Goal: Answer question/provide support: Share knowledge or assist other users

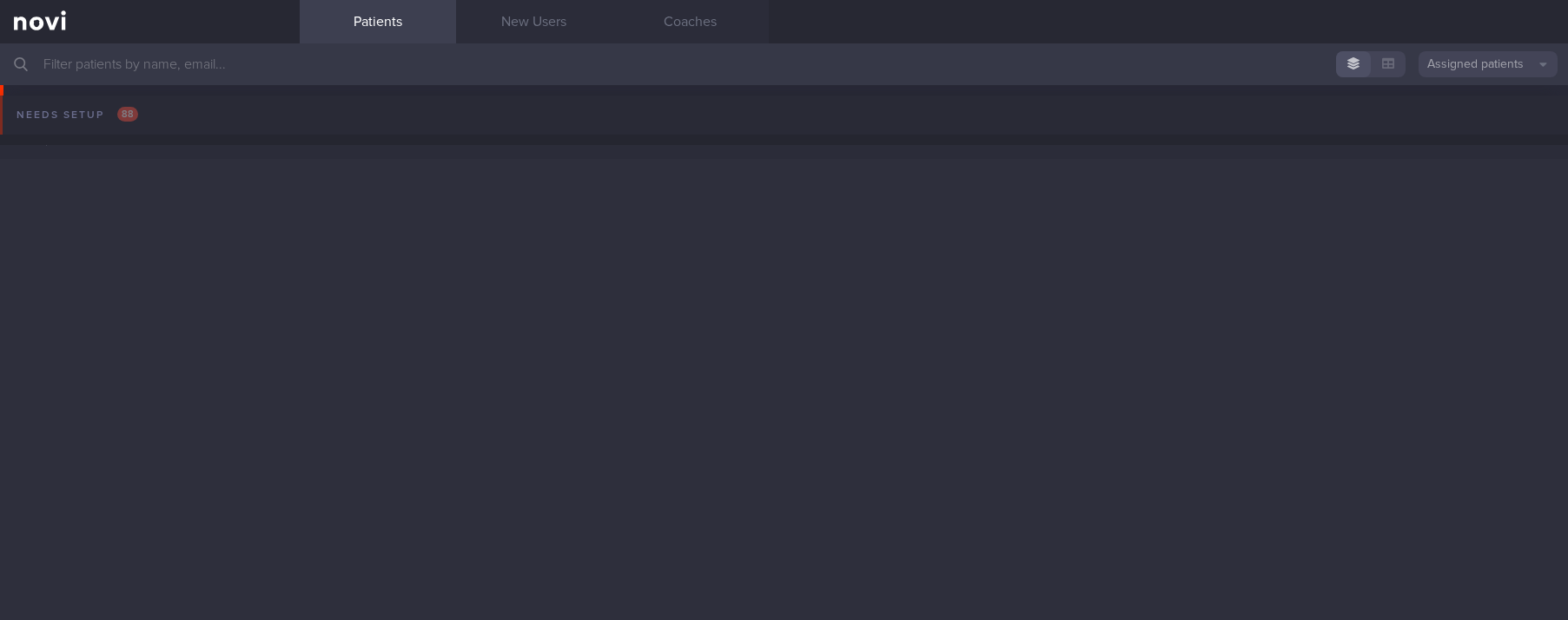
scroll to position [1042, 0]
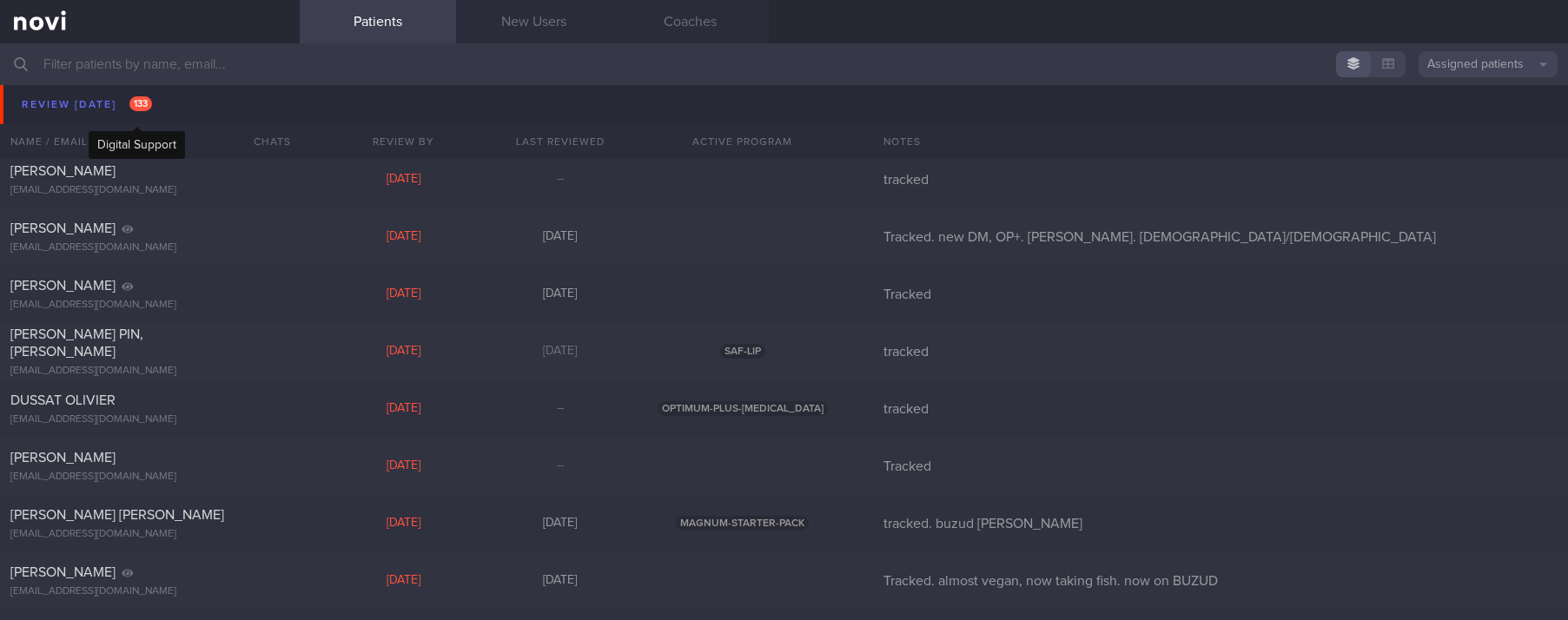
click at [143, 109] on div "[PERSON_NAME] [PERSON_NAME]" at bounding box center [147, 114] width 275 height 17
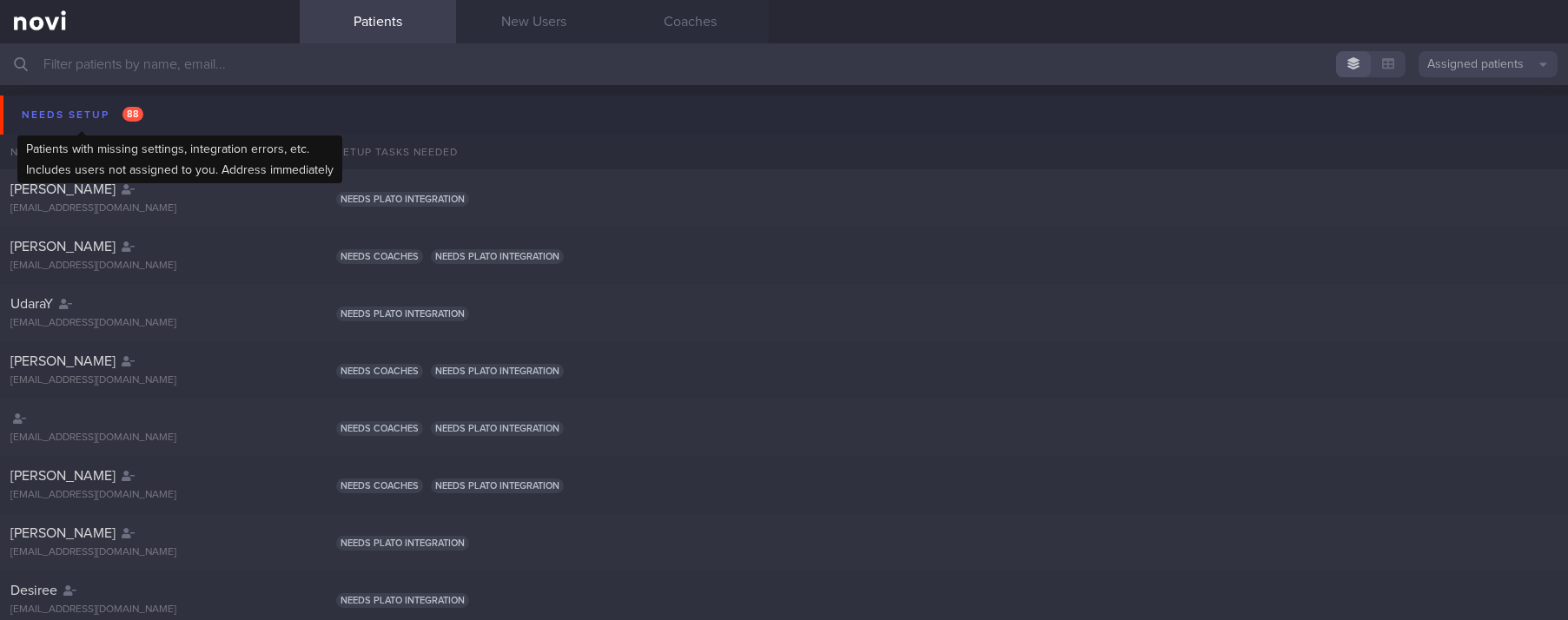
click at [100, 110] on div "Needs setup 88" at bounding box center [82, 115] width 130 height 24
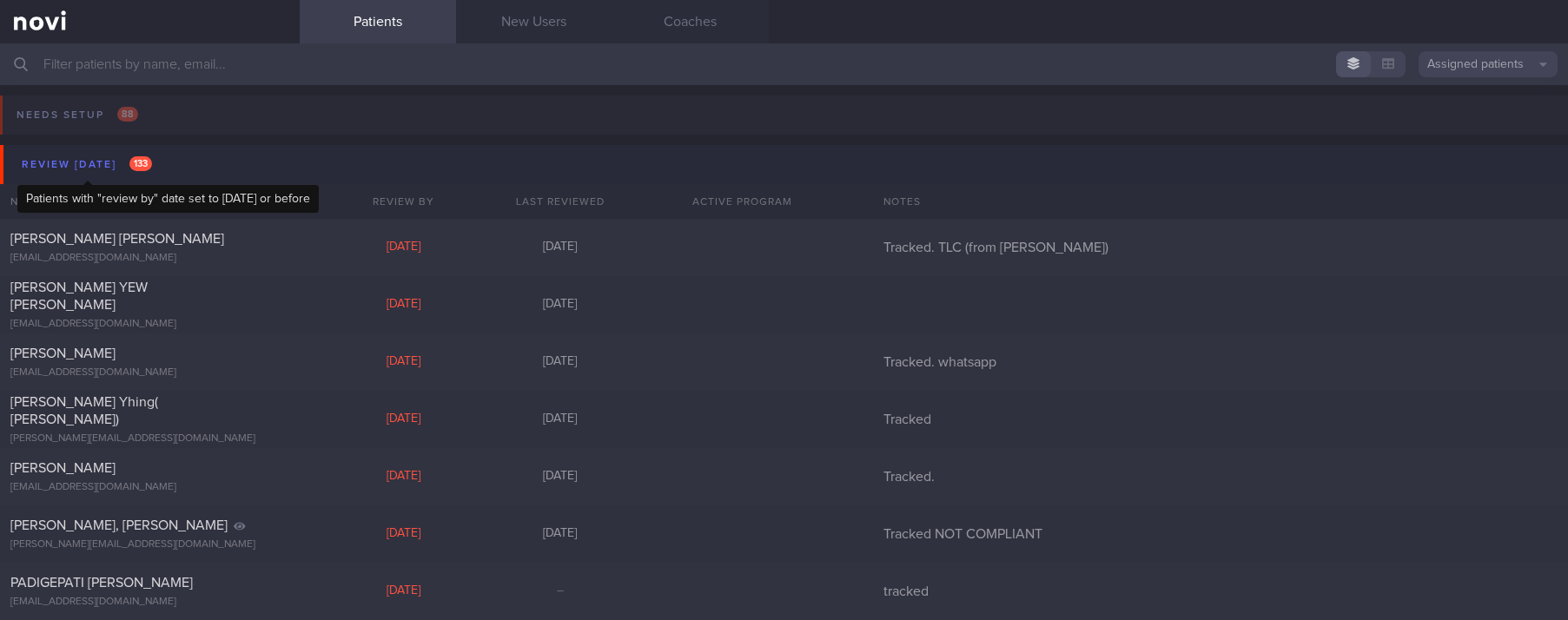
click at [120, 154] on div "Review [DATE] 133" at bounding box center [86, 165] width 139 height 24
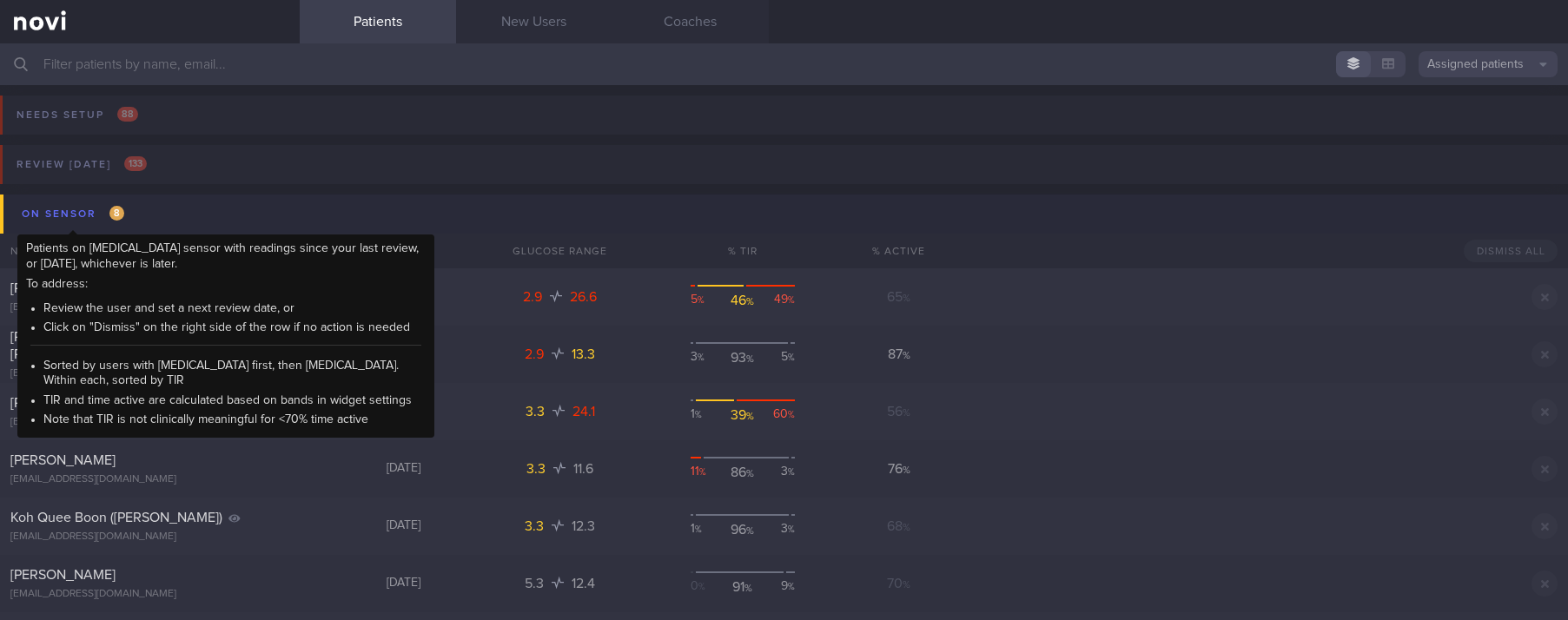
click at [126, 210] on div "On sensor 8" at bounding box center [73, 214] width 111 height 24
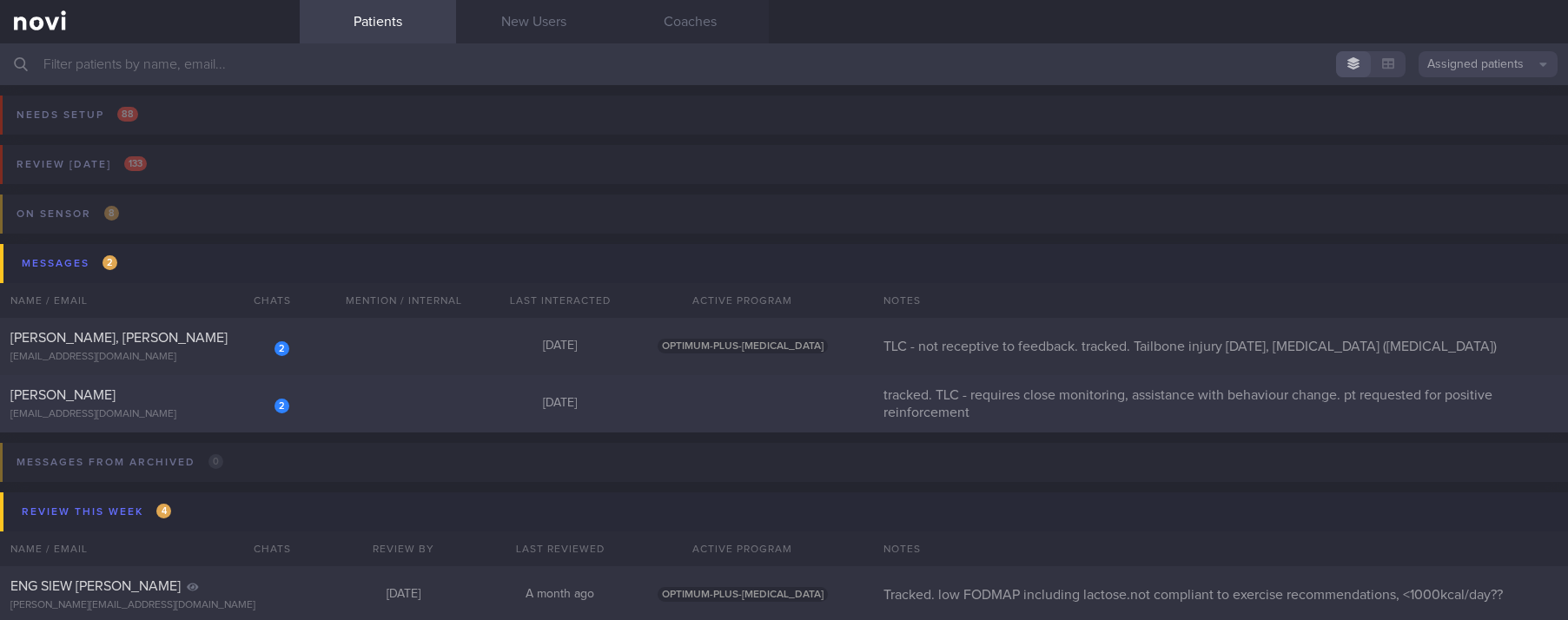
click at [275, 396] on div "2" at bounding box center [282, 404] width 15 height 17
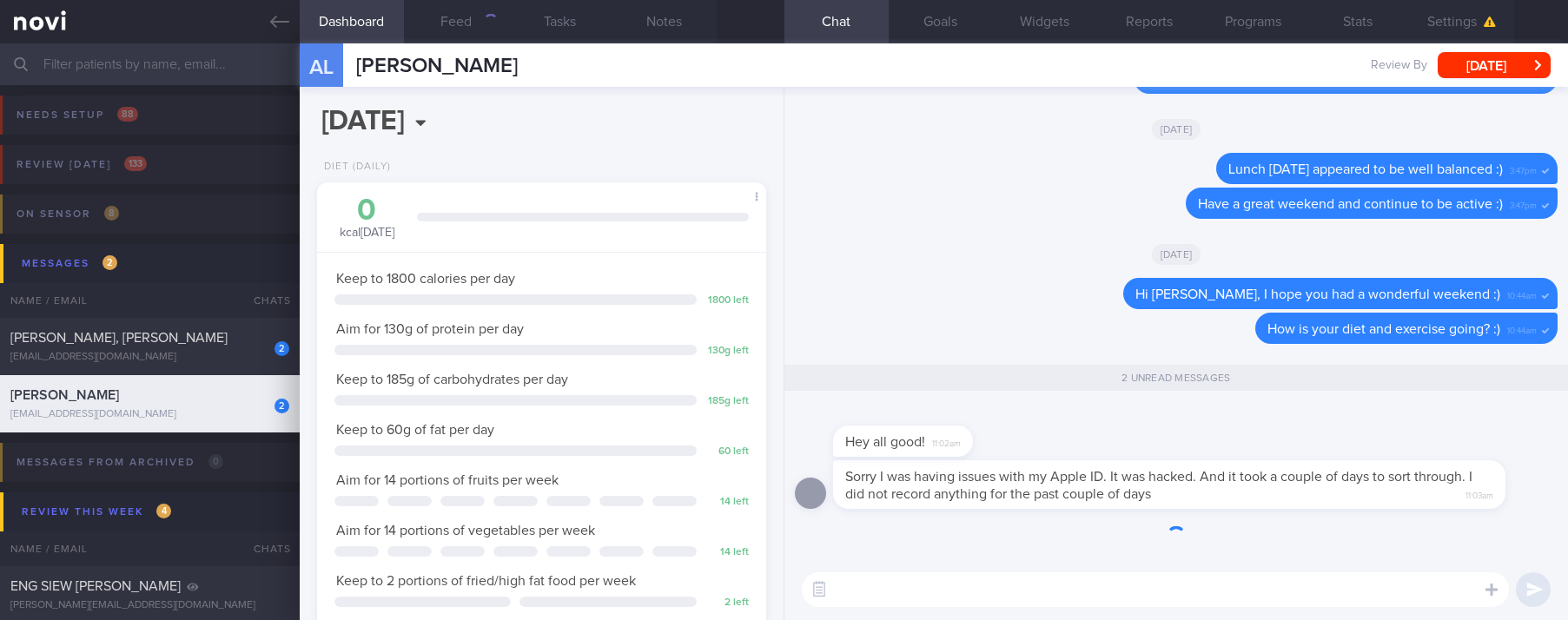
scroll to position [224, 397]
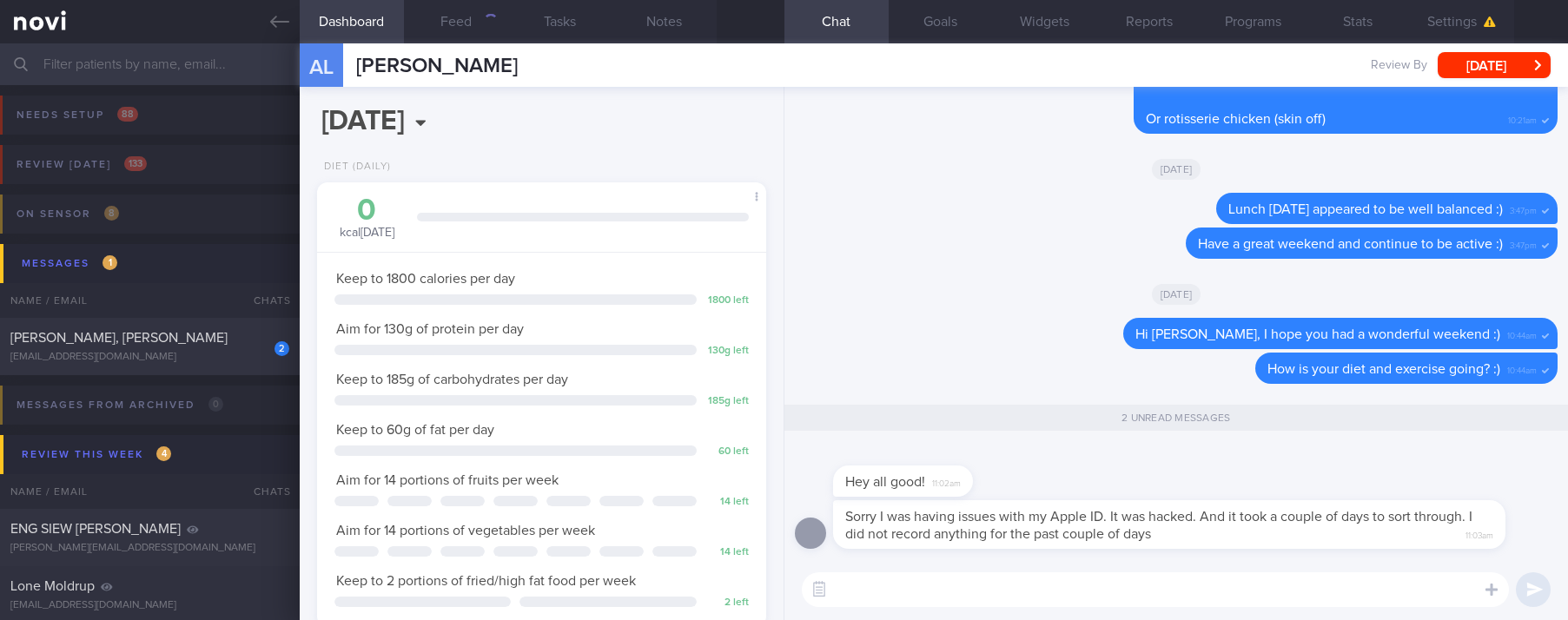
click at [1023, 589] on textarea at bounding box center [1154, 589] width 707 height 35
type textarea "No worries!"
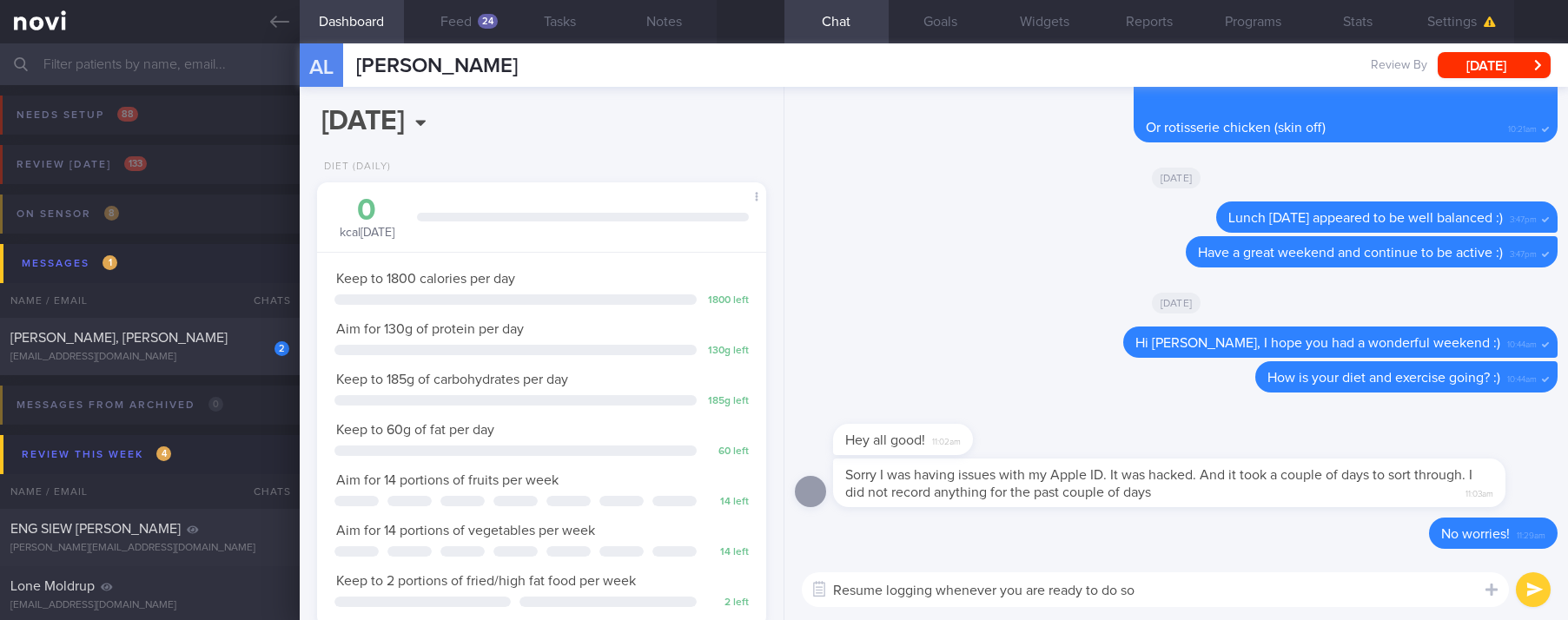
type textarea "Resume logging whenever you are ready to do so"
click at [270, 30] on icon at bounding box center [279, 21] width 19 height 19
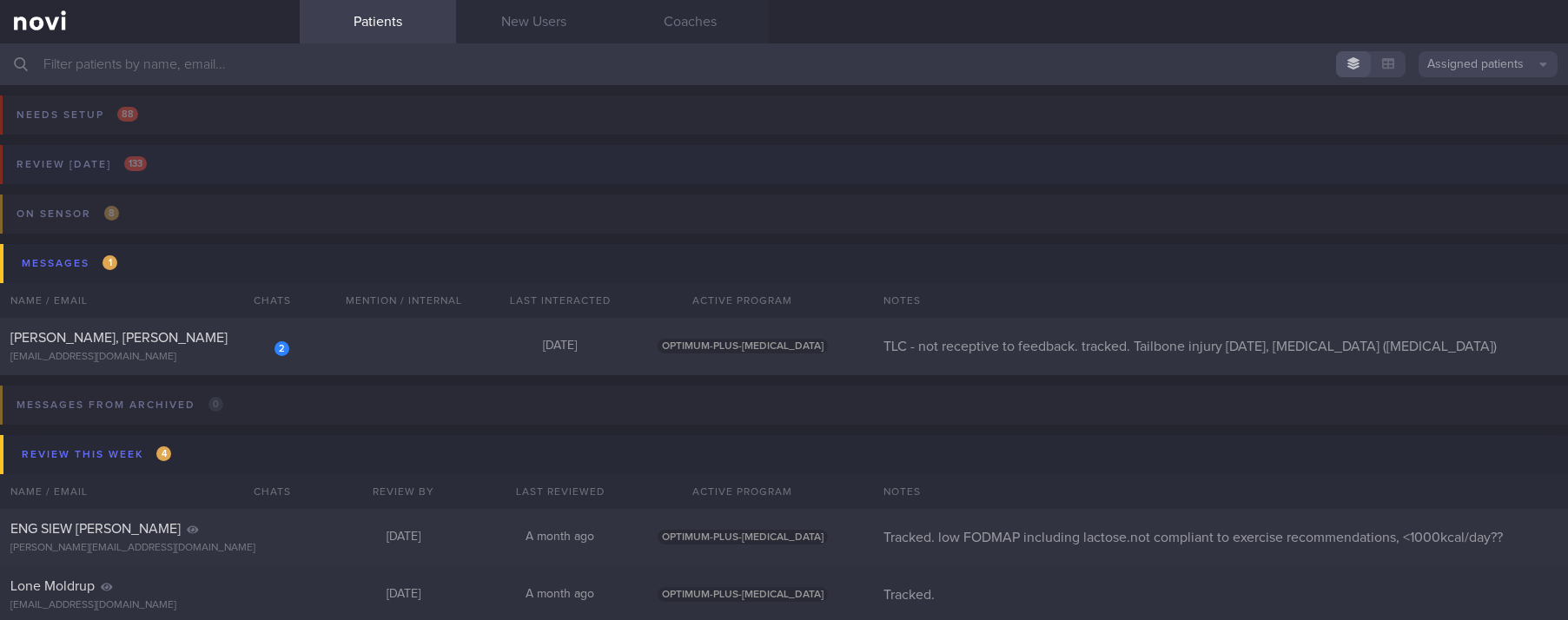
click at [621, 155] on button "Review [DATE] 133" at bounding box center [780, 169] width 1573 height 49
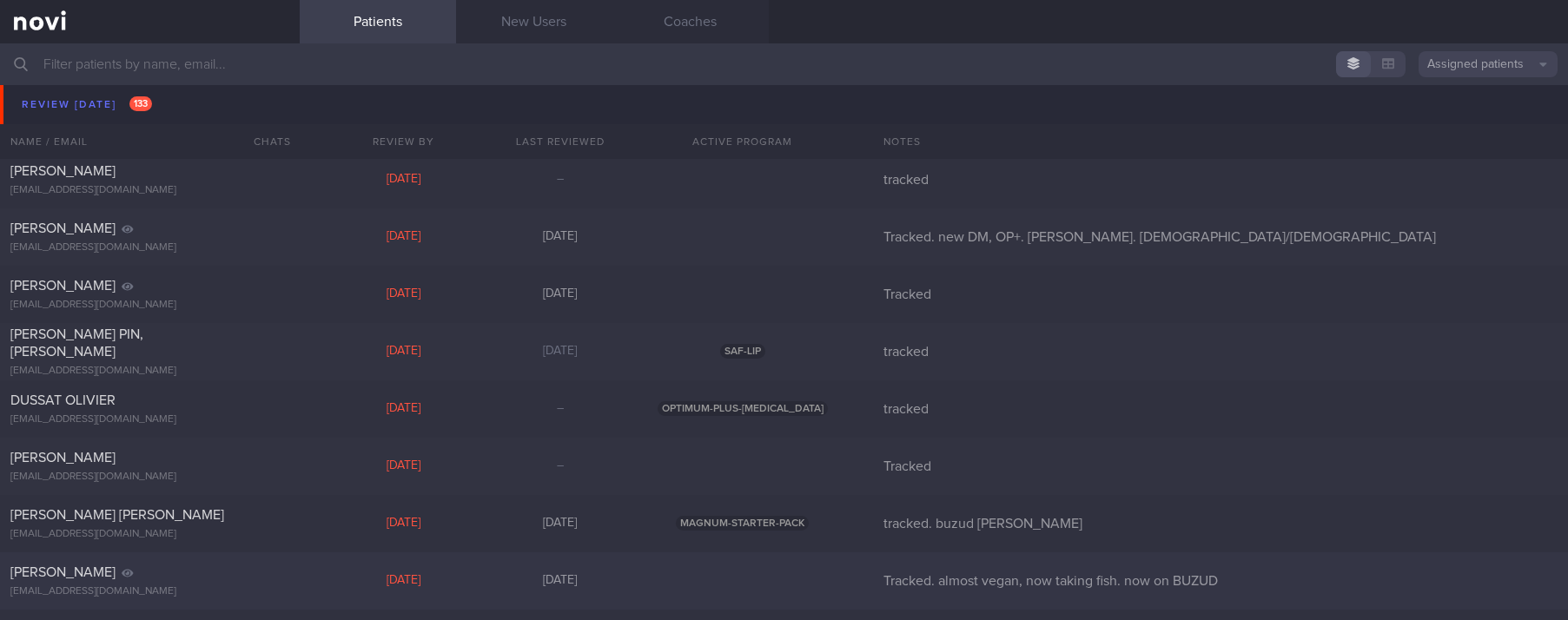
scroll to position [1172, 0]
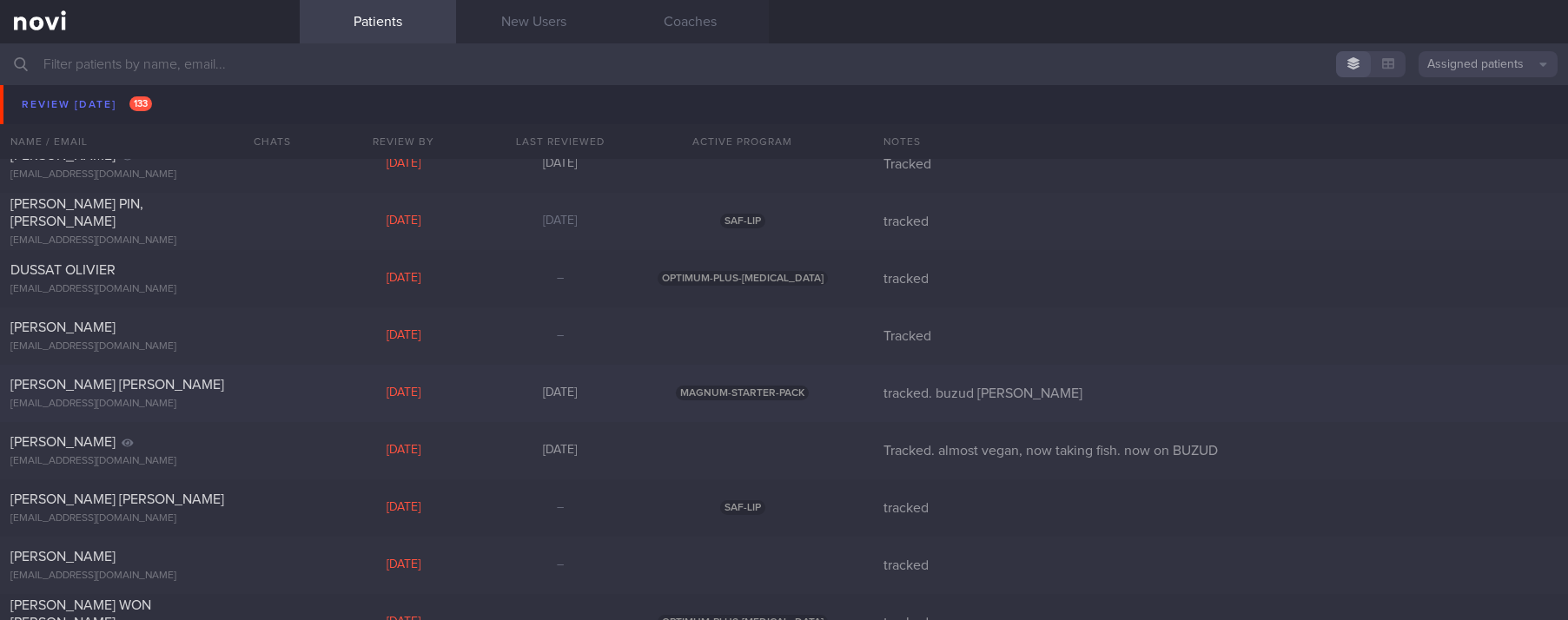
click at [369, 418] on div "[PERSON_NAME] [PERSON_NAME] [EMAIL_ADDRESS][DOMAIN_NAME] [DATE][DATE] MAGNUM-ST…" at bounding box center [784, 393] width 1568 height 57
select select "7"
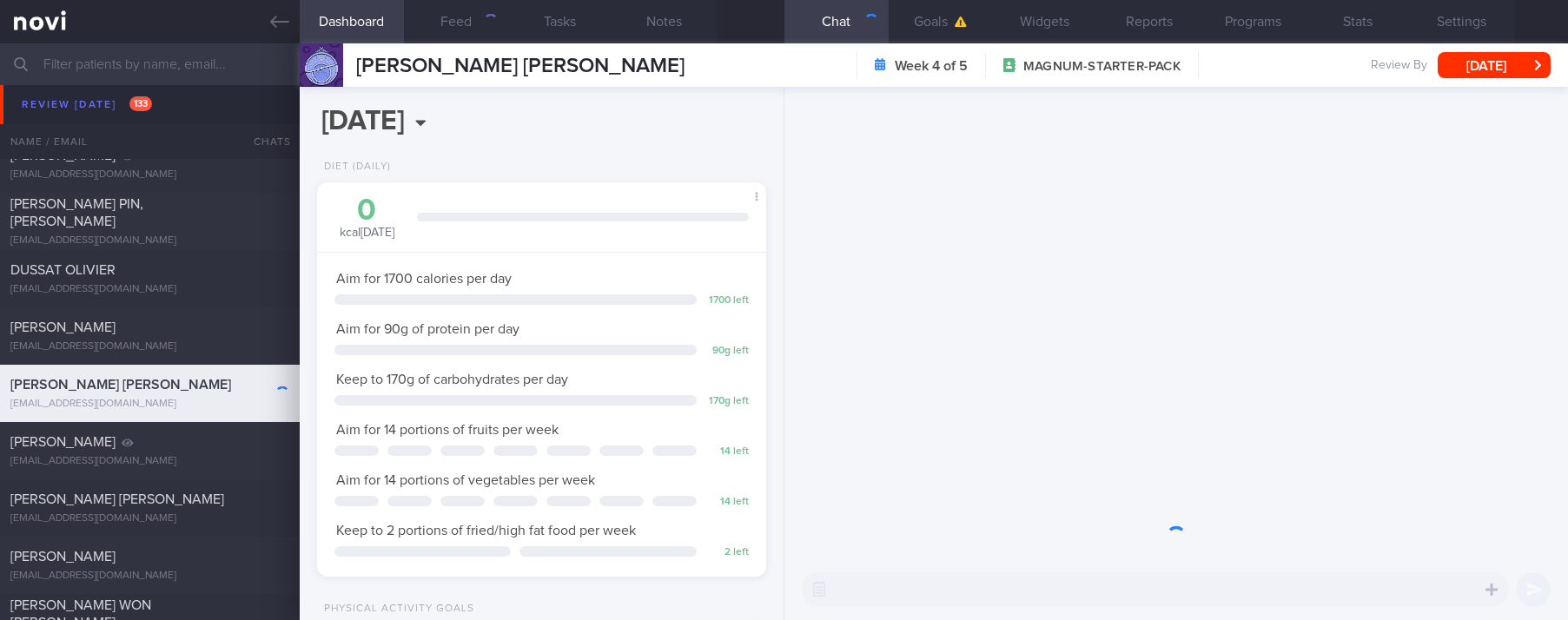
scroll to position [202, 405]
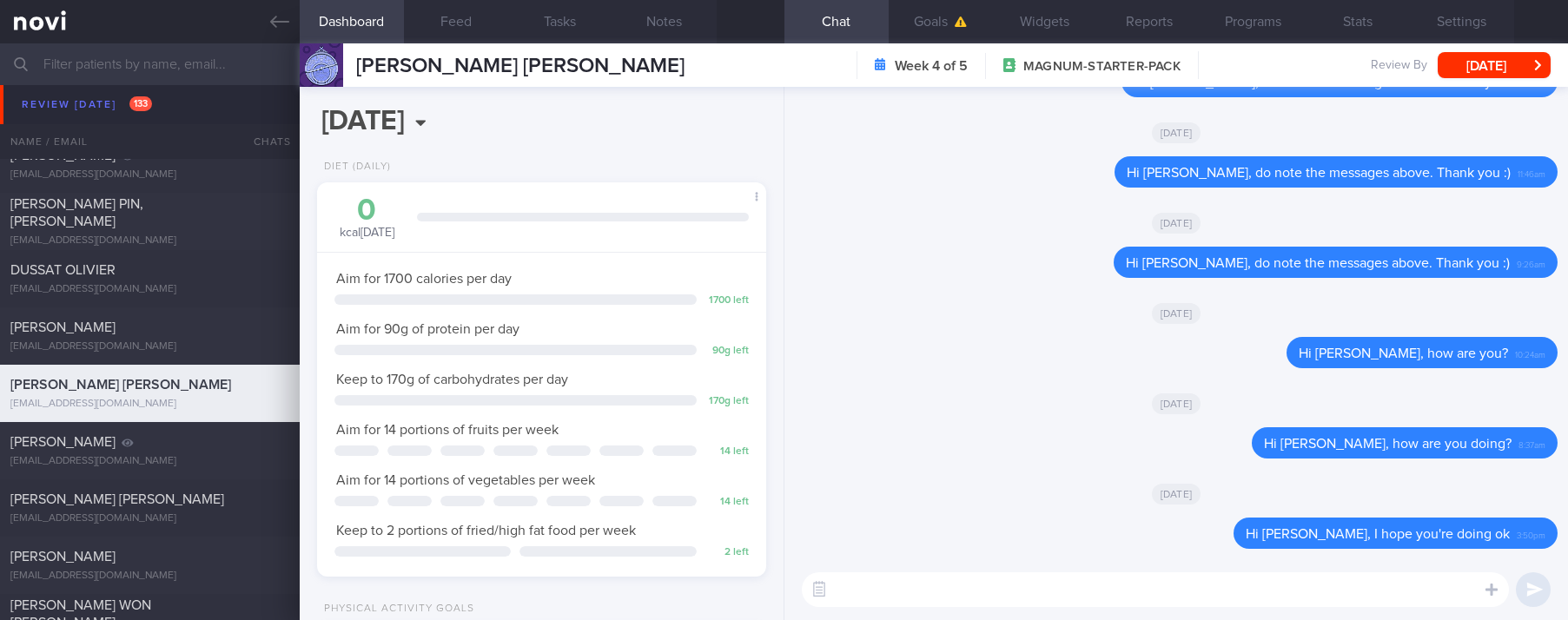
click at [1093, 590] on textarea at bounding box center [1154, 589] width 707 height 35
paste textarea "Use the 3R method when eating out: 1. Reduce - reduce carbohydrate if portion i…"
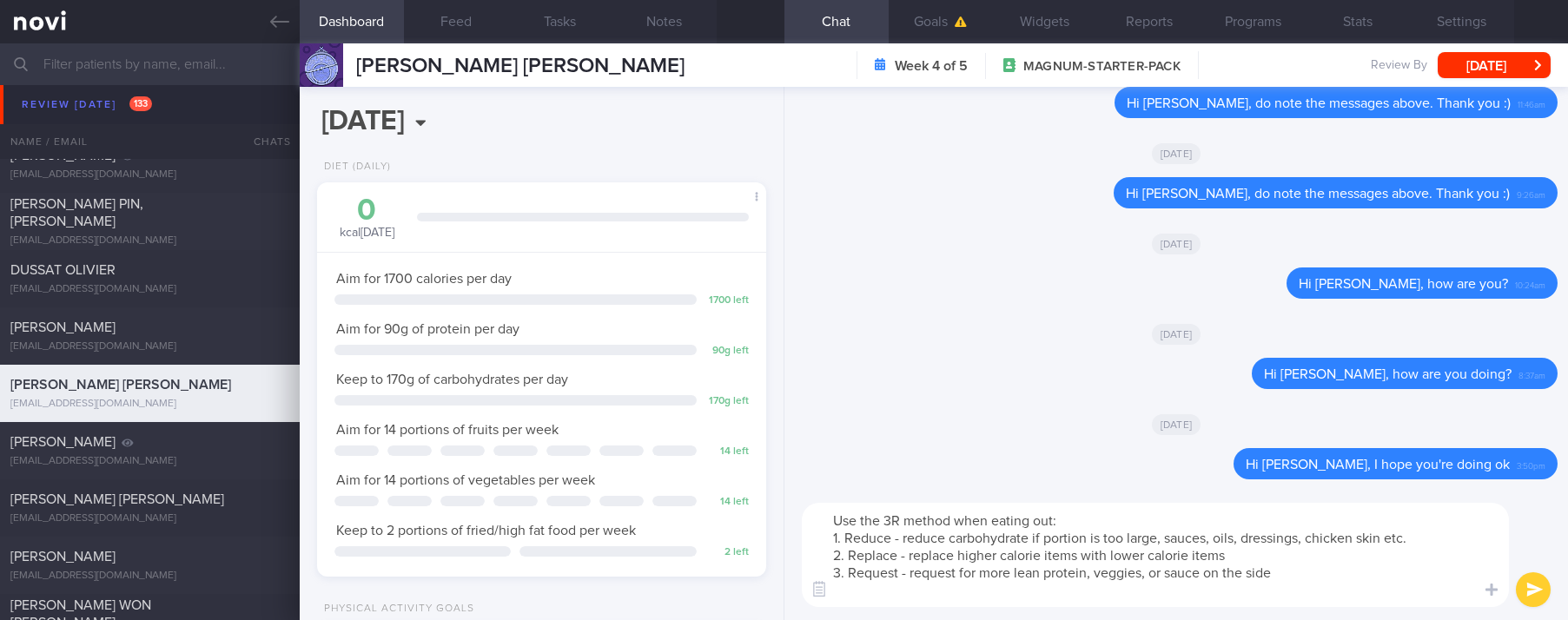
scroll to position [0, 0]
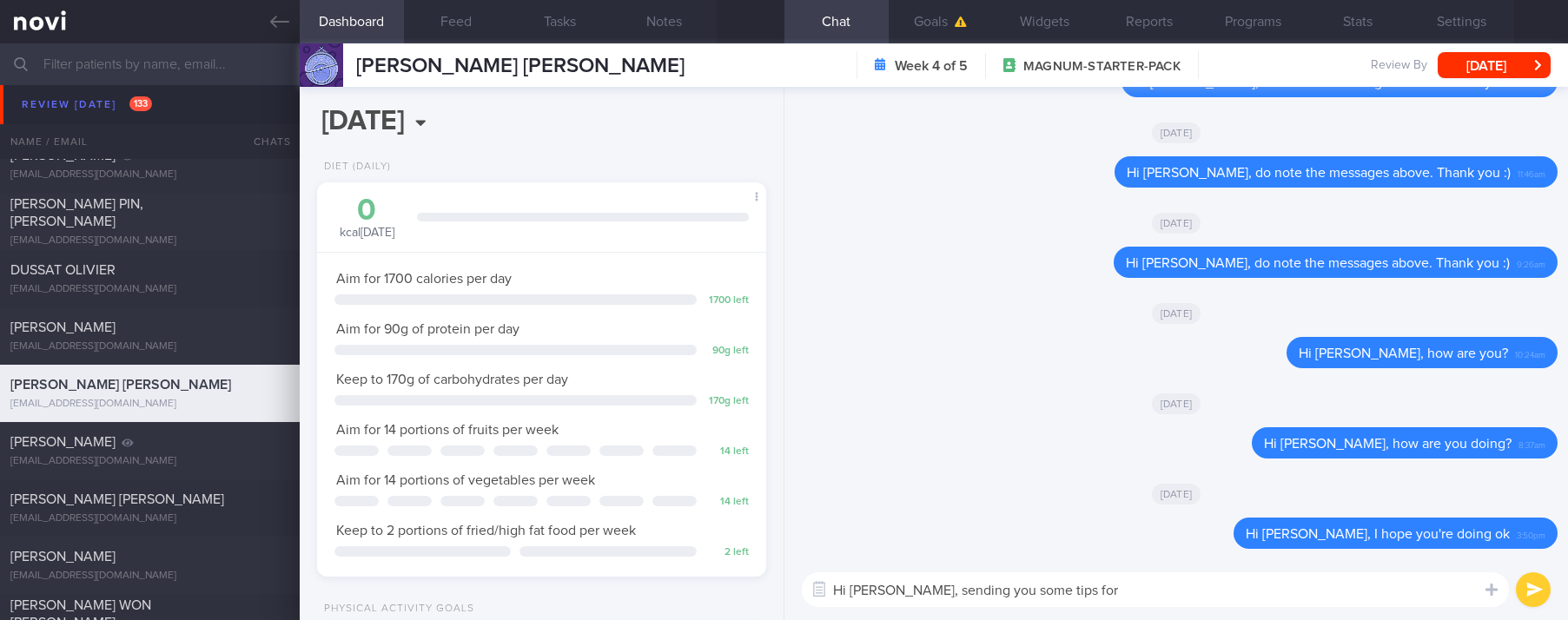
drag, startPoint x: 980, startPoint y: 595, endPoint x: 696, endPoint y: 595, distance: 284.0
click at [696, 595] on div "Dashboard Feed Tasks Notes Chat Goals Widgets Reports Programs Stats Settings […" at bounding box center [933, 332] width 1268 height 576
type textarea "Hi [PERSON_NAME], do let me know if you have any questions. I'm here to help :)"
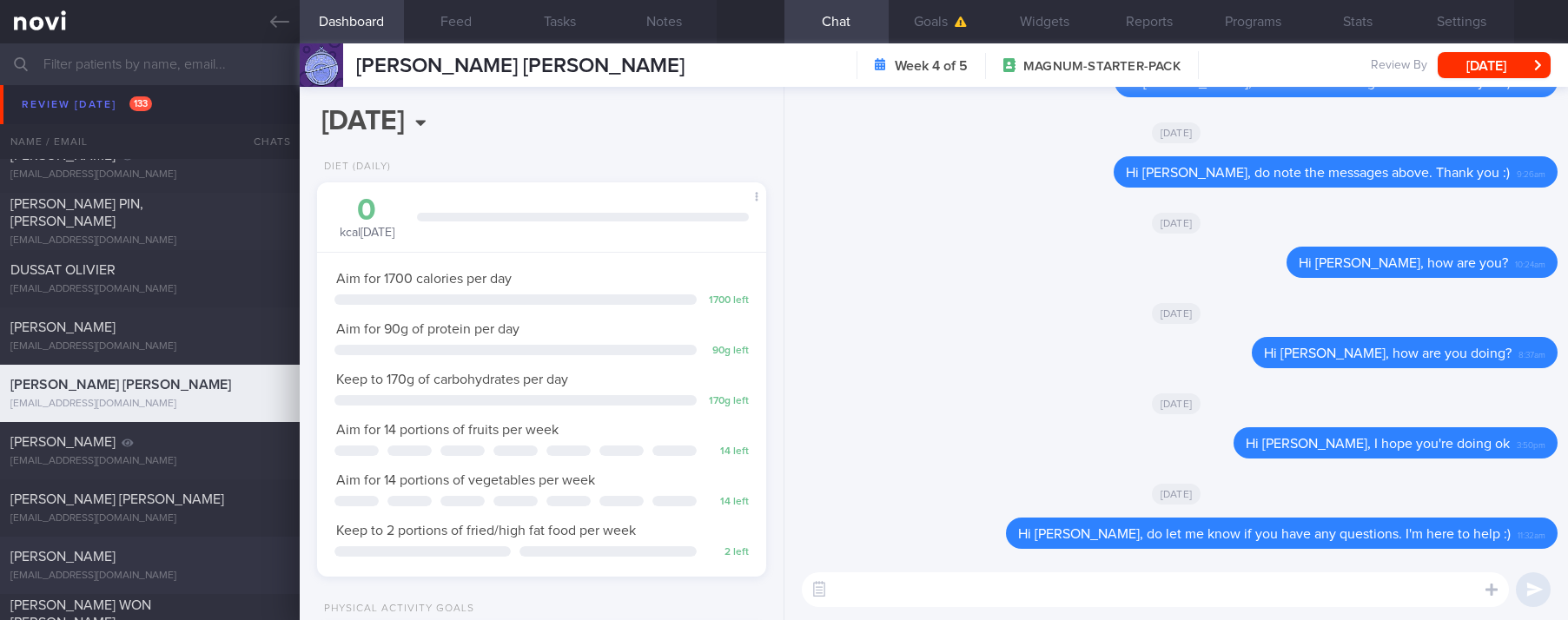
scroll to position [1302, 0]
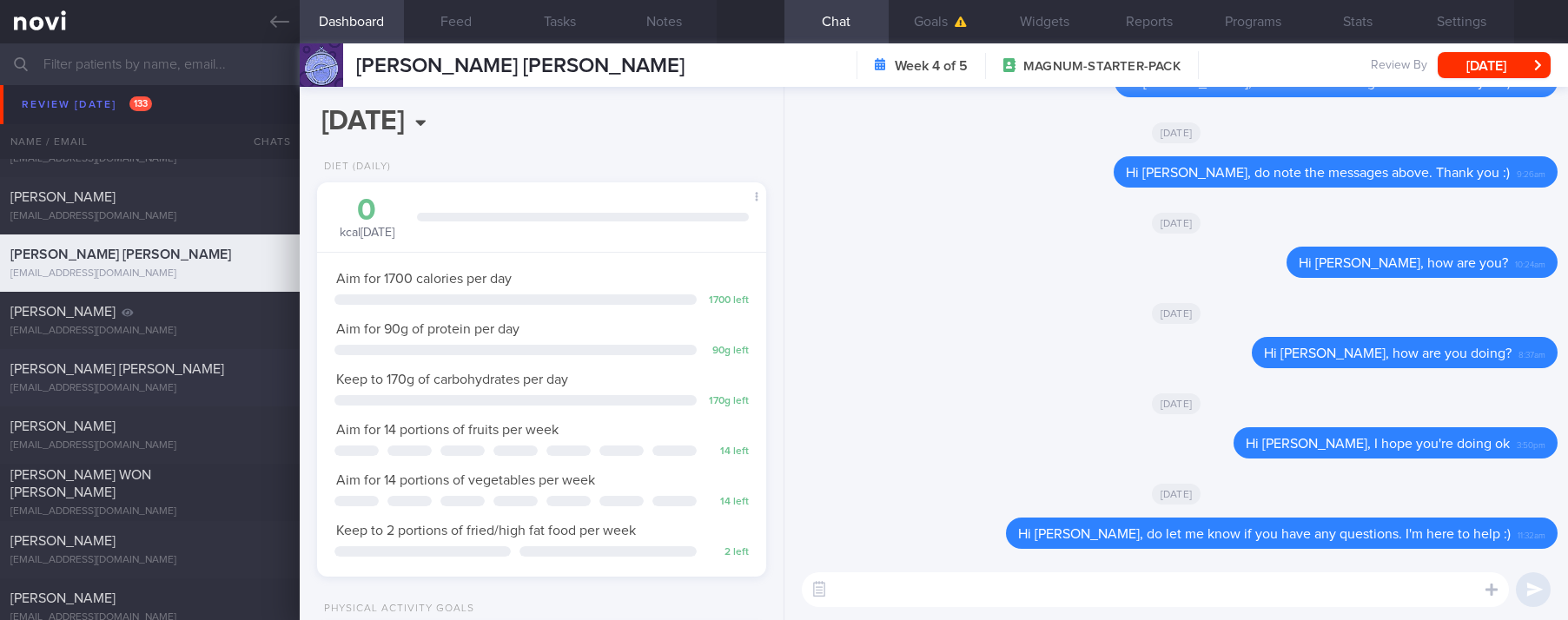
click at [201, 388] on div "[EMAIL_ADDRESS][DOMAIN_NAME]" at bounding box center [149, 388] width 279 height 13
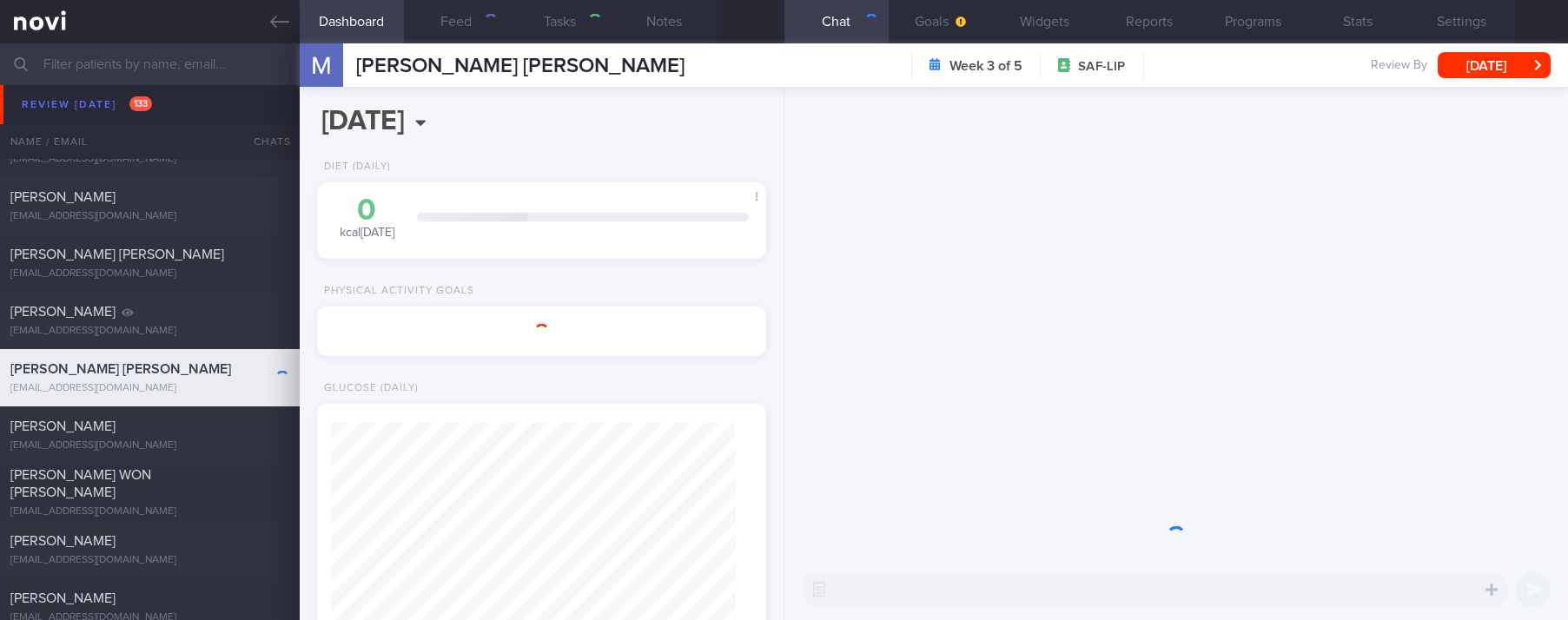
type input "tracked"
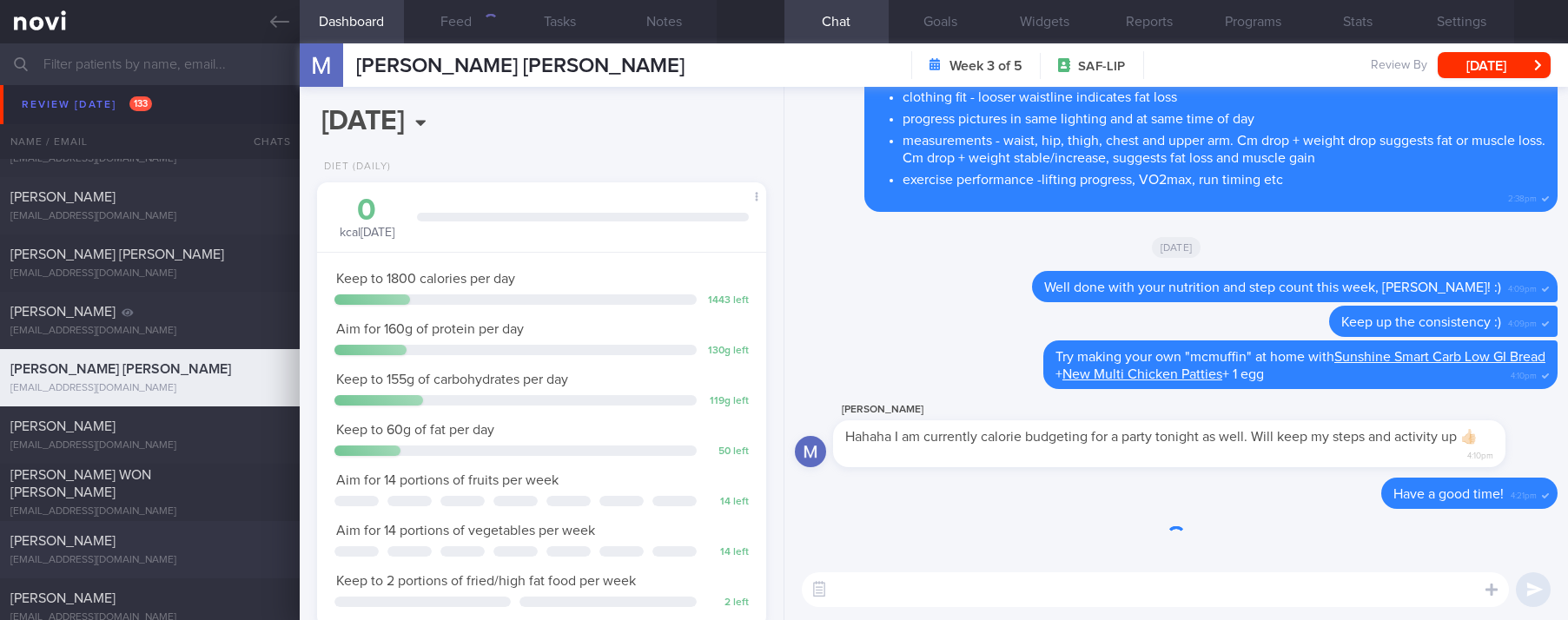
scroll to position [224, 397]
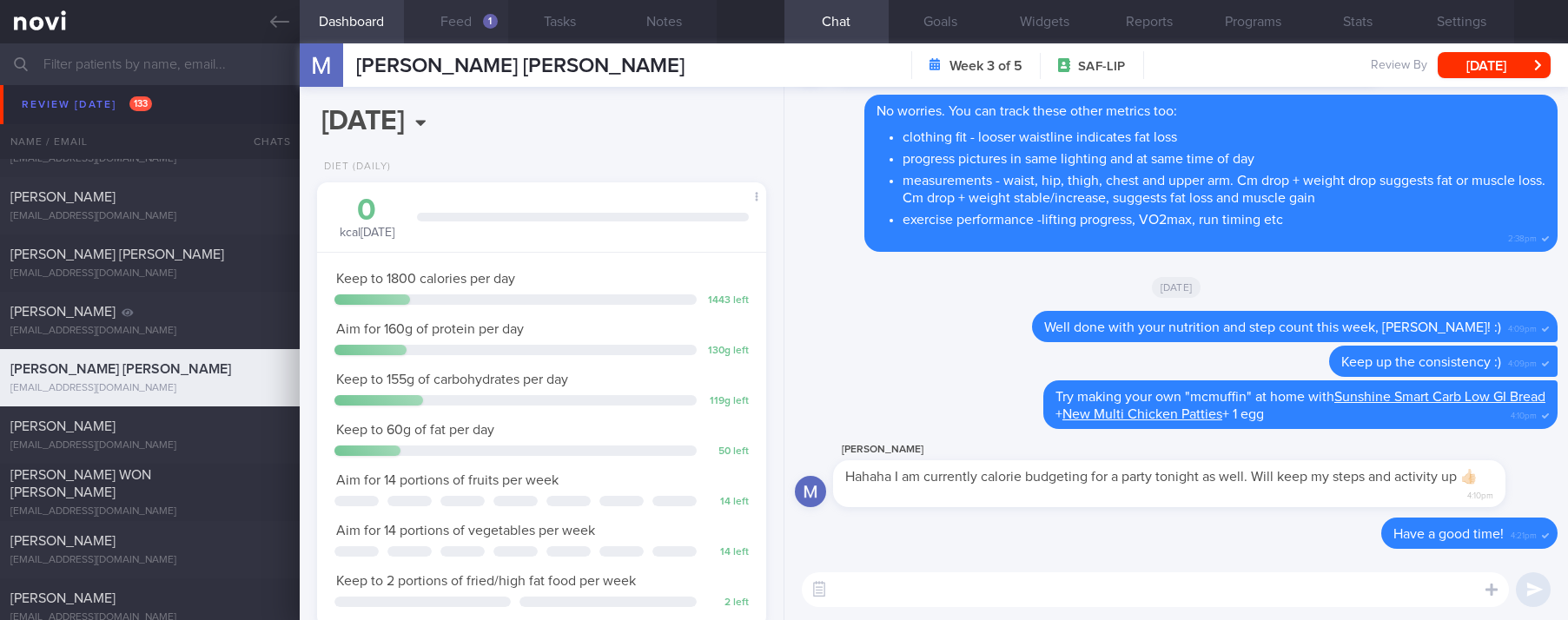
click at [477, 29] on button "Feed 1" at bounding box center [456, 22] width 105 height 44
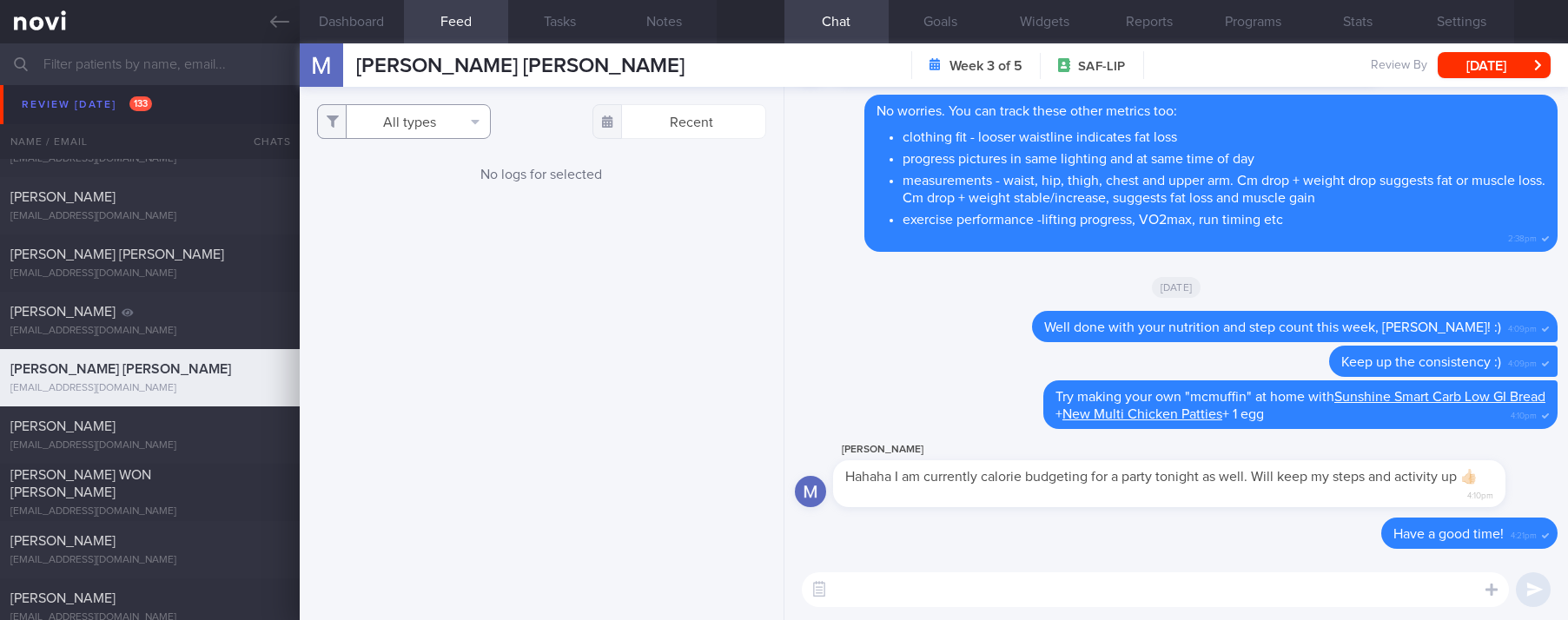
click at [466, 133] on button "All types" at bounding box center [404, 122] width 174 height 35
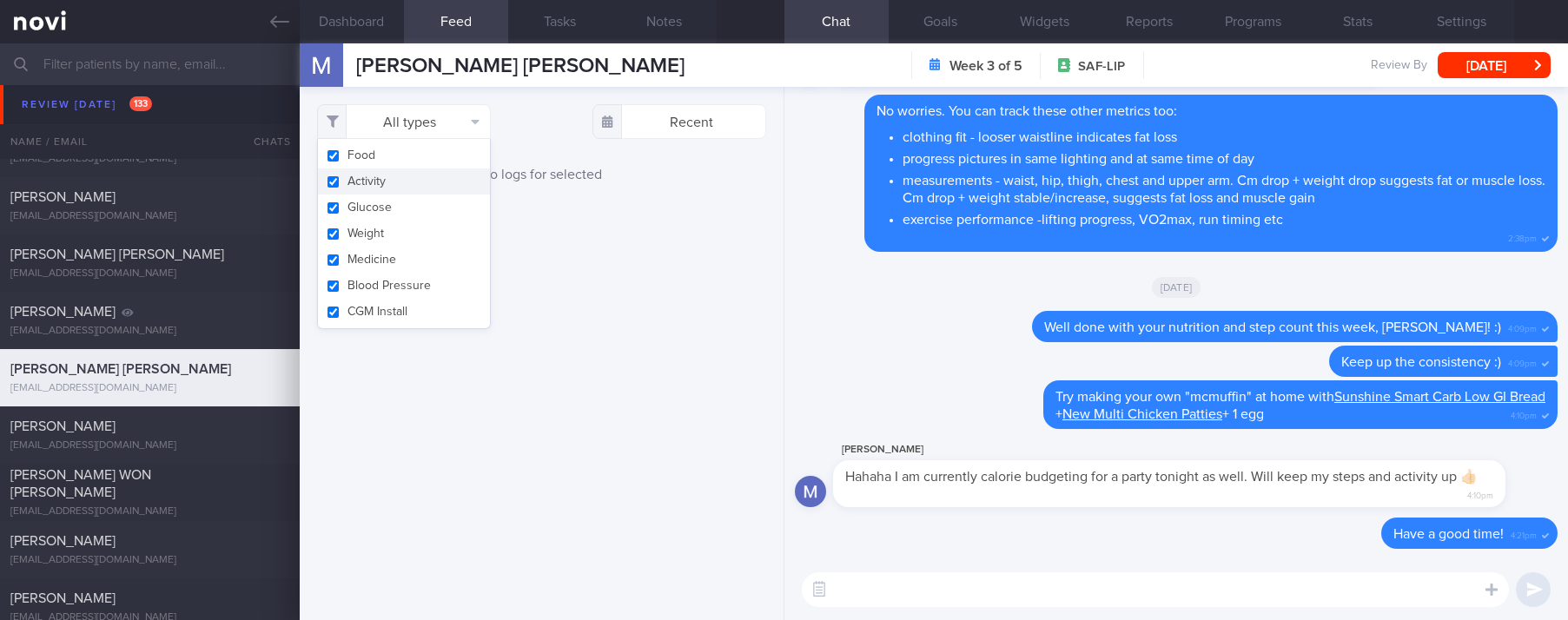
click at [399, 174] on button "Activity" at bounding box center [403, 181] width 172 height 26
checkbox input "false"
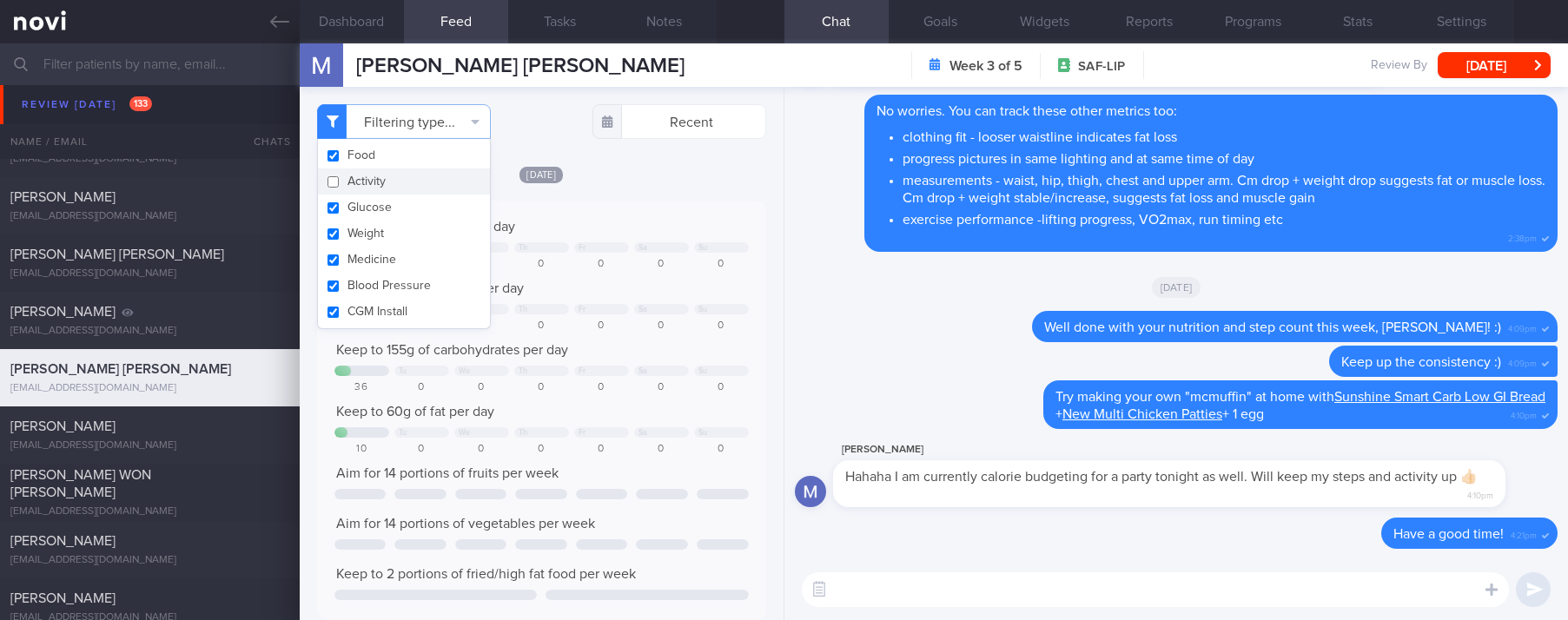
scroll to position [202, 405]
click at [638, 316] on div "Tu We Th Fr Sa Su" at bounding box center [541, 310] width 414 height 13
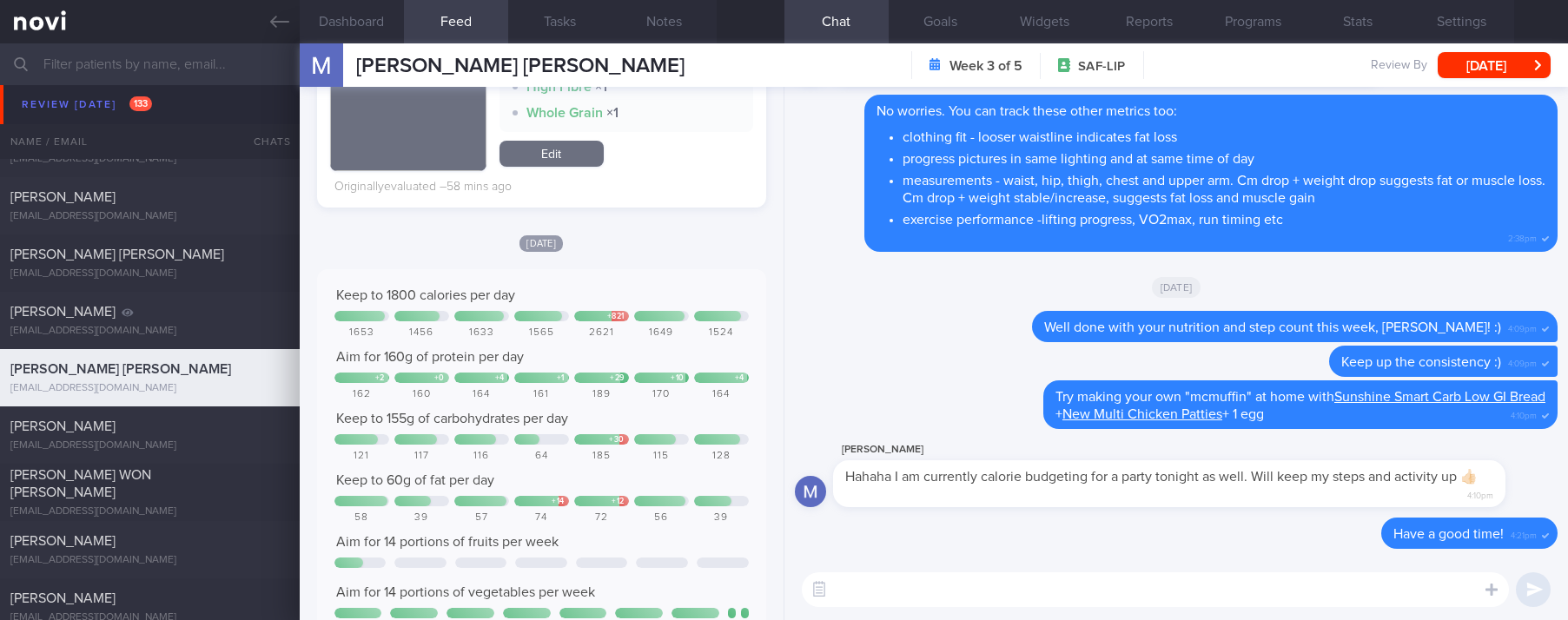
scroll to position [1823, 0]
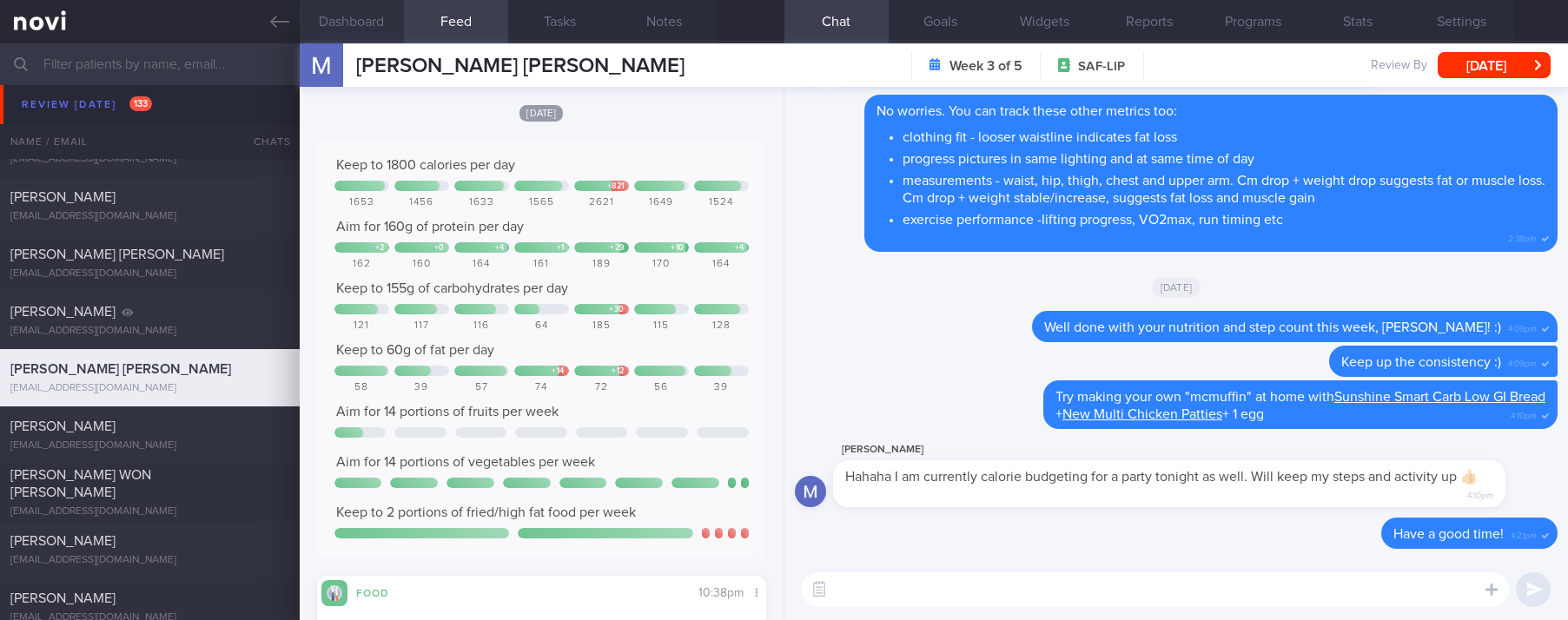
click at [369, 31] on button "Dashboard" at bounding box center [351, 22] width 105 height 44
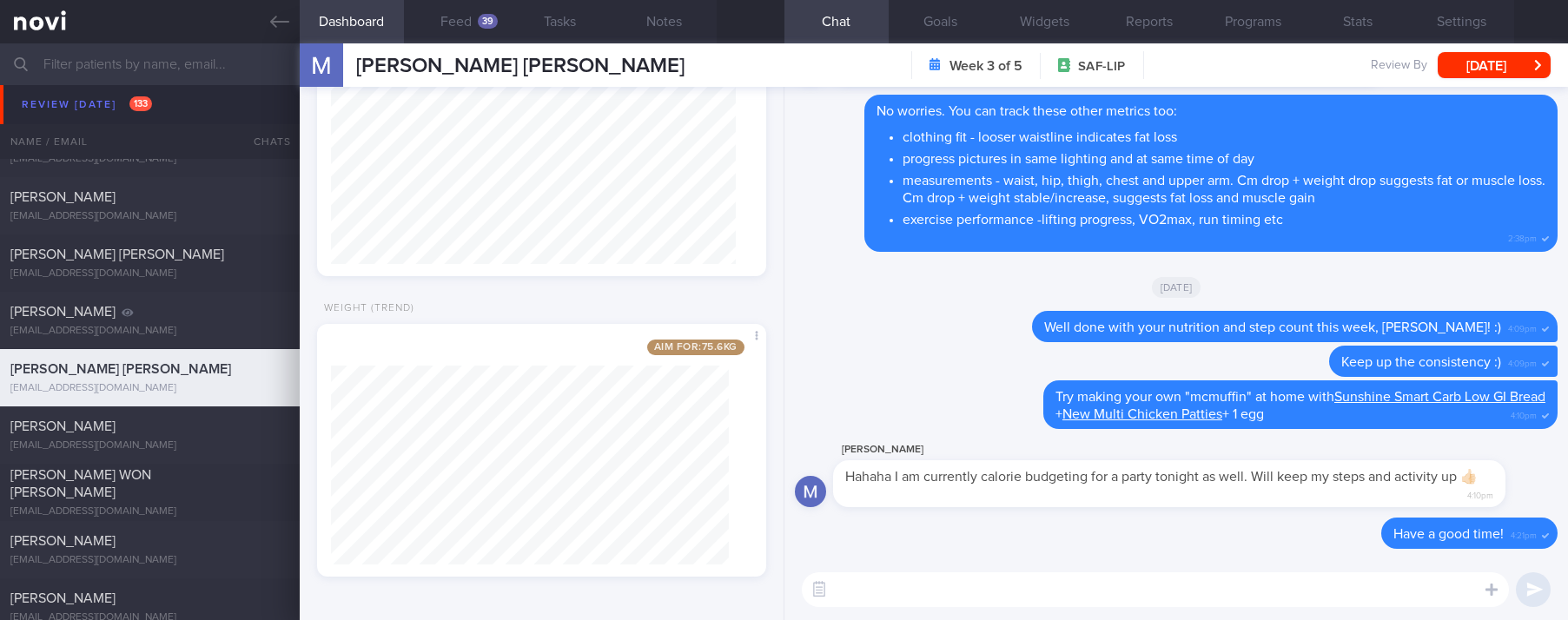
scroll to position [1742, 0]
click at [920, 605] on textarea at bounding box center [1154, 589] width 707 height 35
type textarea "Good job keeping your protein intake consistent last week, [PERSON_NAME] :)"
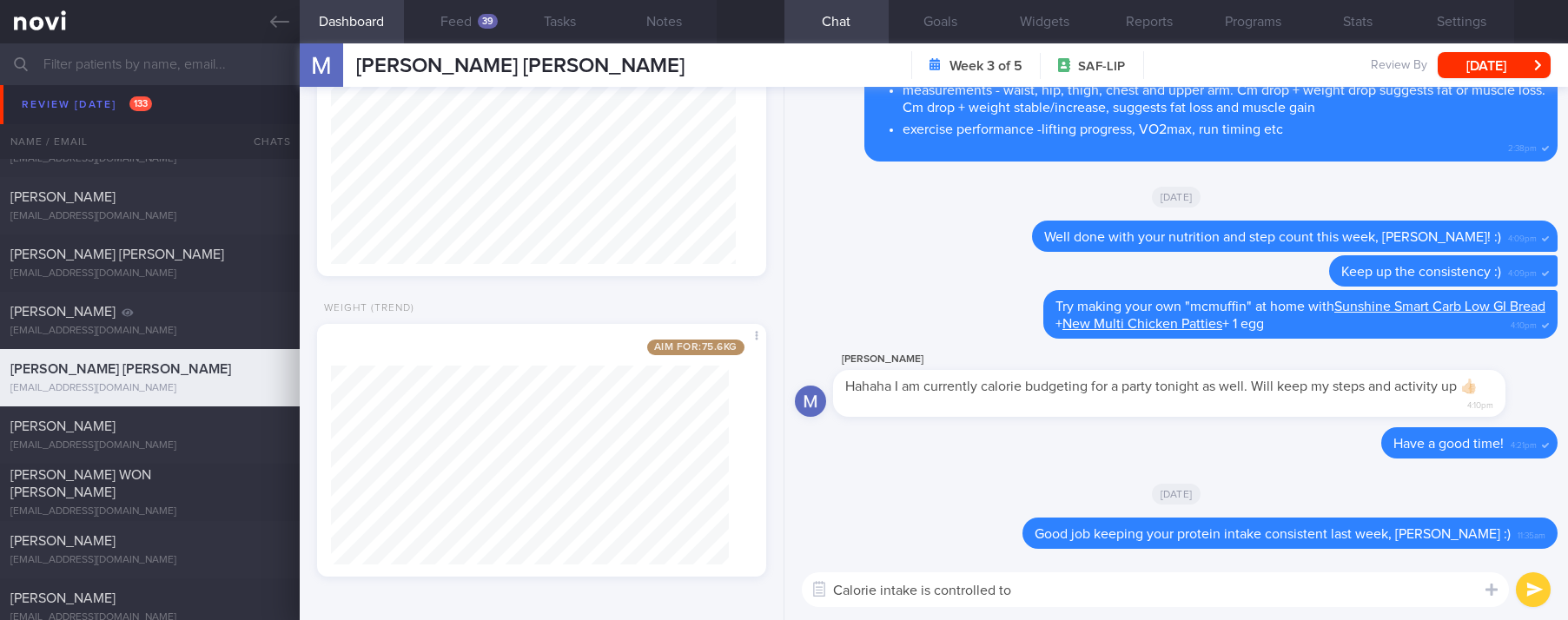
type textarea "Calorie intake is controlled too"
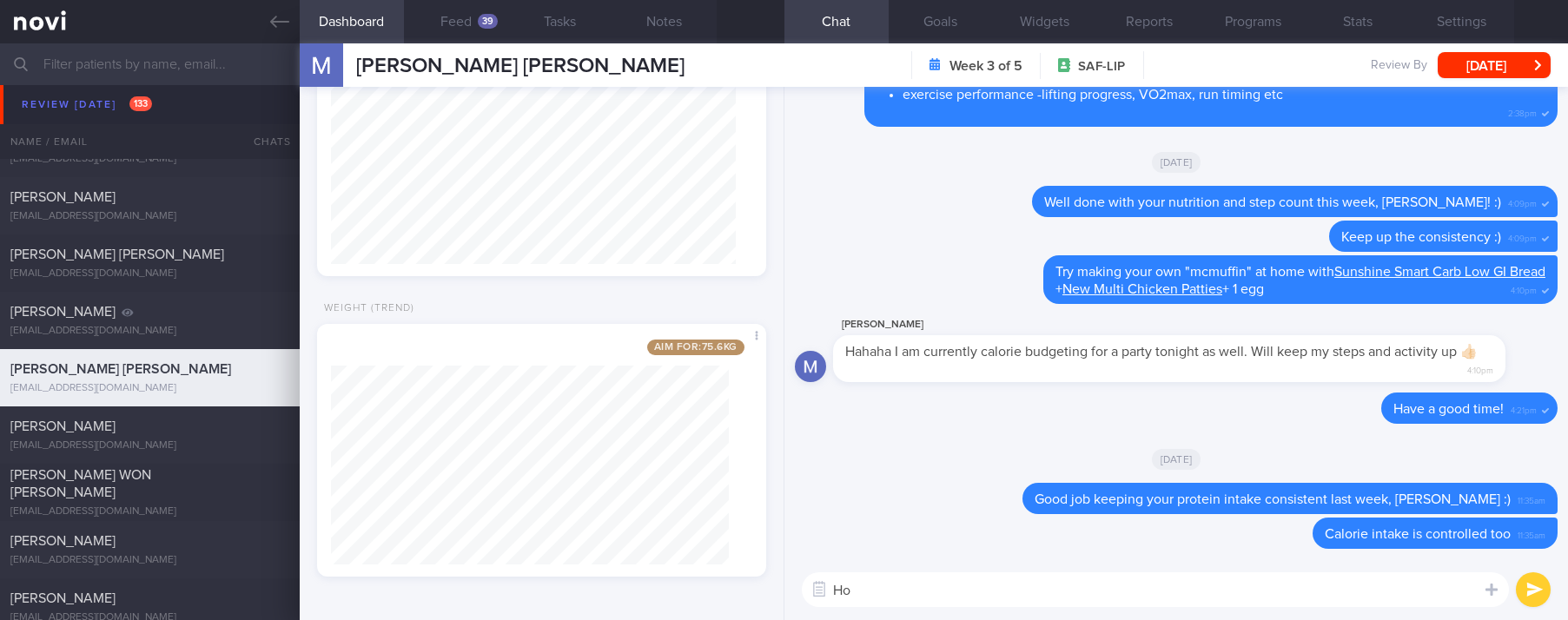
type textarea "H"
type textarea "I"
type textarea "Y"
type textarea "H"
type textarea "Are you holding up well?"
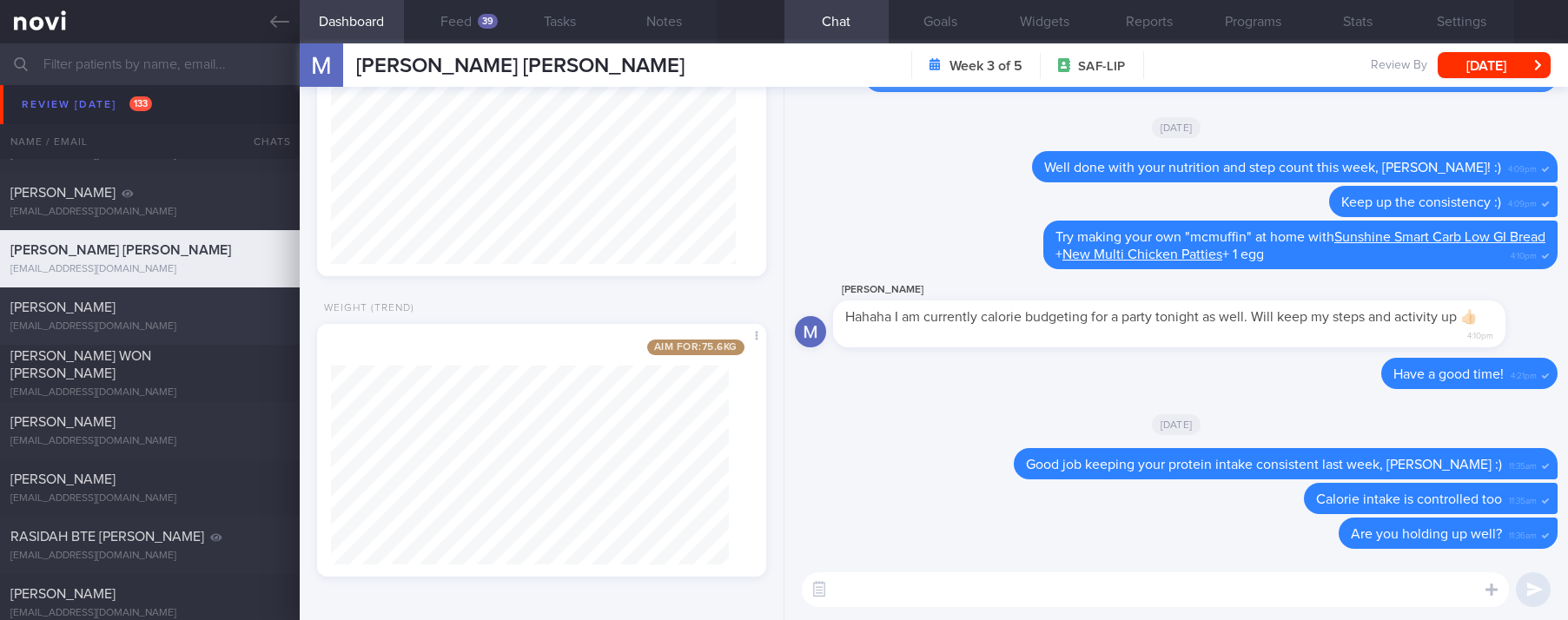
scroll to position [1433, 0]
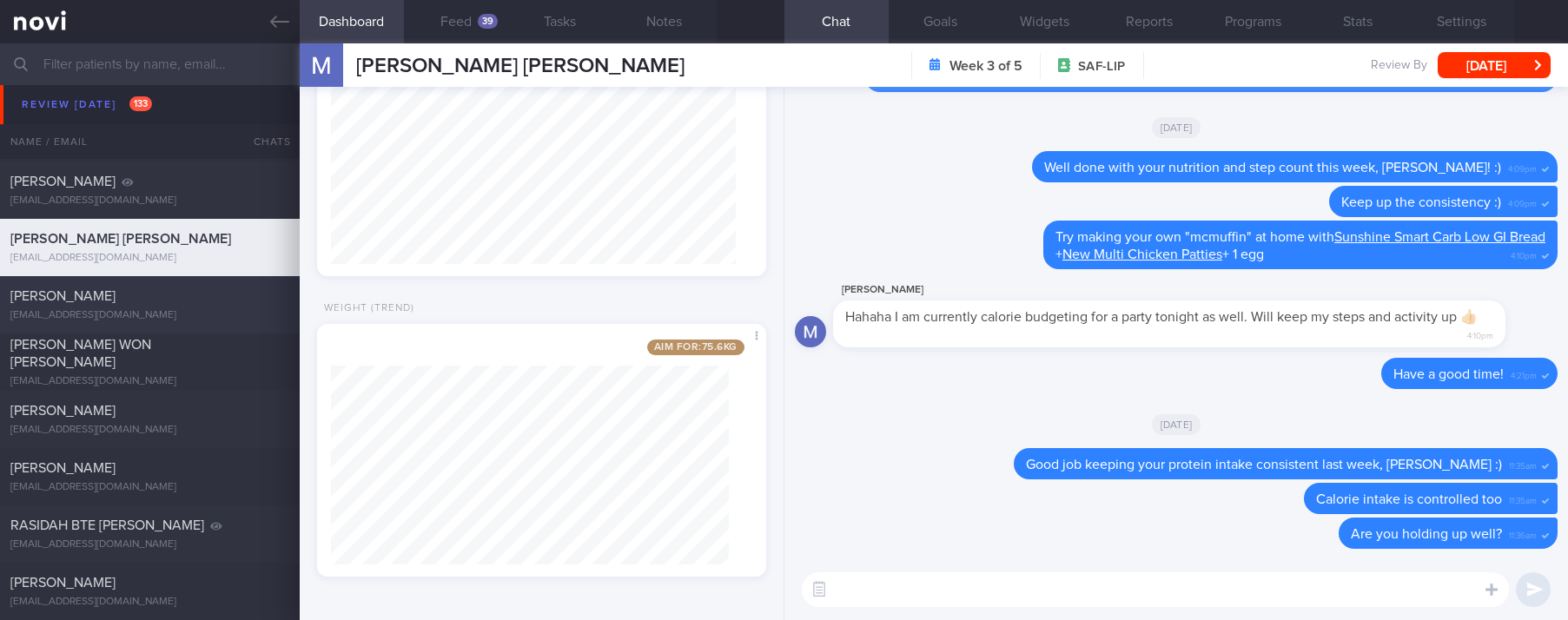
click at [240, 298] on div "[PERSON_NAME]" at bounding box center [147, 295] width 275 height 17
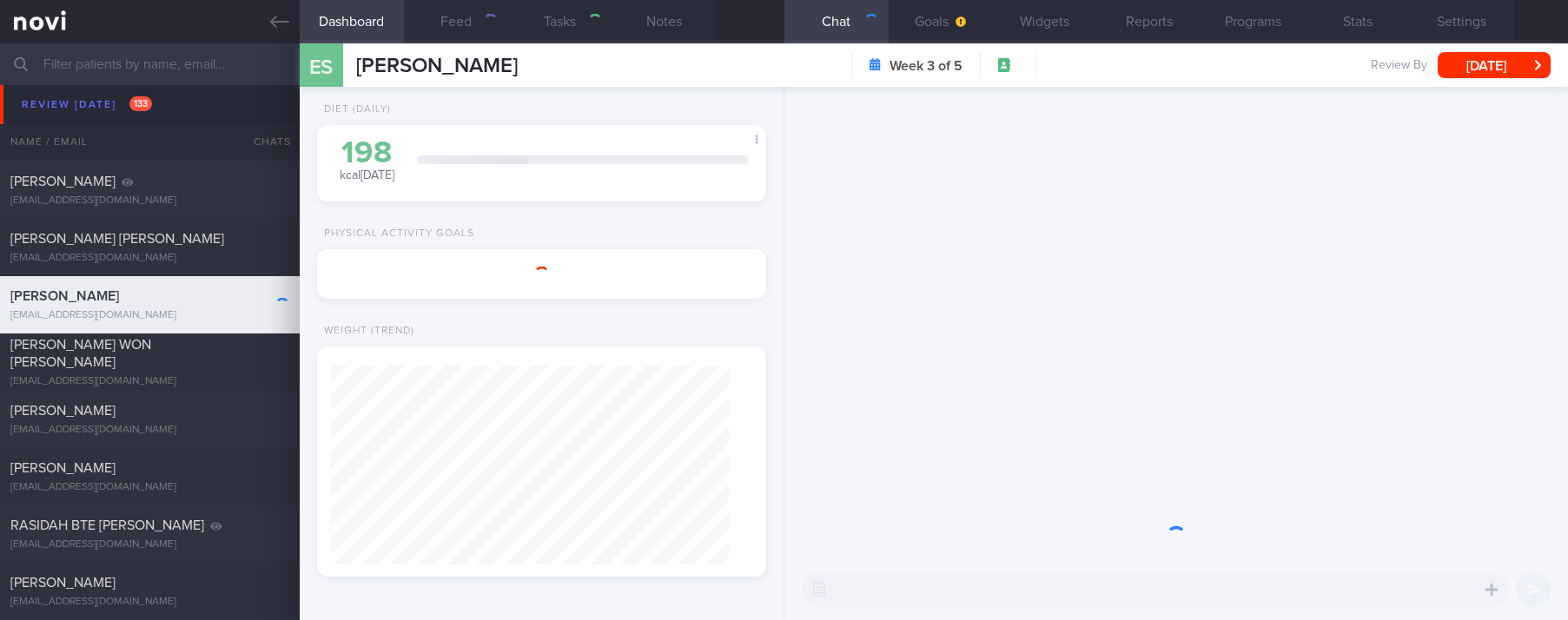
scroll to position [224, 397]
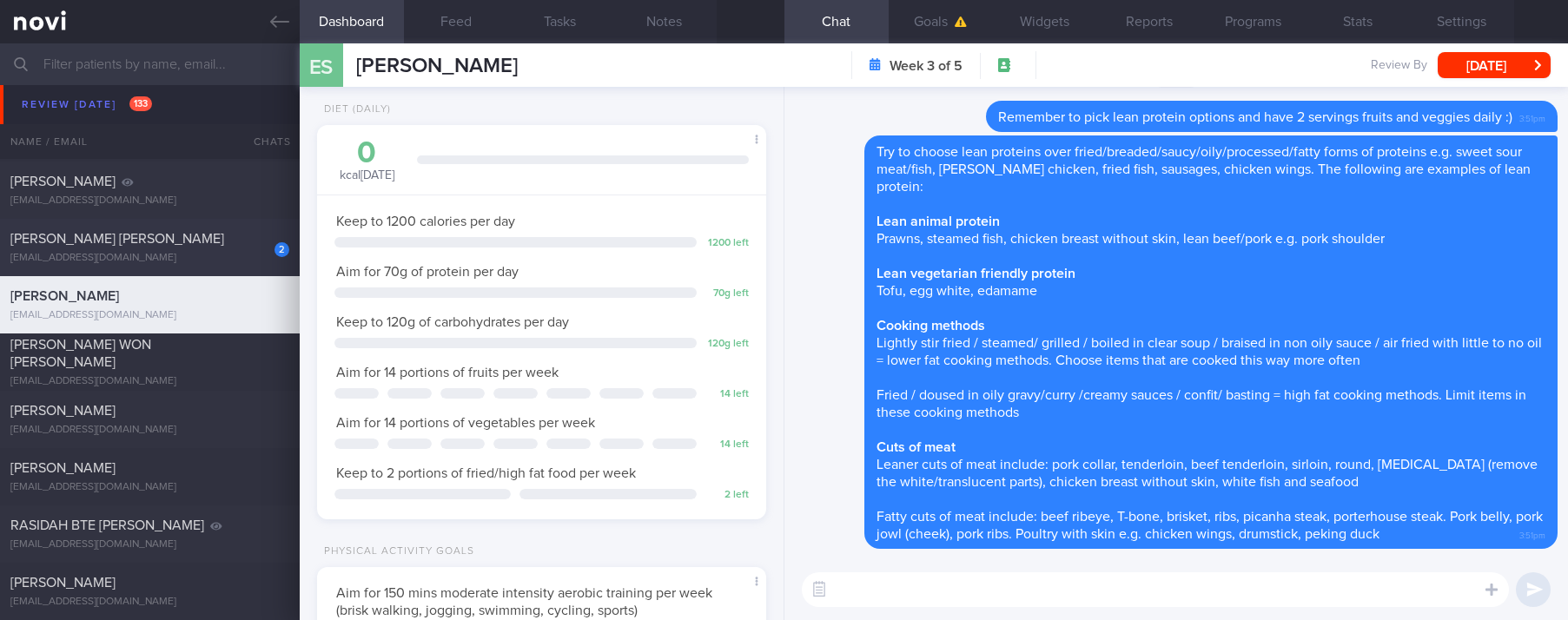
click at [221, 254] on div "[EMAIL_ADDRESS][DOMAIN_NAME]" at bounding box center [149, 258] width 279 height 13
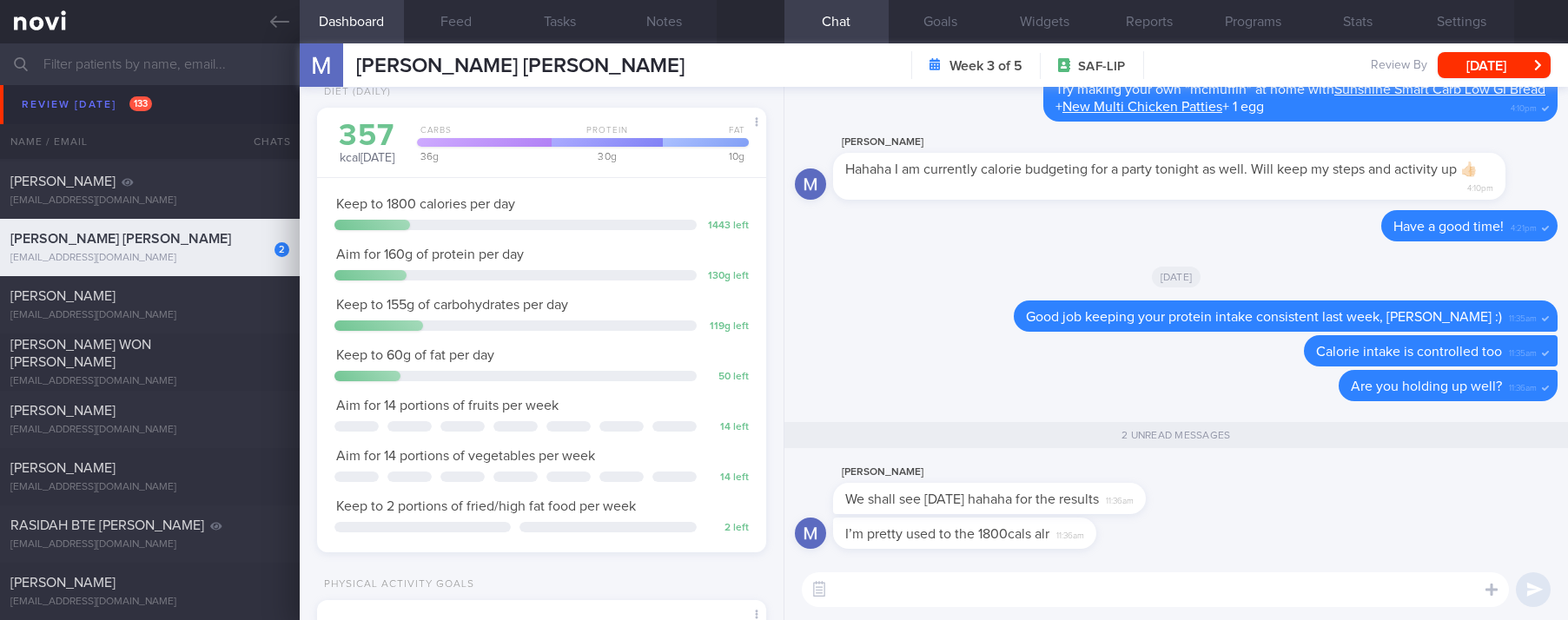
scroll to position [202, 405]
click at [1011, 597] on textarea at bounding box center [1154, 589] width 707 height 35
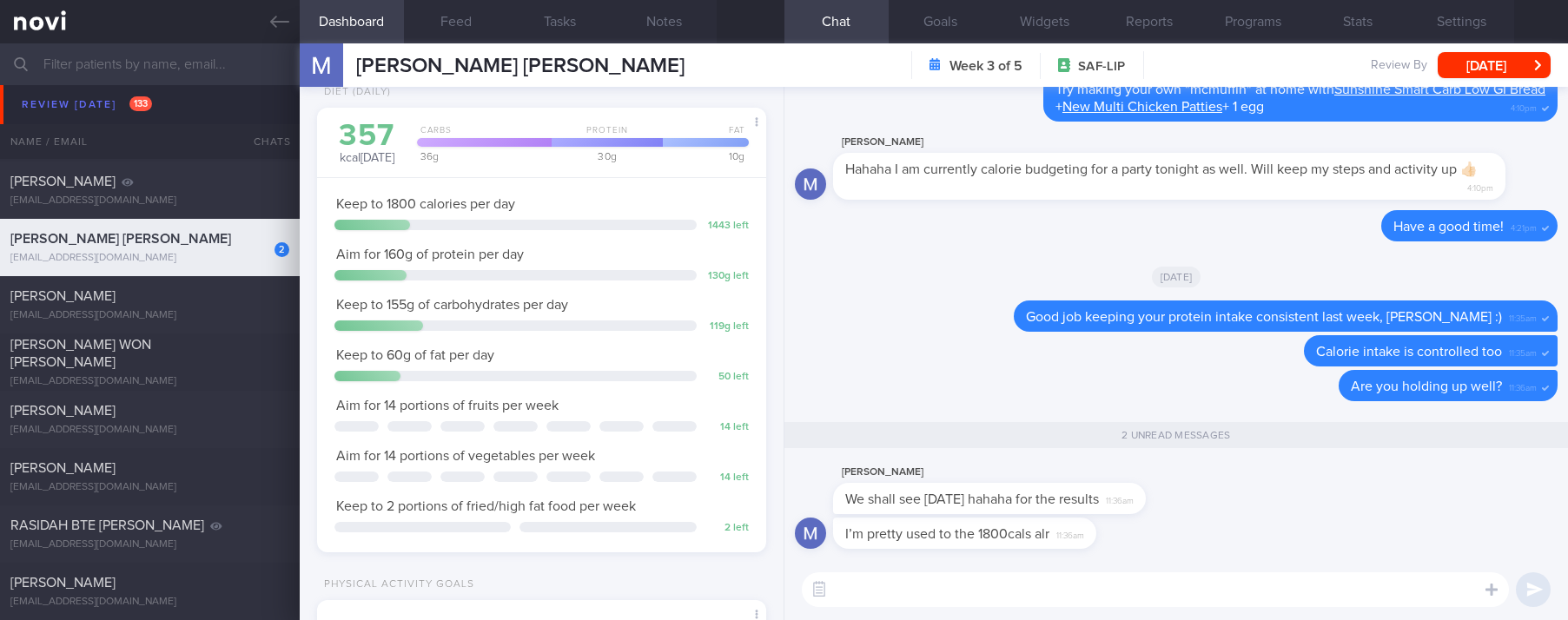
click at [1011, 597] on textarea at bounding box center [1154, 589] width 707 height 35
type textarea "Nice"
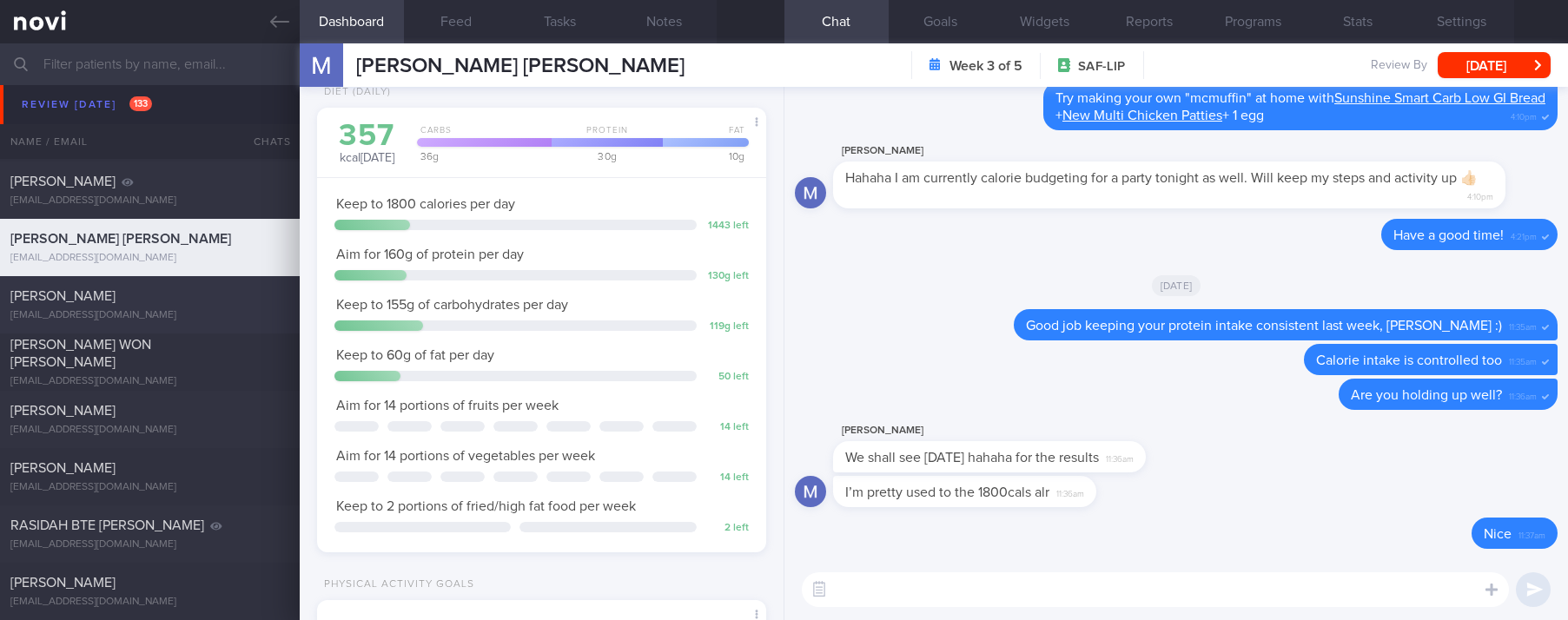
click at [204, 305] on div "[PERSON_NAME] [EMAIL_ADDRESS][DOMAIN_NAME]" at bounding box center [149, 305] width 299 height 35
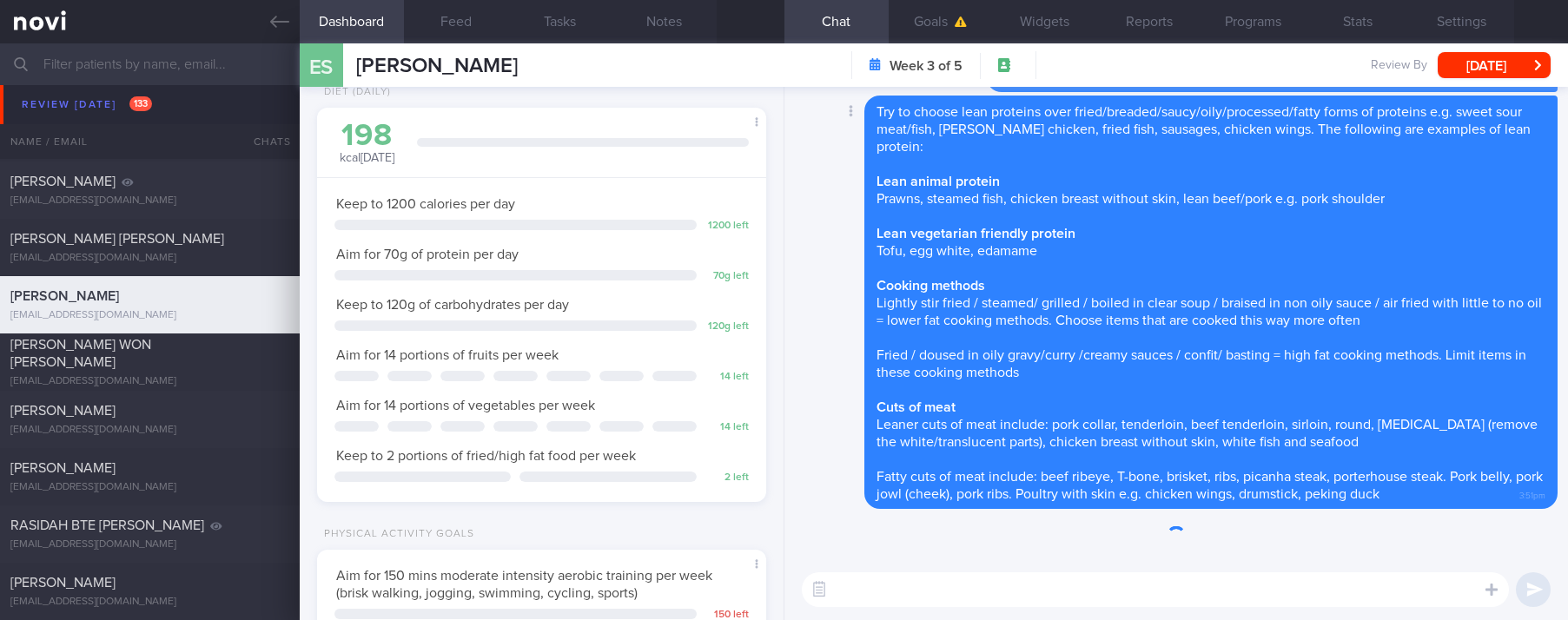
scroll to position [224, 397]
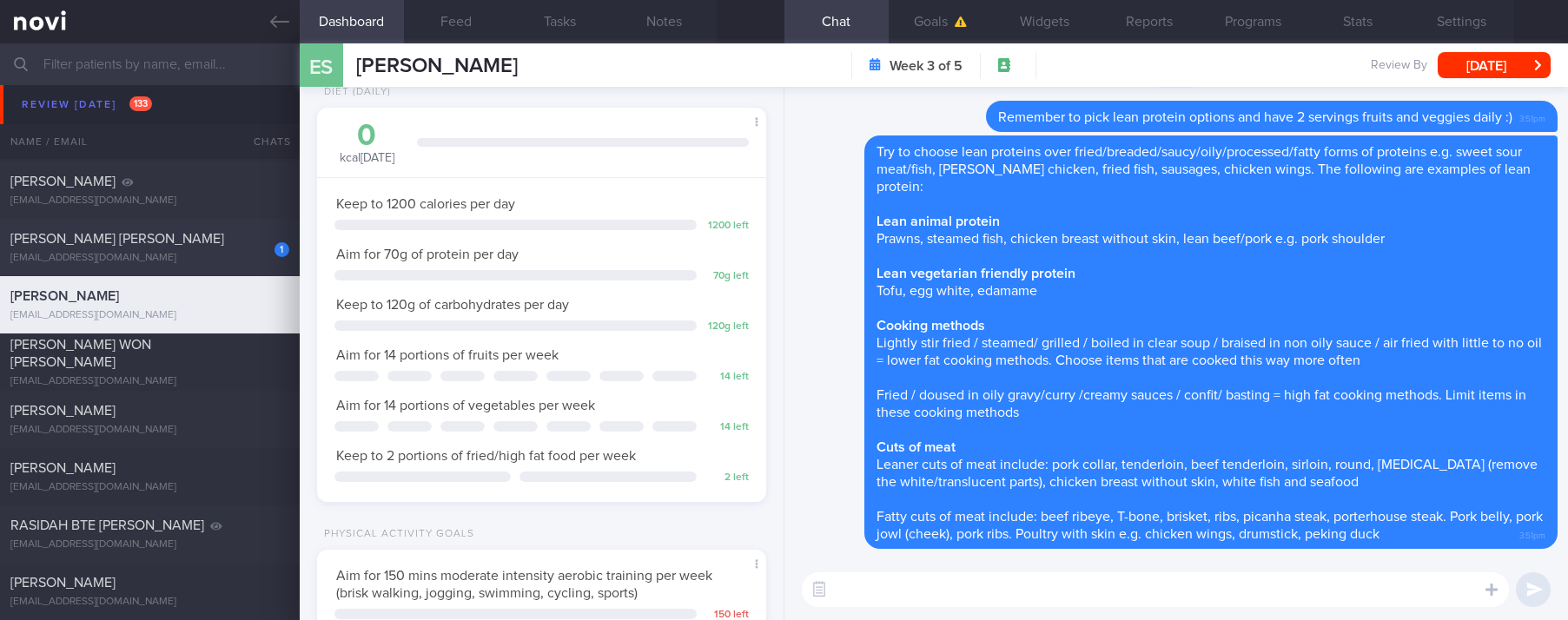
click at [248, 260] on div "[EMAIL_ADDRESS][DOMAIN_NAME]" at bounding box center [149, 258] width 279 height 13
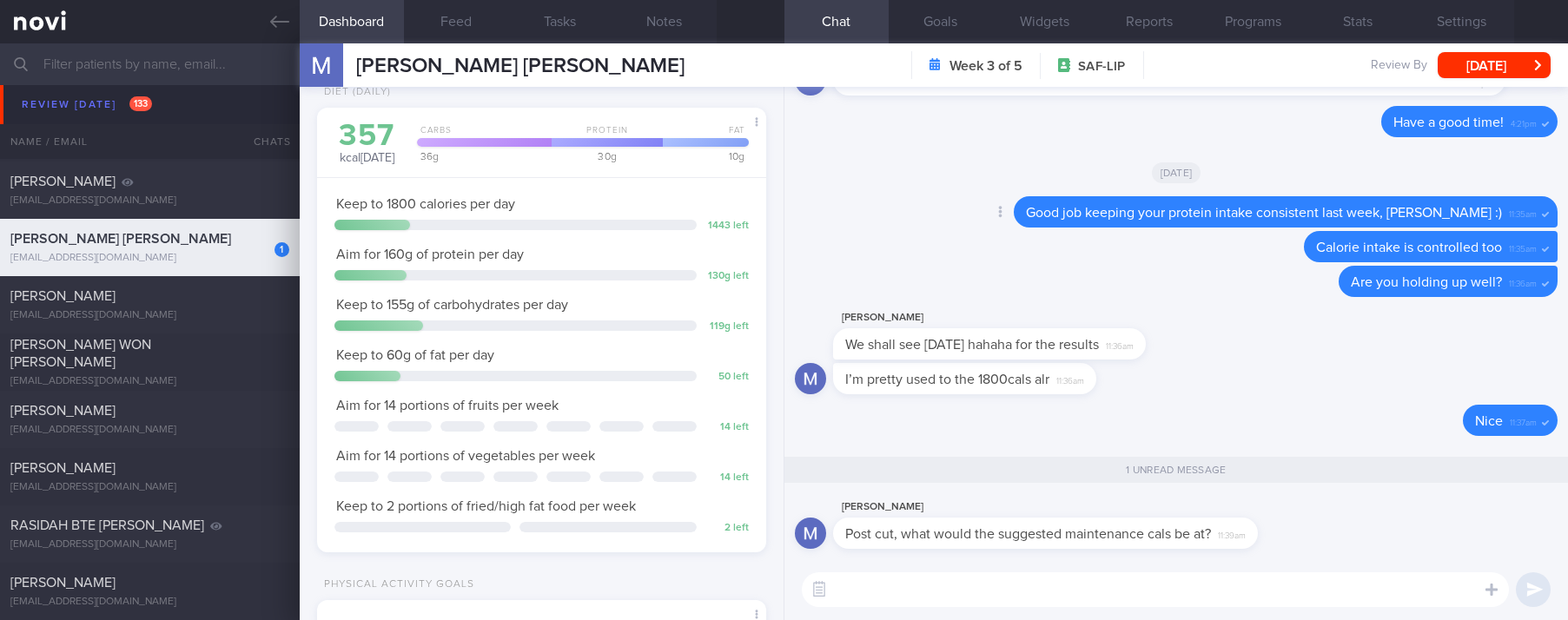
scroll to position [202, 405]
click at [895, 583] on textarea at bounding box center [1154, 589] width 707 height 35
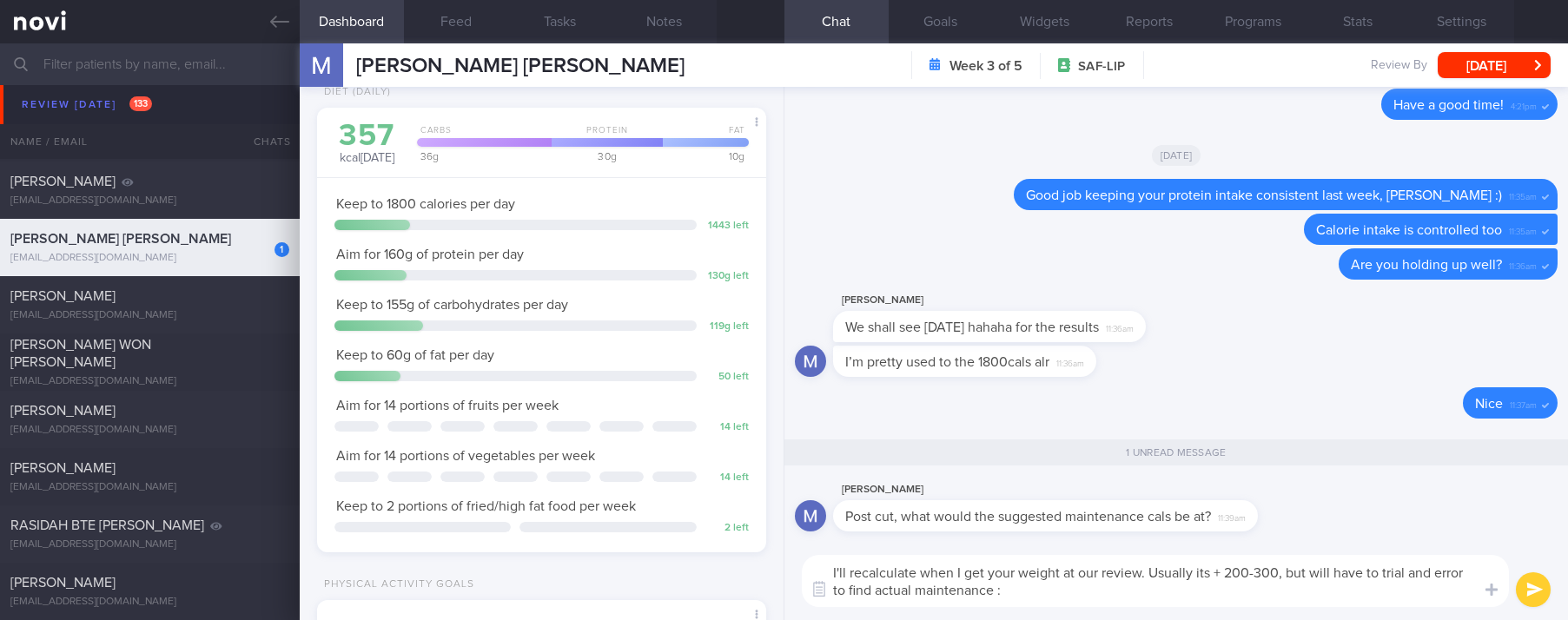
type textarea "I'll recalculate when I get your weight at our review. Usually its + 200-300, b…"
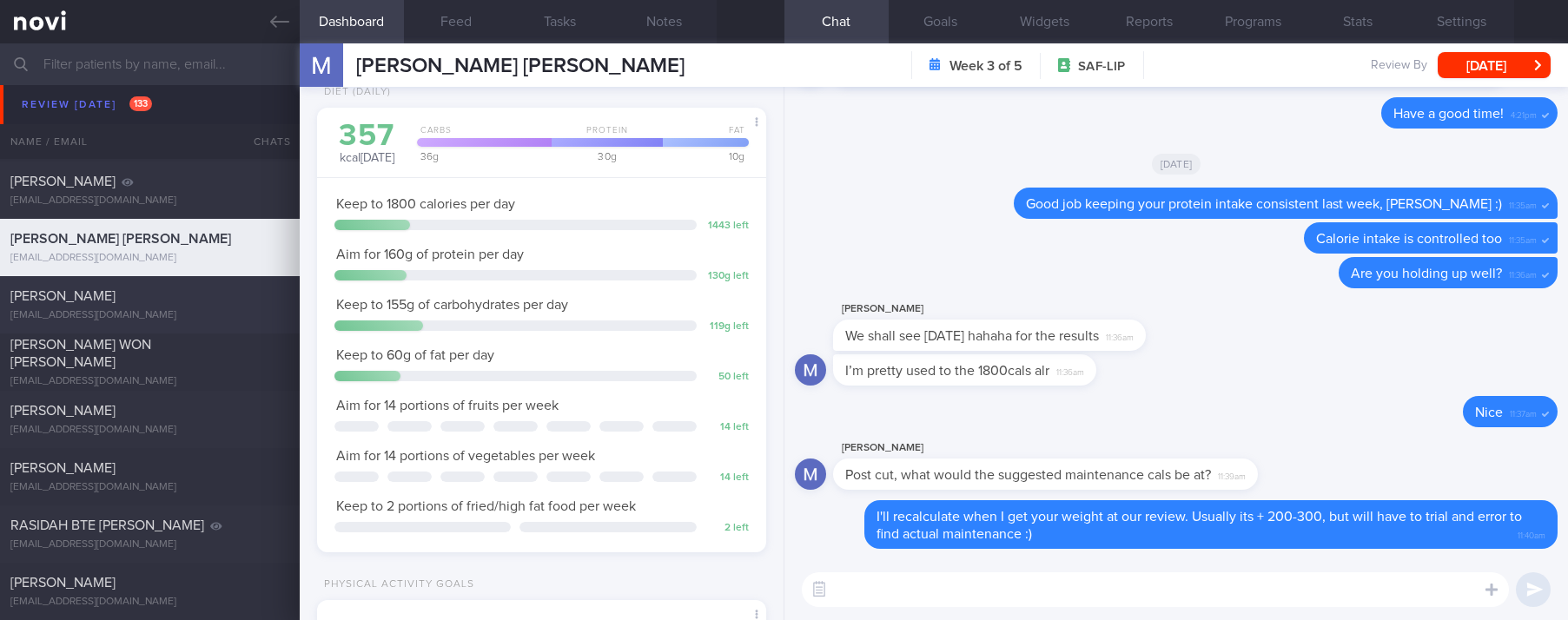
click at [251, 295] on div at bounding box center [270, 292] width 38 height 10
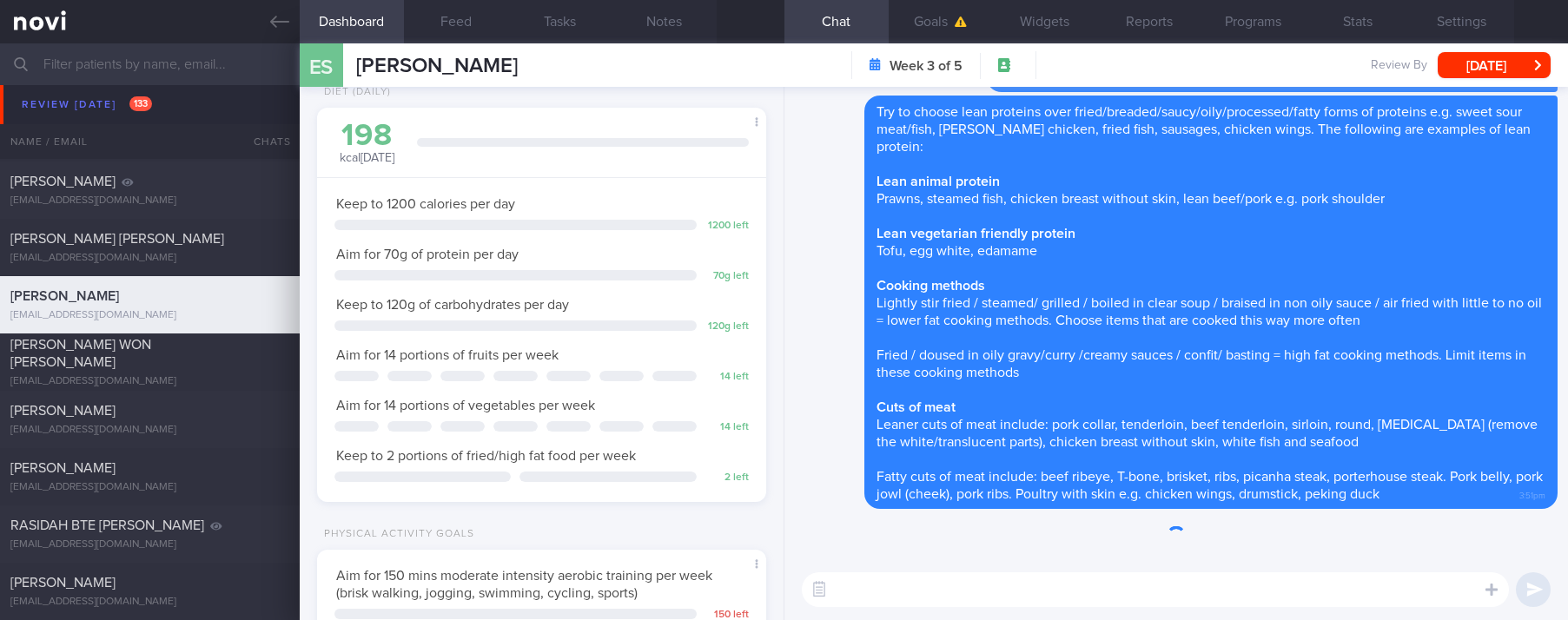
scroll to position [224, 397]
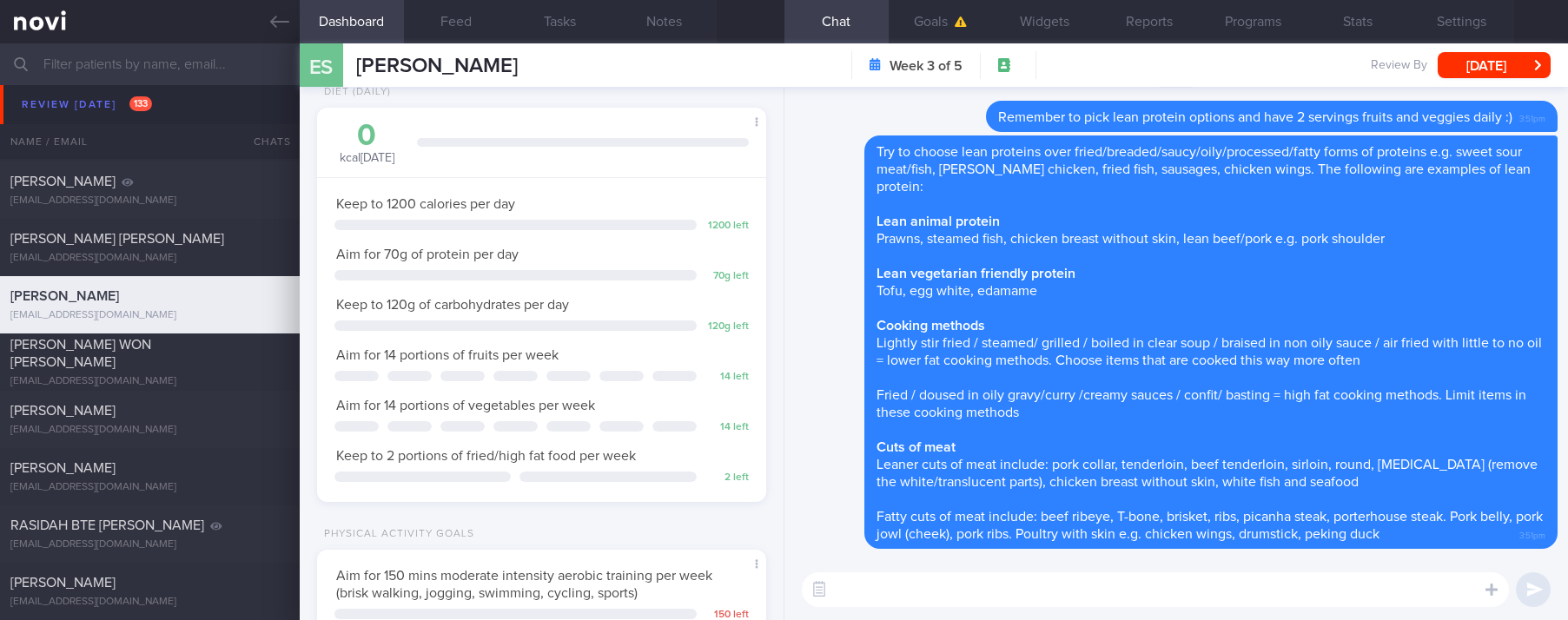
click at [1264, 590] on textarea at bounding box center [1154, 589] width 707 height 35
type textarea "Hi [PERSON_NAME], how are you doing?"
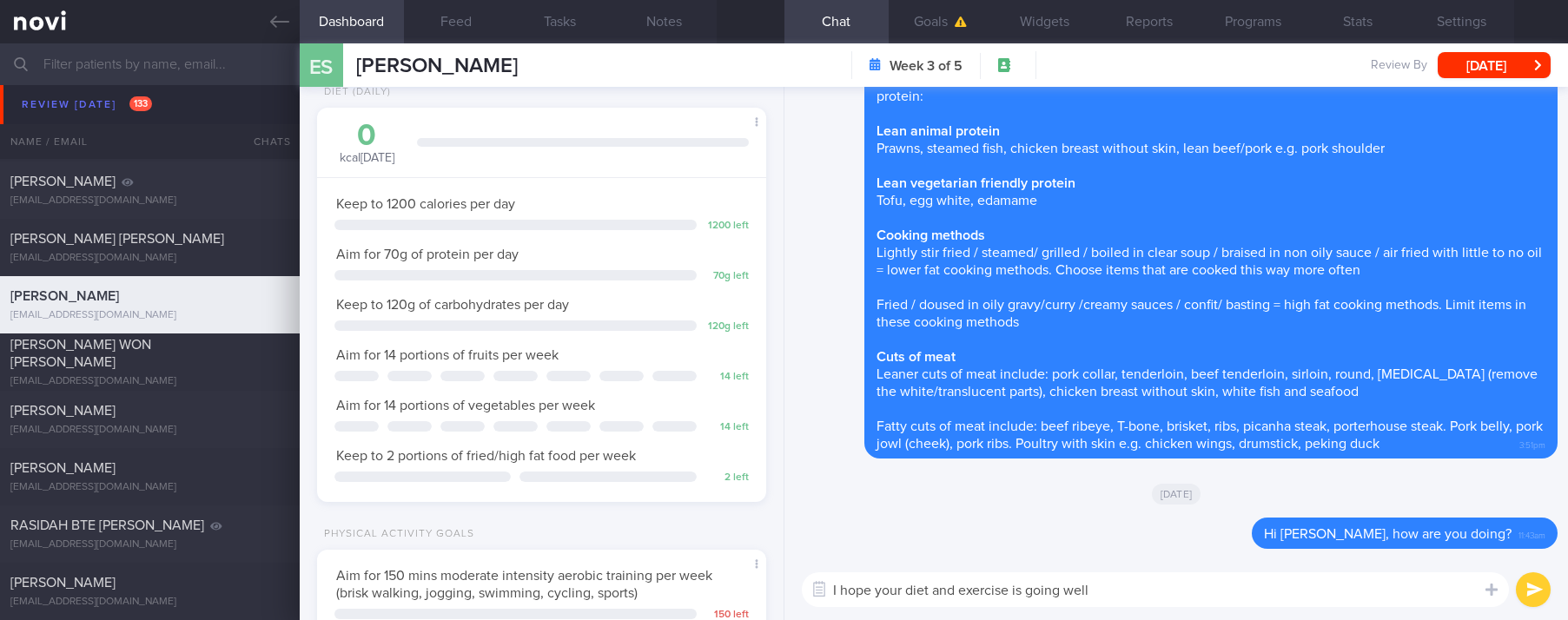
type textarea "I hope your diet and exercise is going well!"
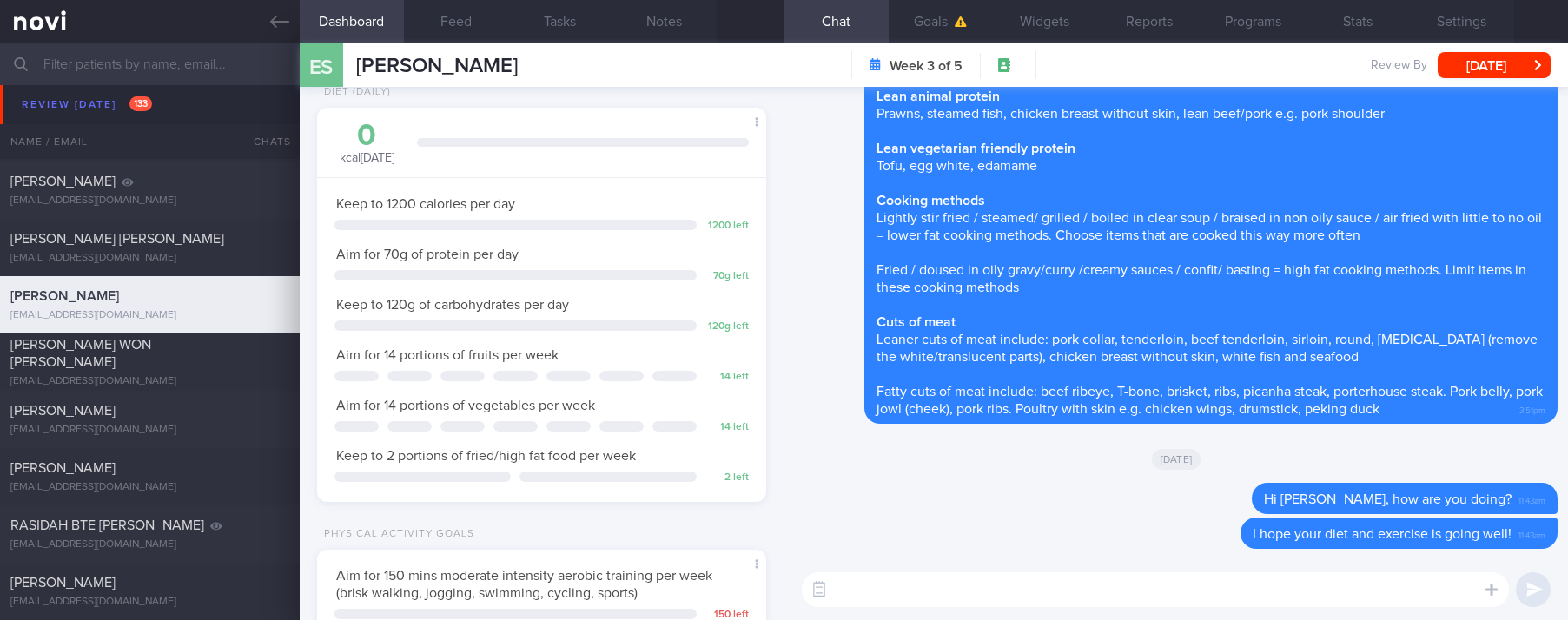
click at [216, 354] on div "[PERSON_NAME] WON [PERSON_NAME]" at bounding box center [147, 354] width 275 height 35
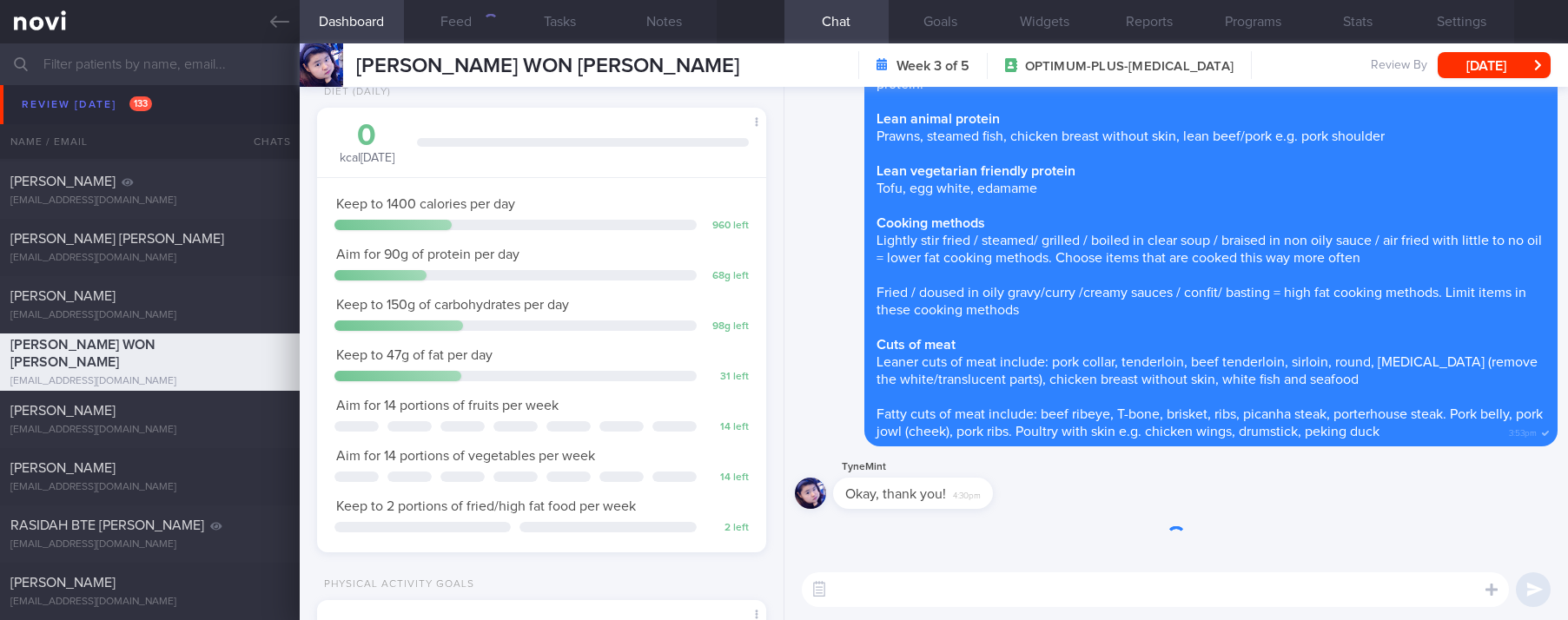
scroll to position [224, 397]
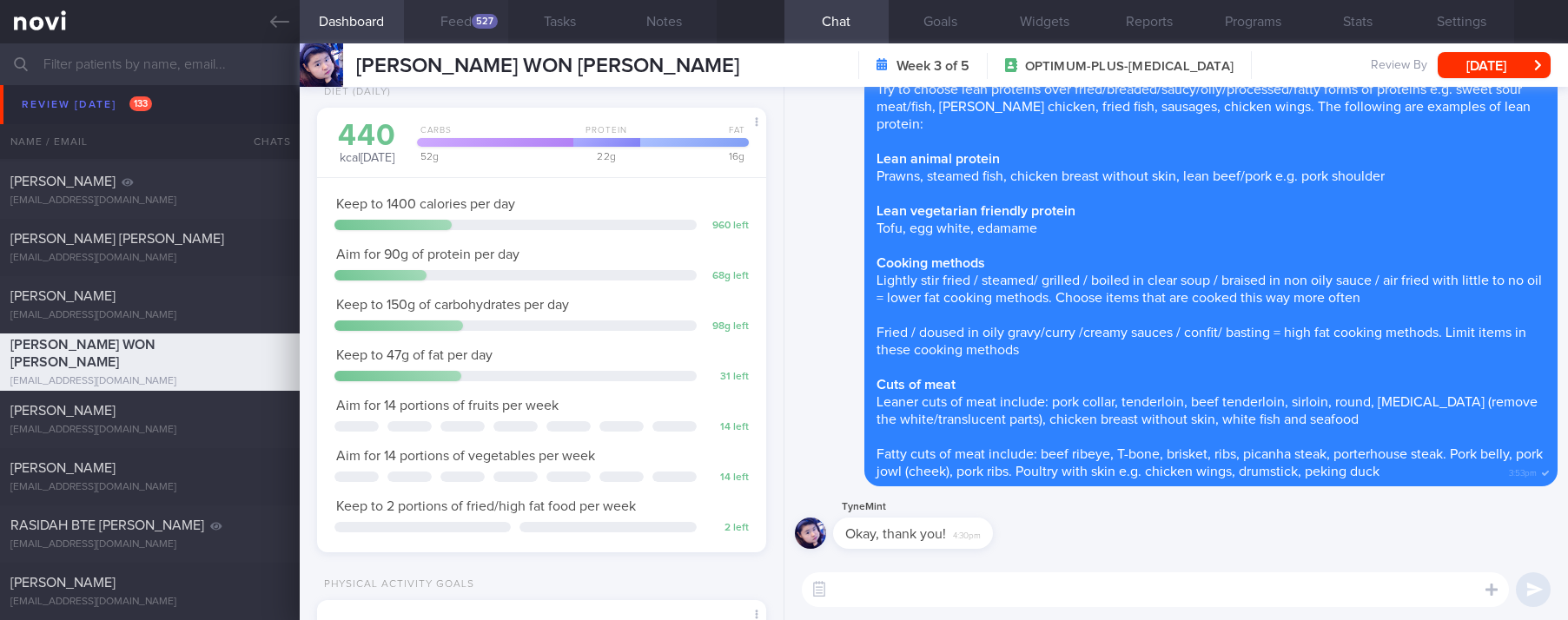
click at [465, 31] on button "Feed 527" at bounding box center [456, 22] width 105 height 44
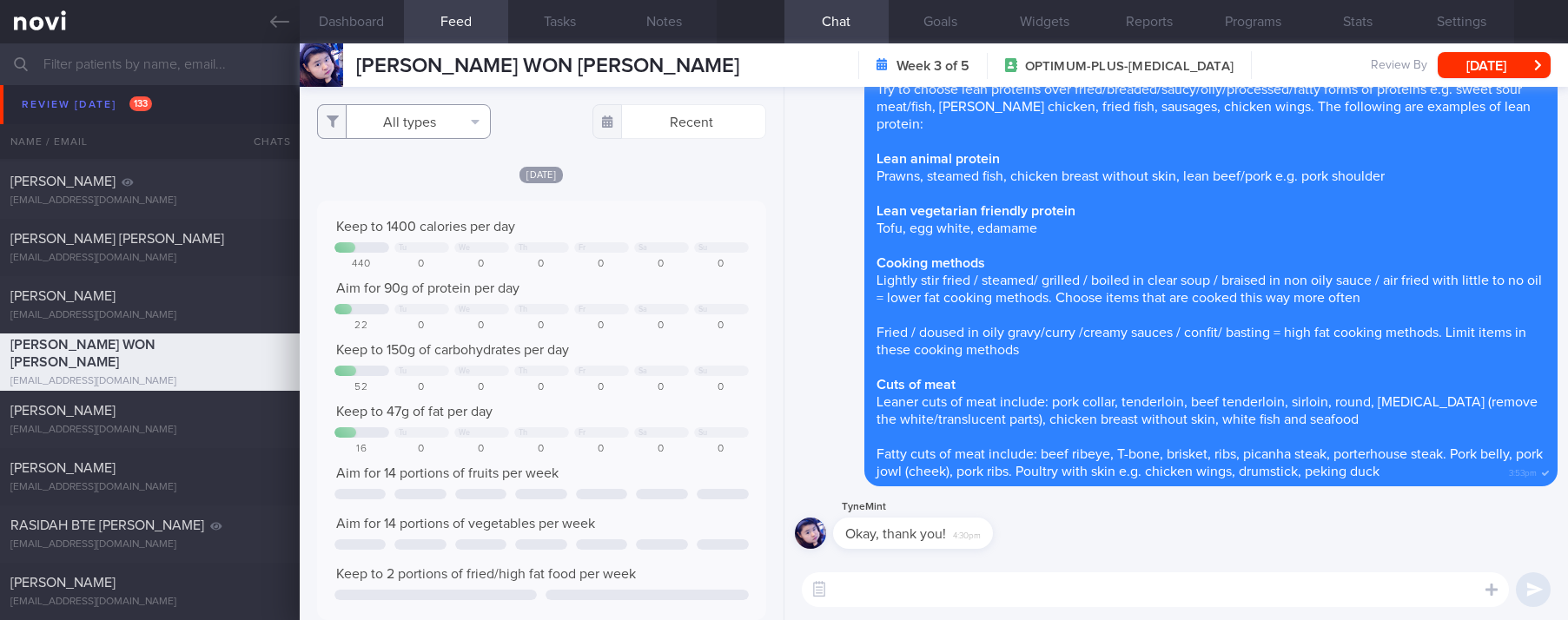
click at [452, 109] on button "All types" at bounding box center [404, 122] width 174 height 35
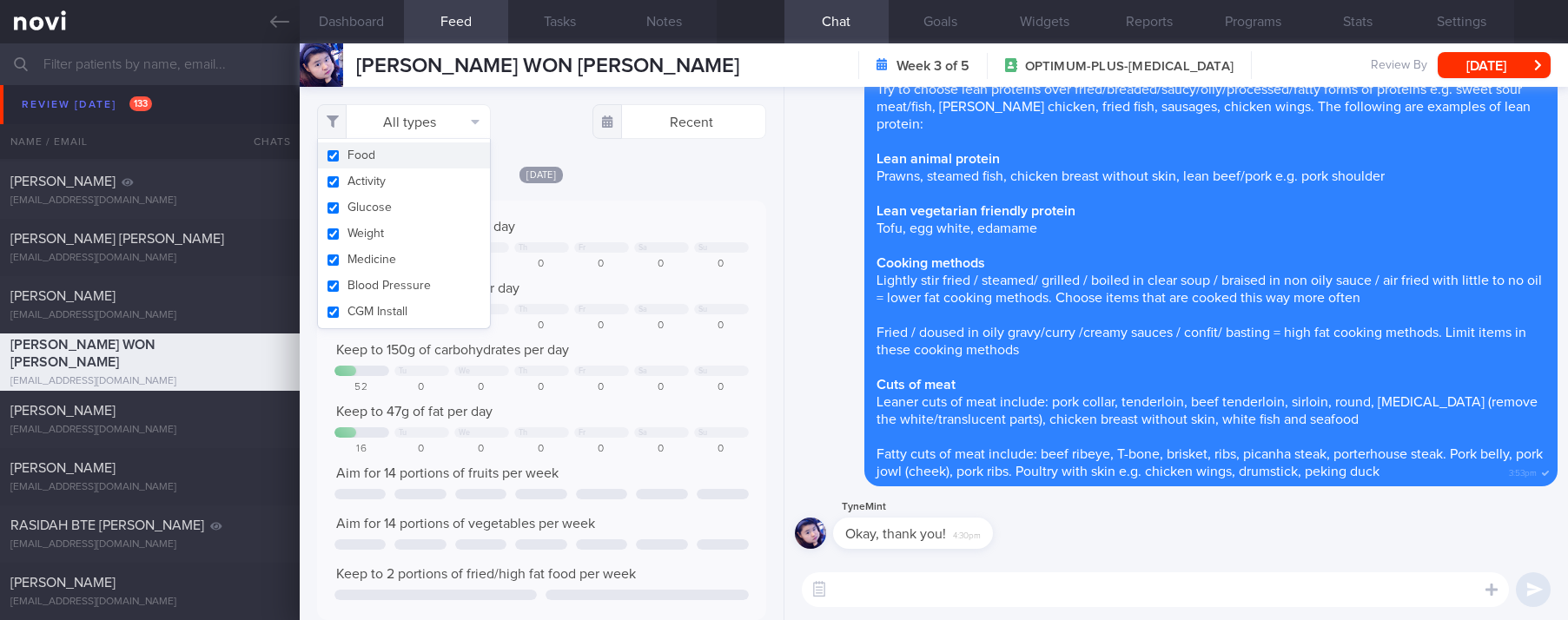
click at [399, 170] on button "Activity" at bounding box center [403, 181] width 172 height 26
checkbox input "false"
click at [627, 222] on div "Keep to 1400 calories per day" at bounding box center [541, 226] width 414 height 17
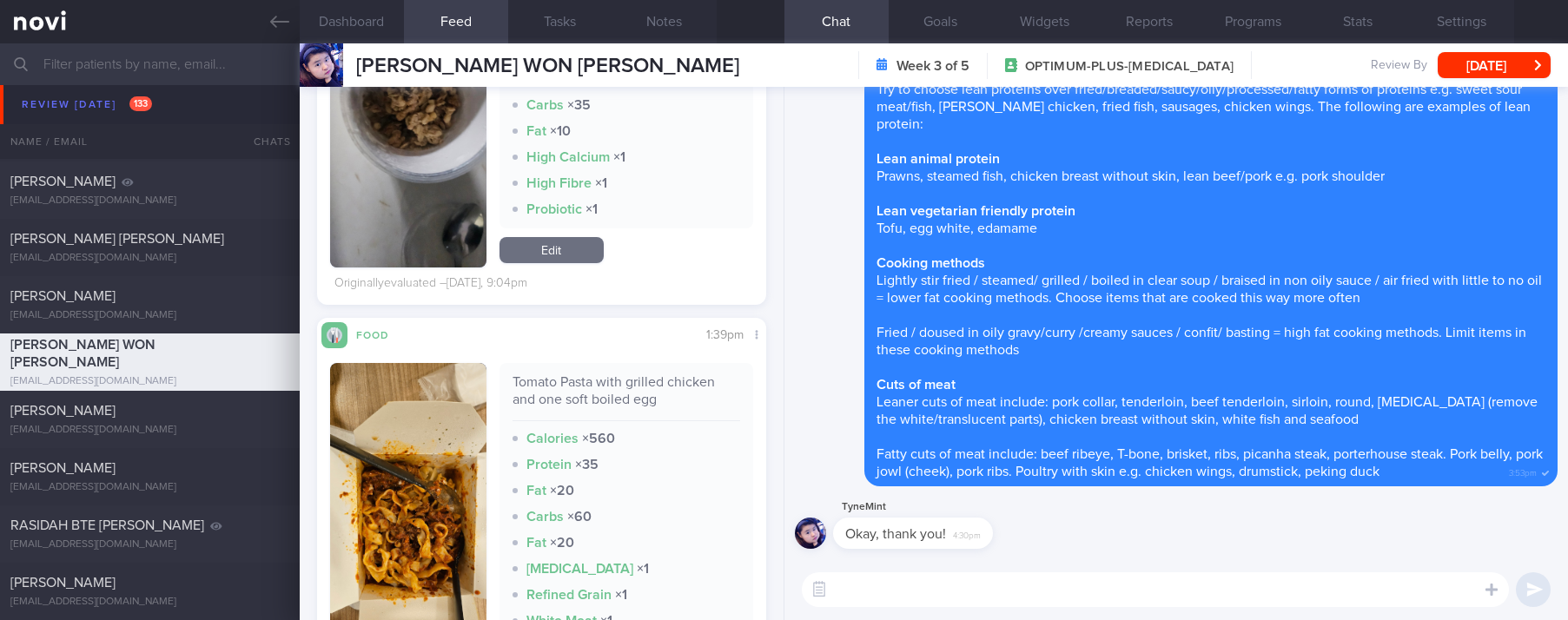
scroll to position [2084, 0]
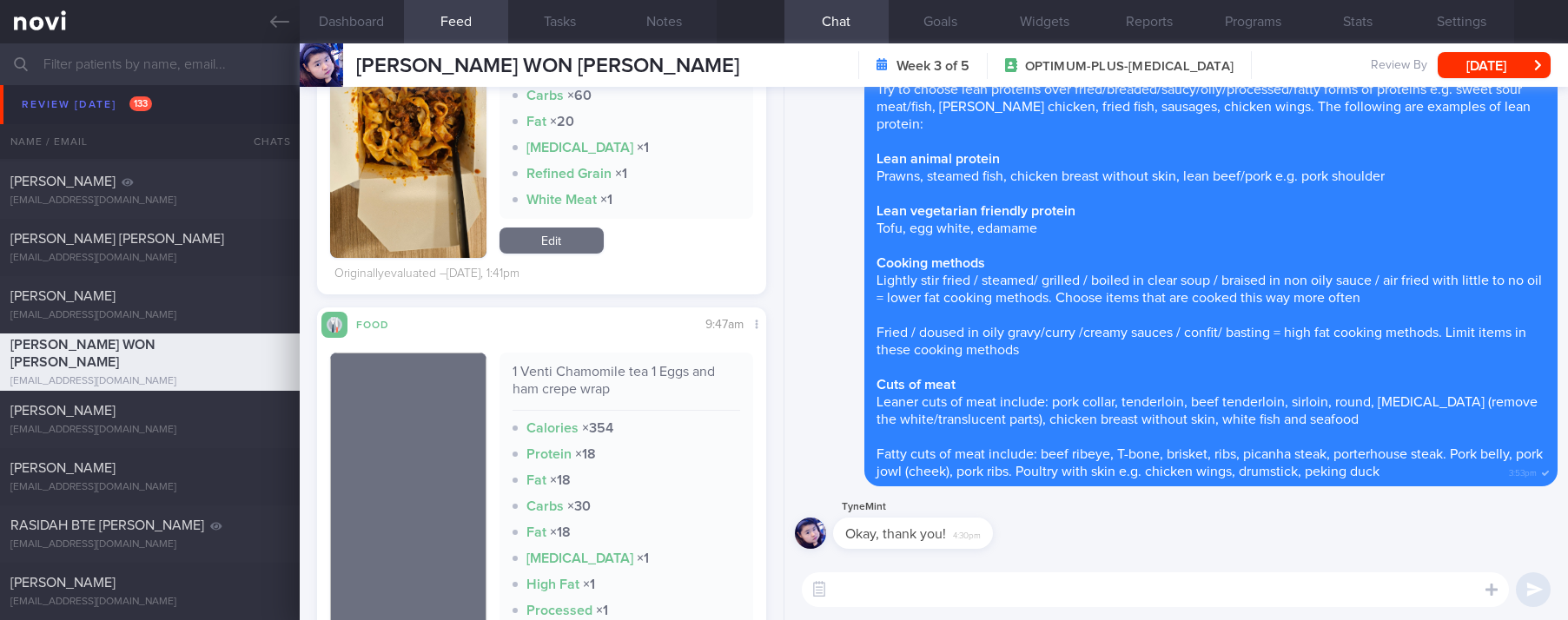
click at [844, 575] on textarea at bounding box center [1154, 589] width 707 height 35
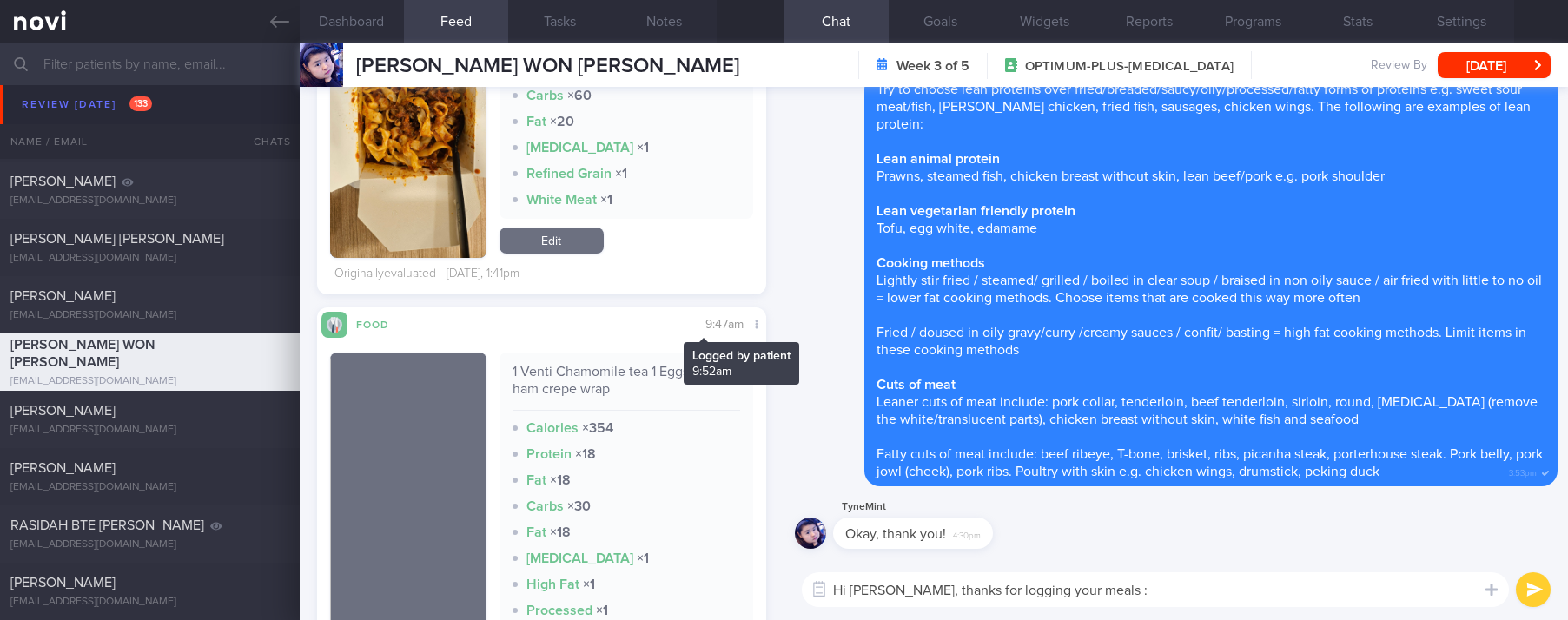
type textarea "Hi [PERSON_NAME], thanks for logging your meals :)"
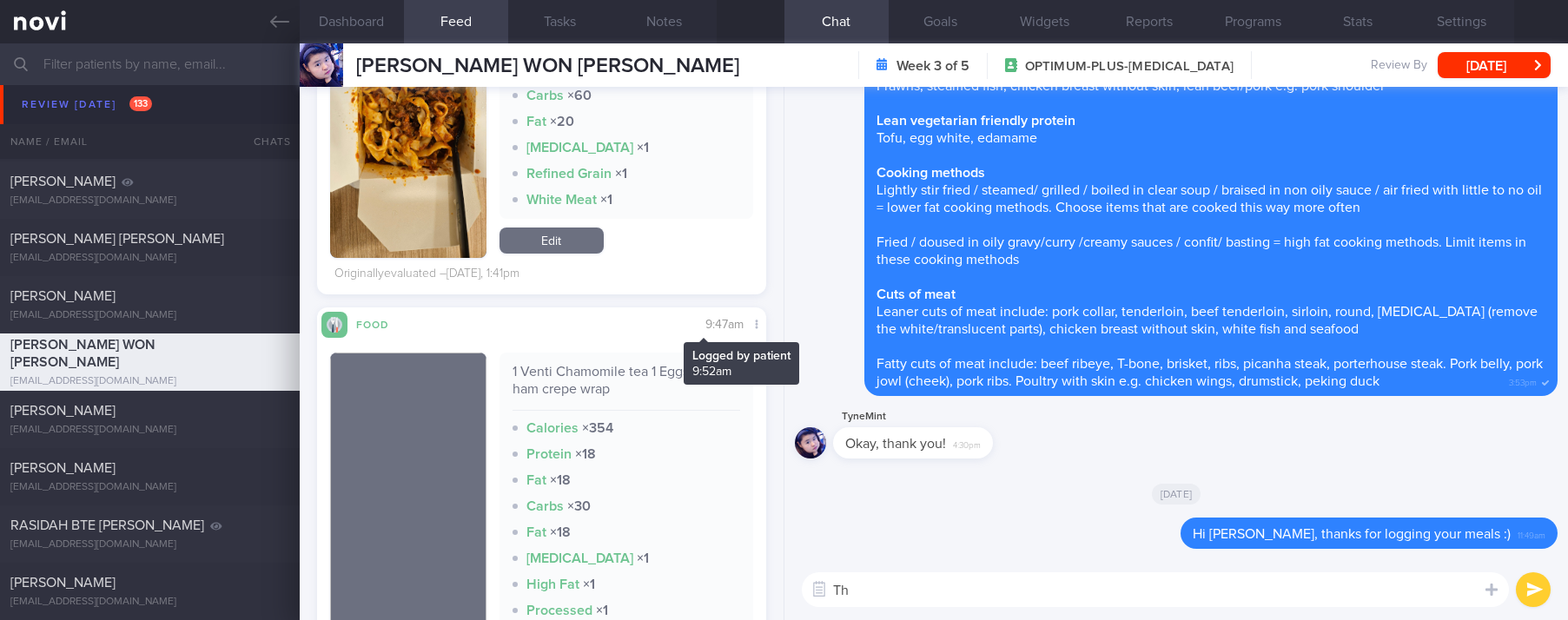
type textarea "T"
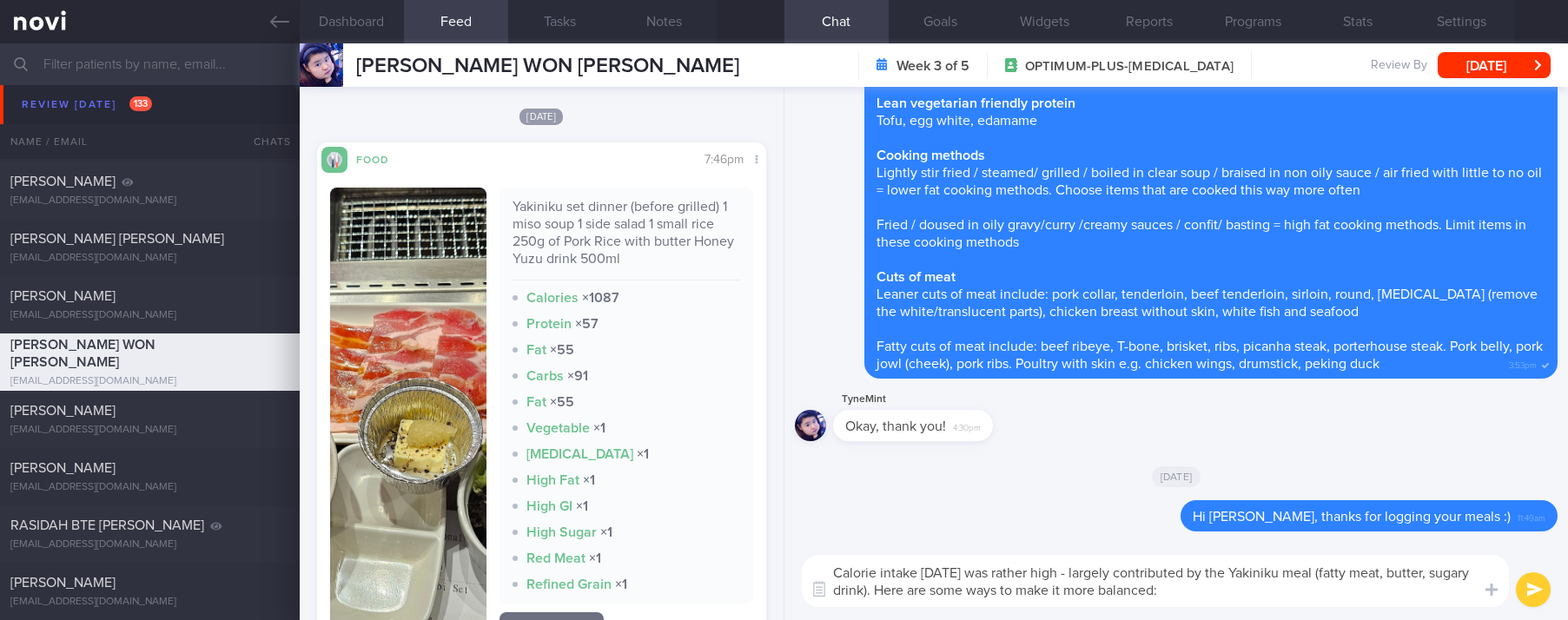
scroll to position [0, 0]
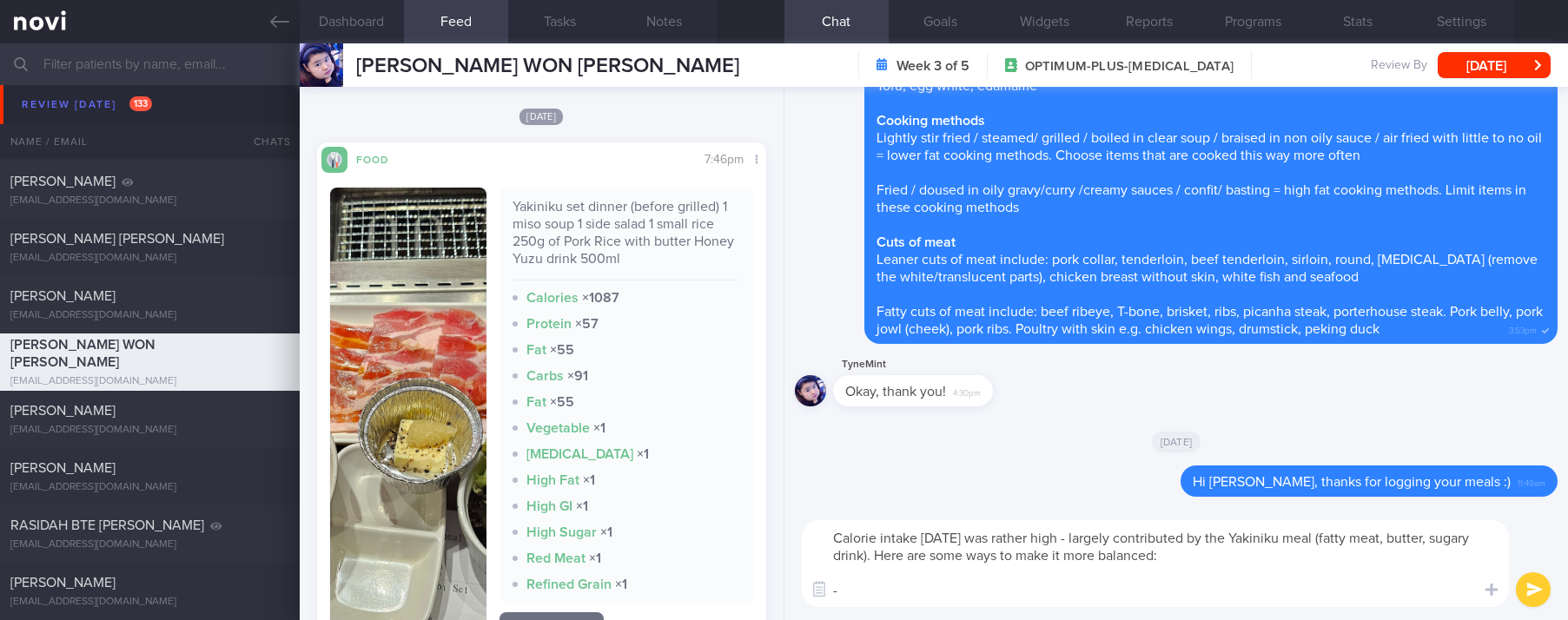
drag, startPoint x: 954, startPoint y: 596, endPoint x: 917, endPoint y: 559, distance: 52.3
click at [917, 559] on textarea "Calorie intake [DATE] was rather high - largely contributed by the Yakiniku mea…" at bounding box center [1154, 563] width 707 height 86
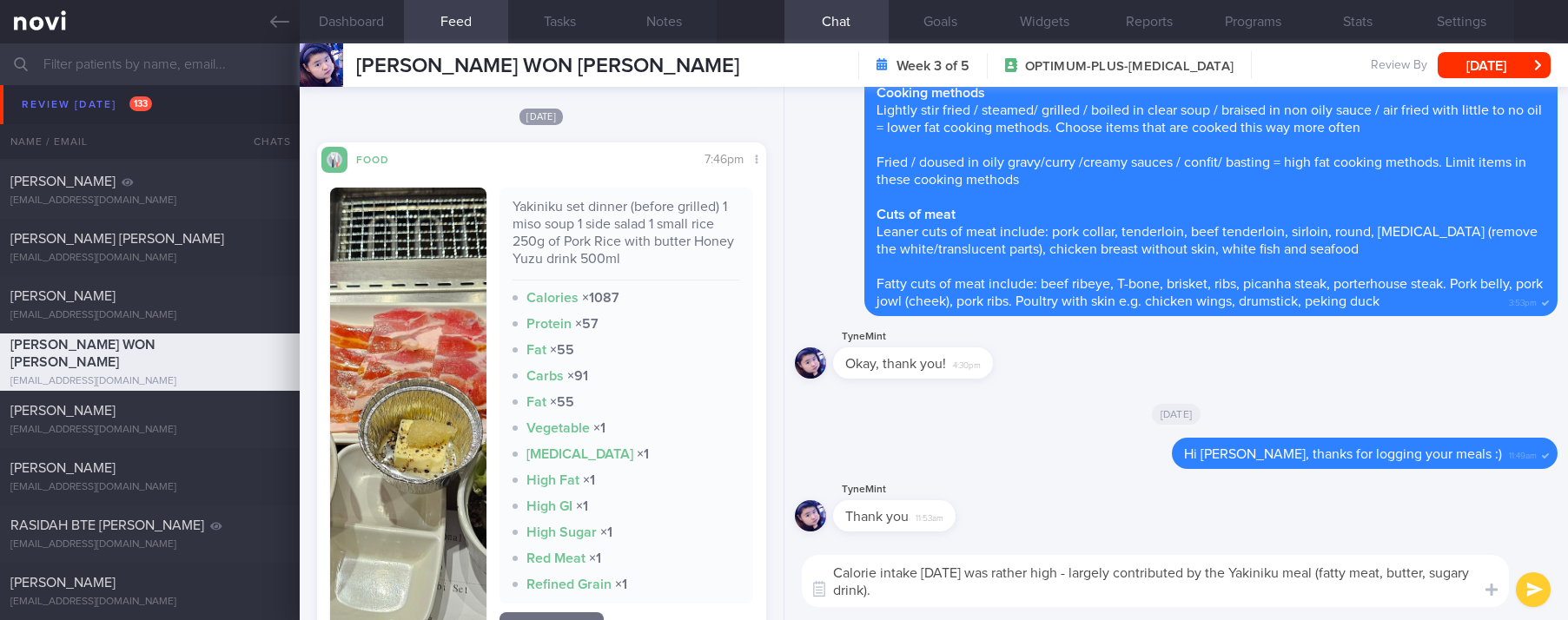
click at [1010, 587] on textarea "Calorie intake [DATE] was rather high - largely contributed by the Yakiniku mea…" at bounding box center [1154, 580] width 707 height 52
type textarea "Calorie intake [DATE] was rather high - largely contributed by the Yakiniku mea…"
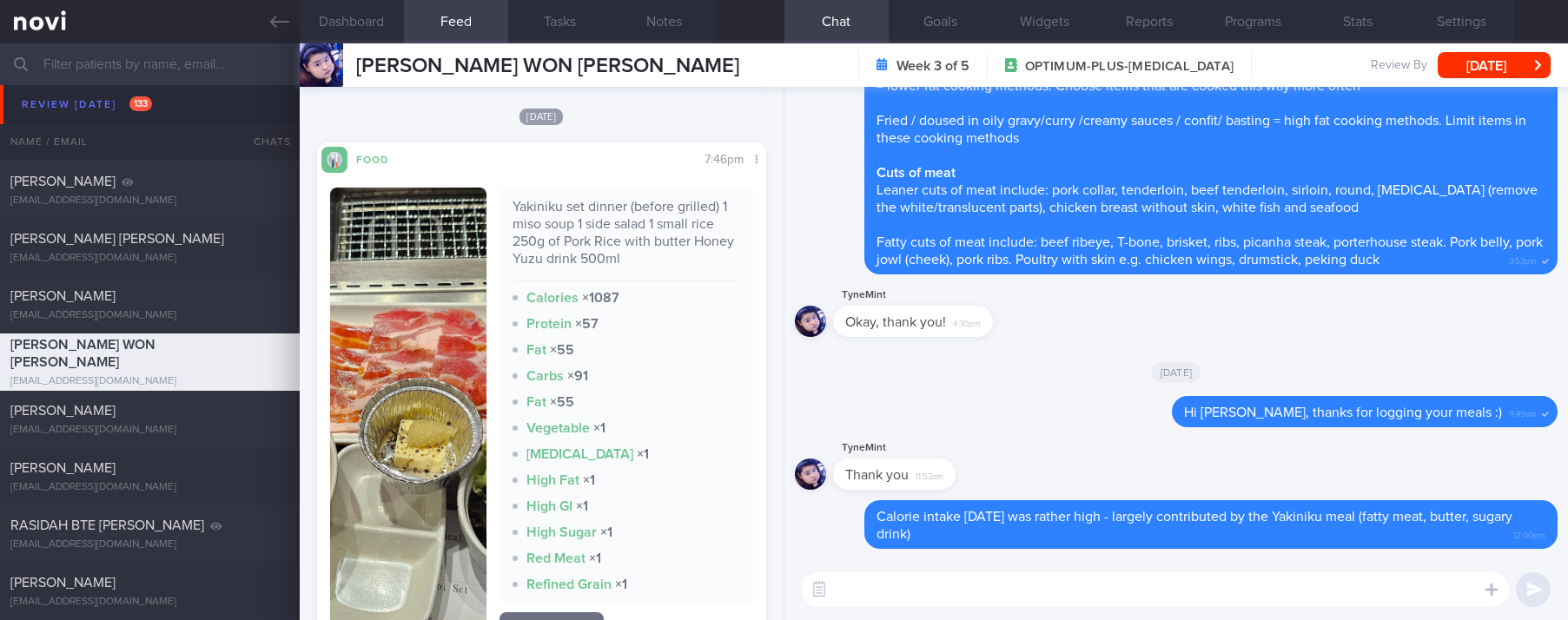
click at [1010, 587] on textarea at bounding box center [1154, 589] width 707 height 35
paste textarea "Most Yakiniku meats are fatty including pork belly, pork jowl, wagyu and [PERSO…"
type textarea "Most Yakiniku meats are fatty including pork belly, pork jowl, wagyu and [PERSO…"
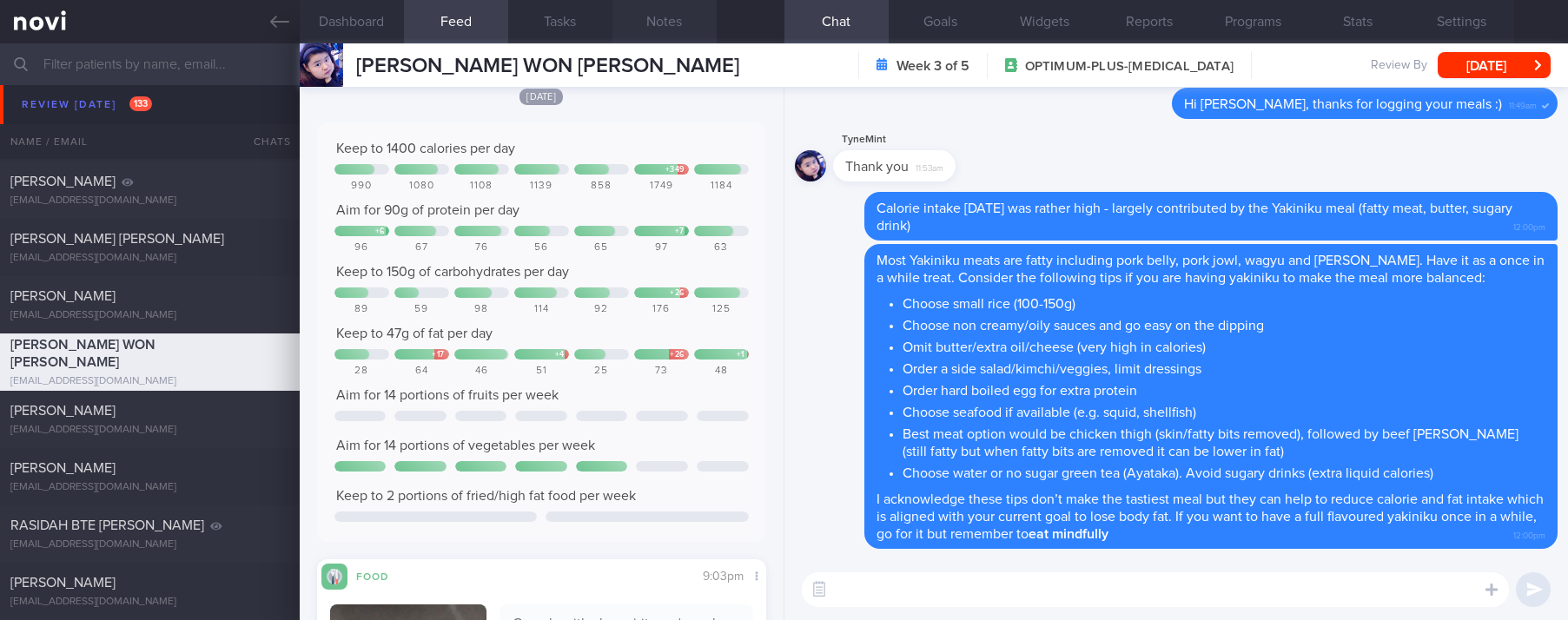
scroll to position [651, 0]
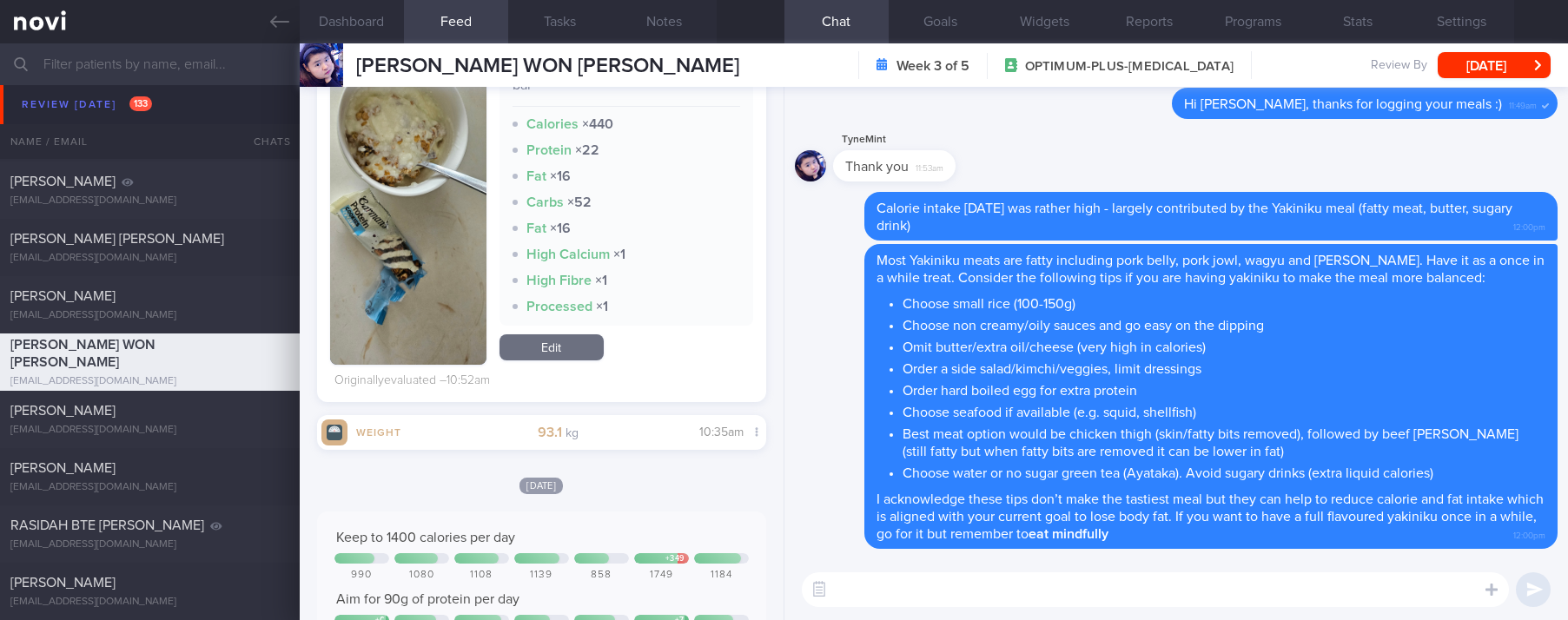
click at [1072, 595] on textarea at bounding box center [1154, 589] width 707 height 35
paste textarea "Consider meal delivery services like the ones below (use discount codes on webs…"
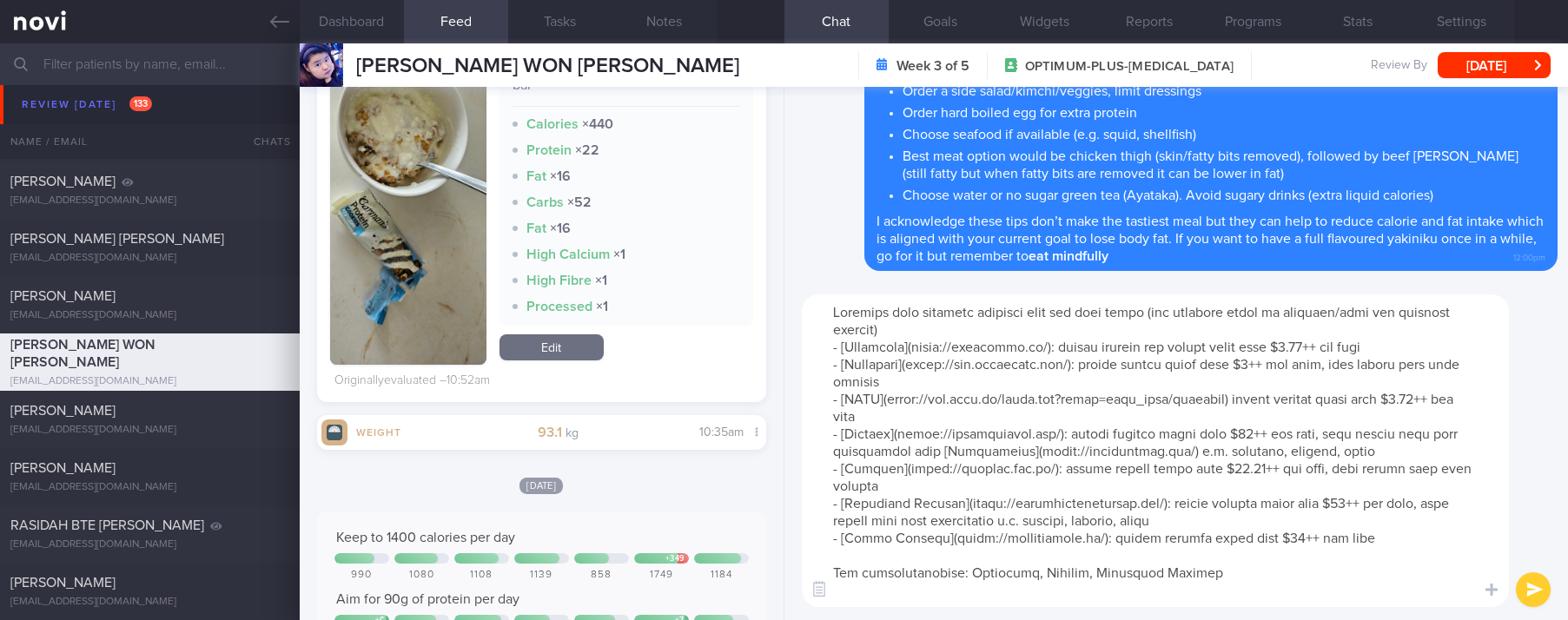
scroll to position [0, 0]
click at [827, 314] on textarea at bounding box center [1154, 451] width 707 height 313
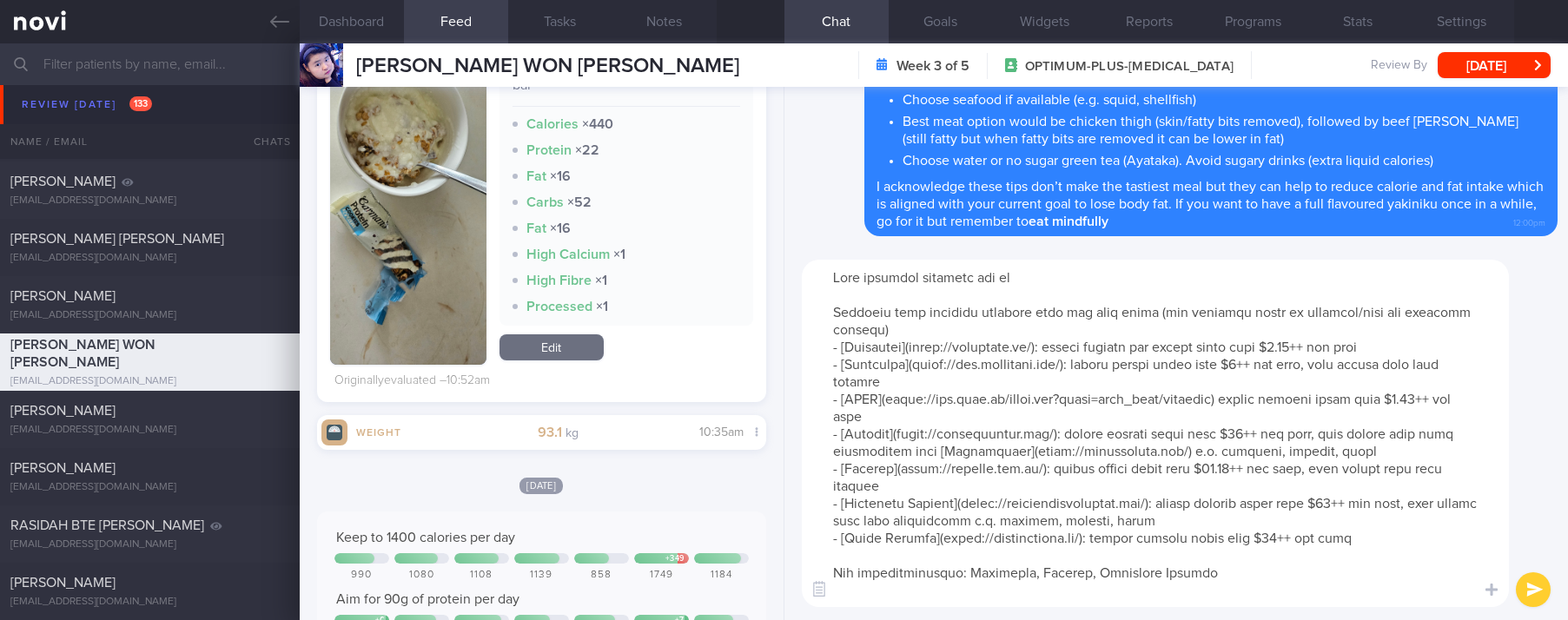
click at [1066, 275] on textarea at bounding box center [1154, 434] width 707 height 347
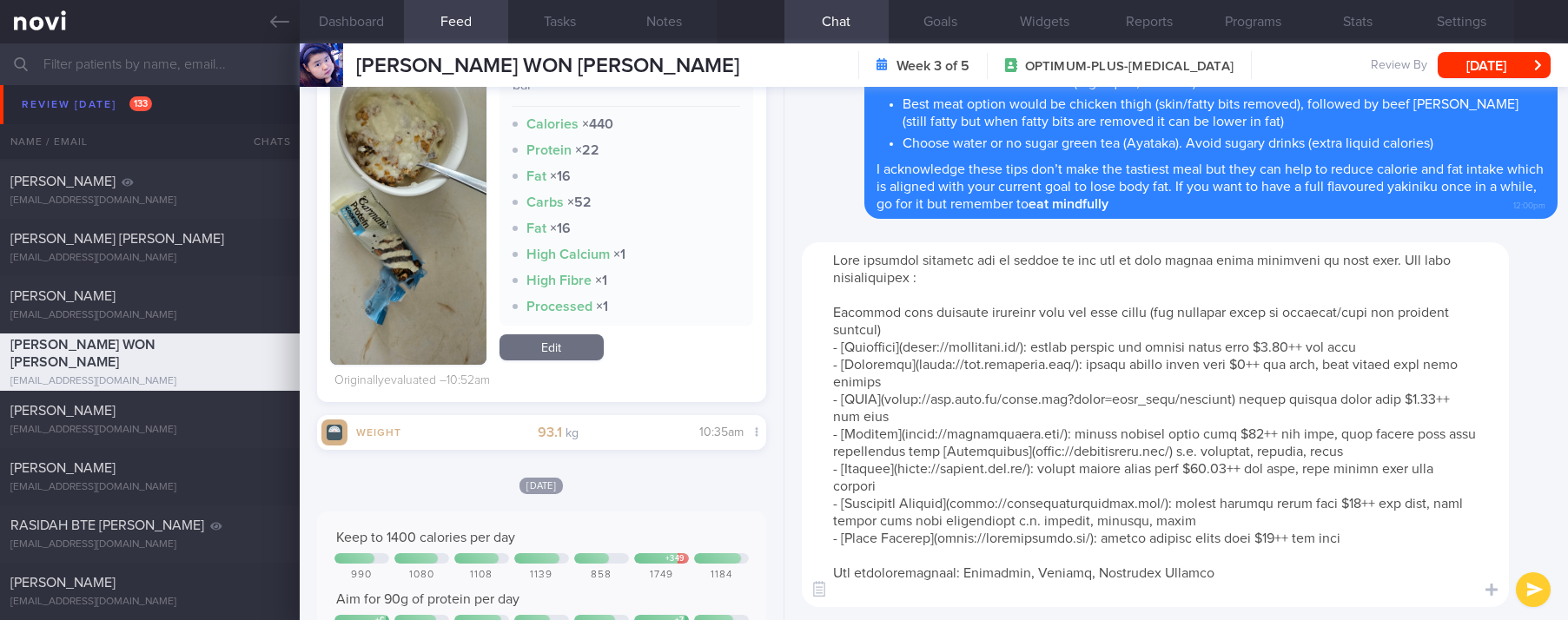
type textarea "Meal delivery services can be useful if you are ok with having meals delivered …"
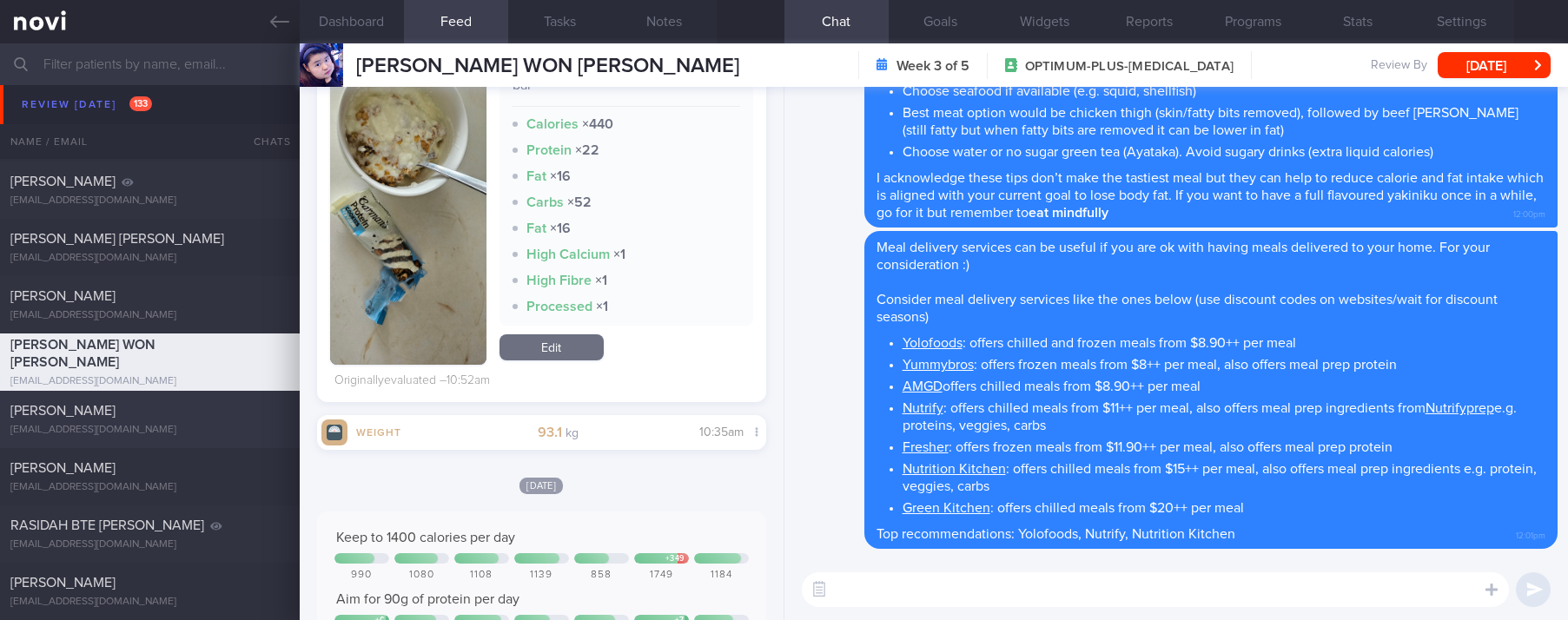
click at [232, 408] on div "[PERSON_NAME]" at bounding box center [147, 410] width 275 height 17
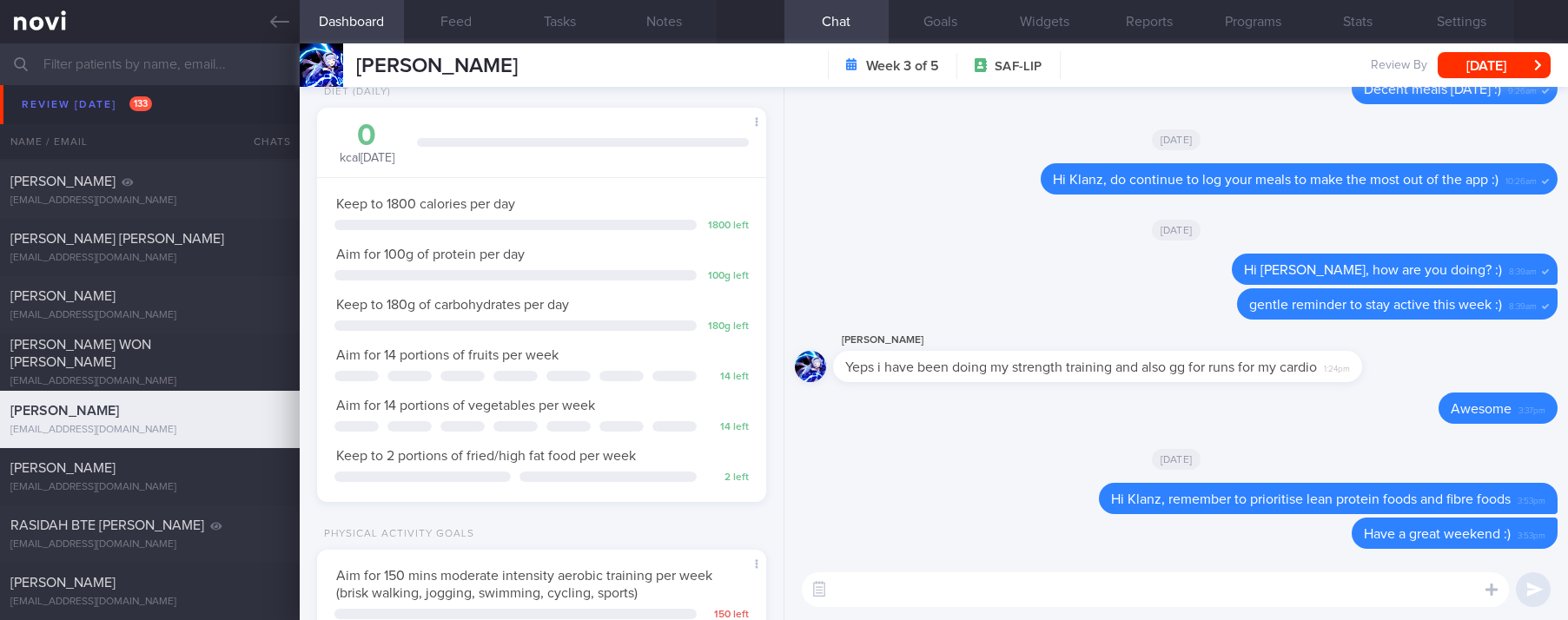
scroll to position [202, 405]
click at [963, 588] on textarea at bounding box center [1154, 589] width 707 height 35
type textarea "Hi [PERSON_NAME], how are you? :)"
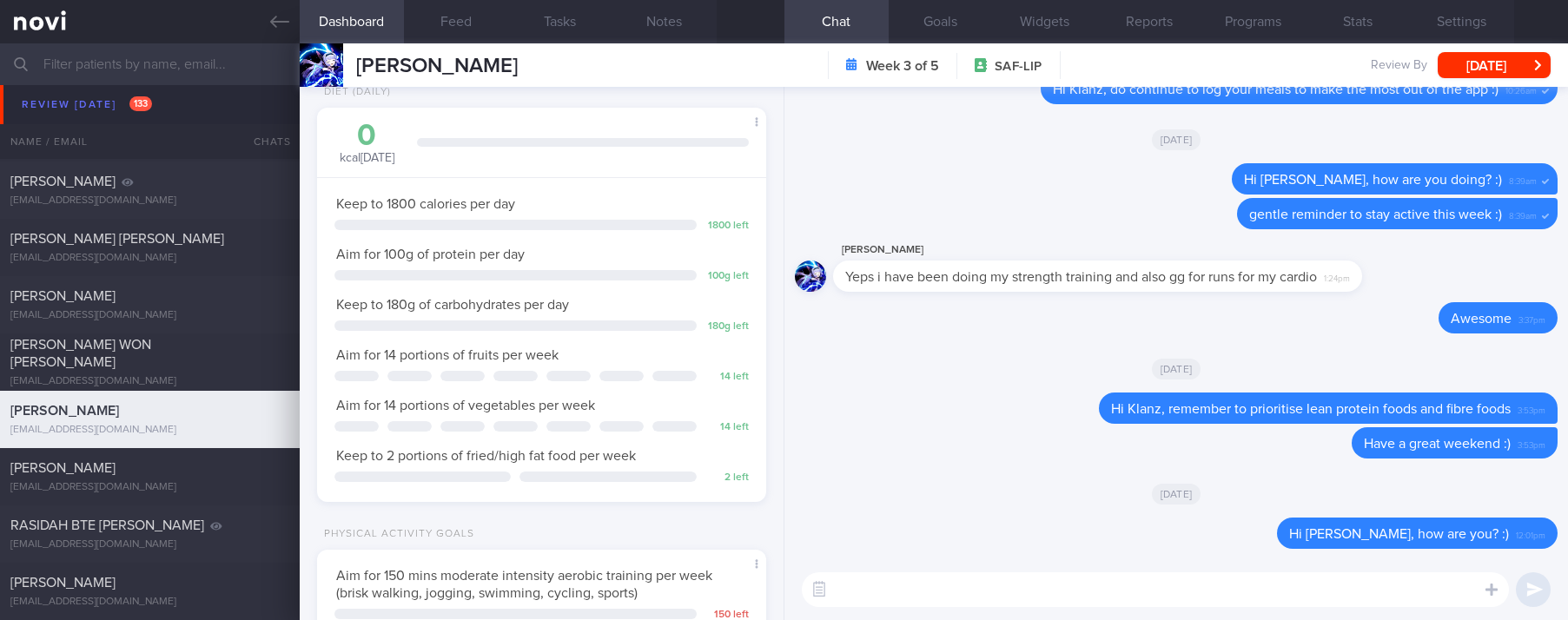
click at [1052, 604] on textarea at bounding box center [1154, 589] width 707 height 35
type textarea "I hope your diet and exercise is going well :)"
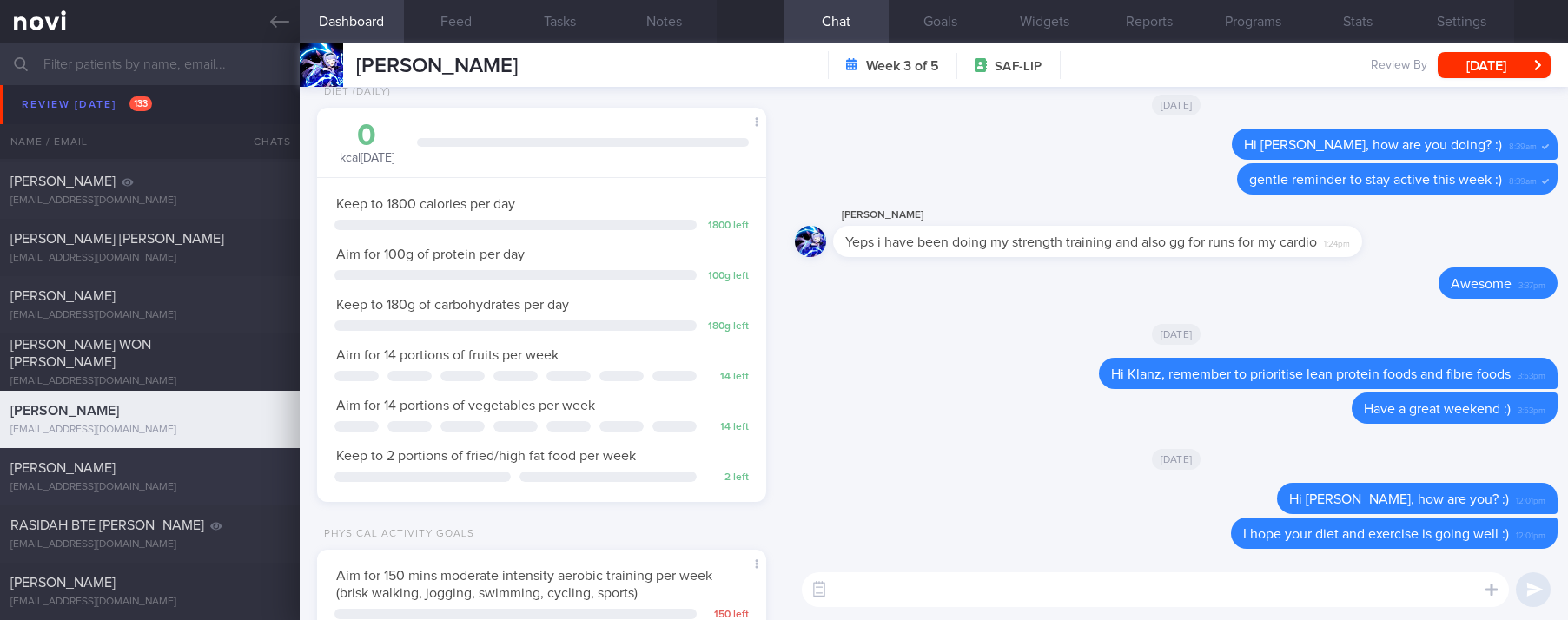
click at [203, 462] on div "[PERSON_NAME]" at bounding box center [147, 467] width 275 height 17
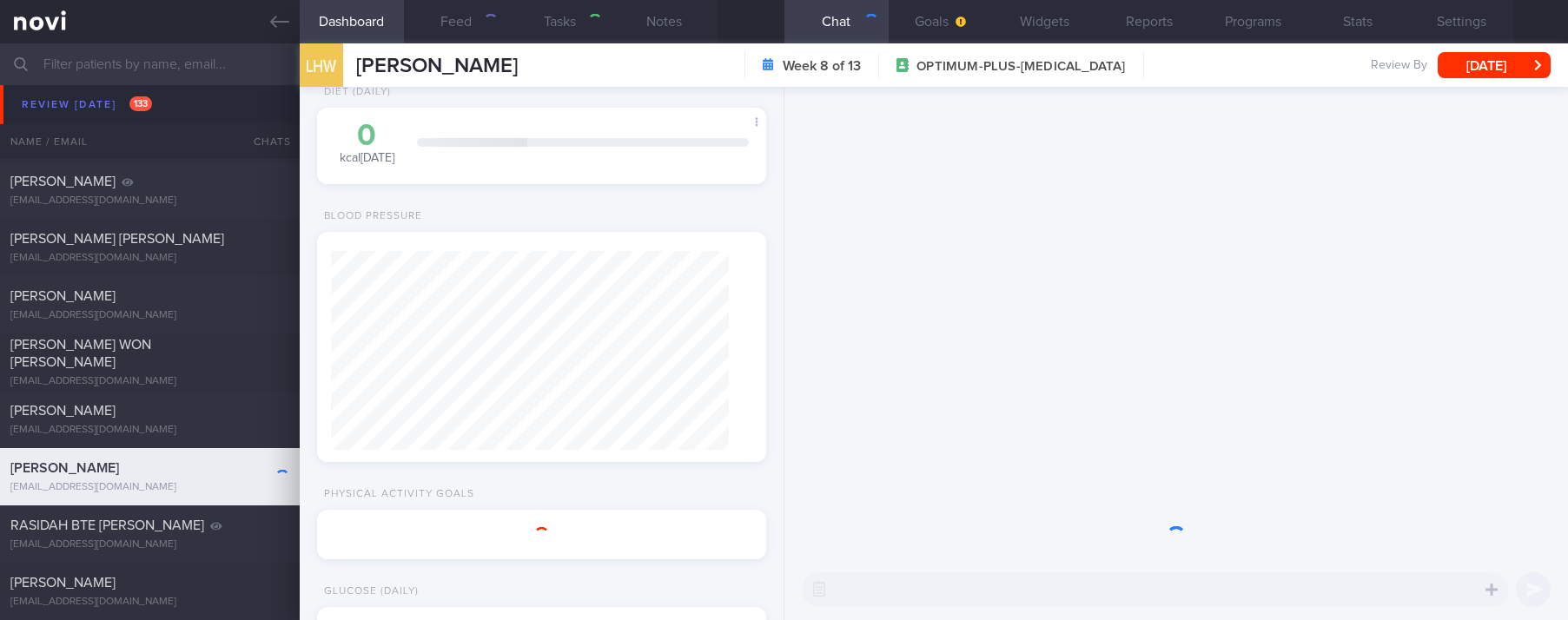
type input "tracked. DM HLD HTN CKD high uric acid. Buzud"
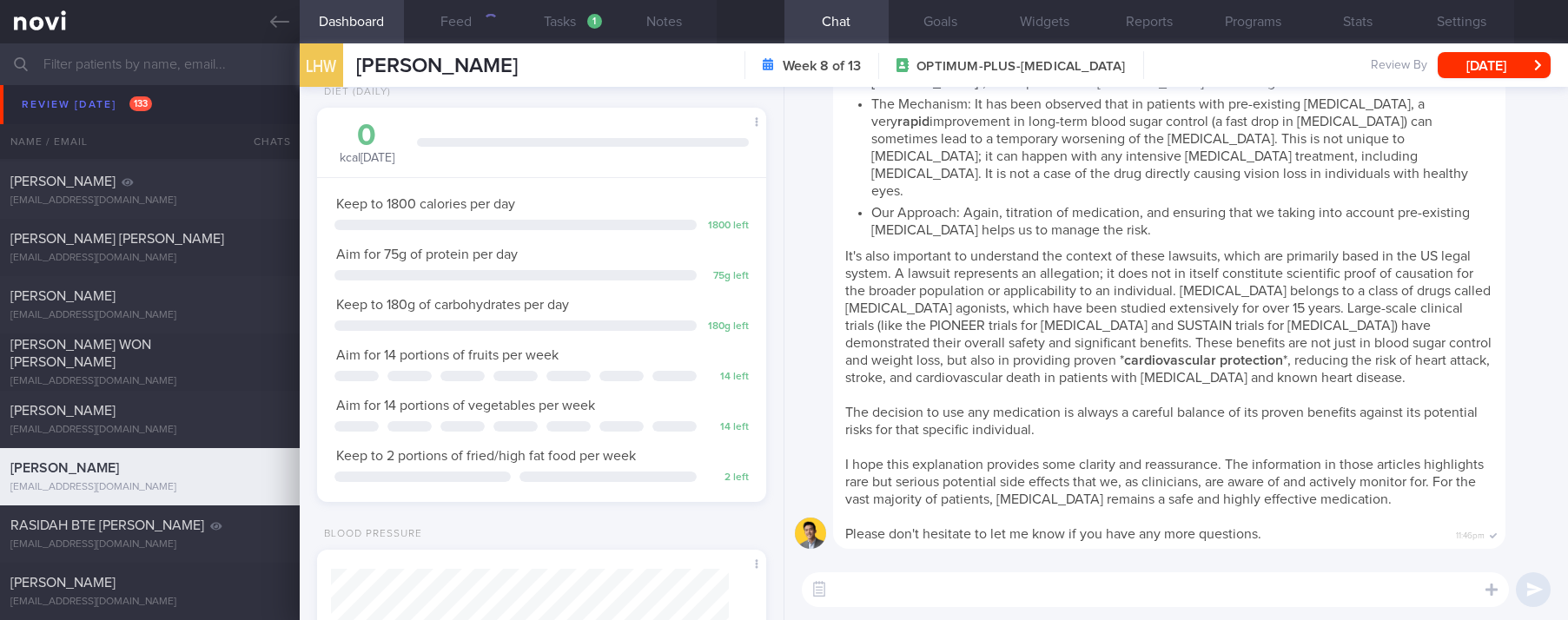
scroll to position [199, 397]
click at [937, 575] on textarea at bounding box center [1154, 589] width 707 height 35
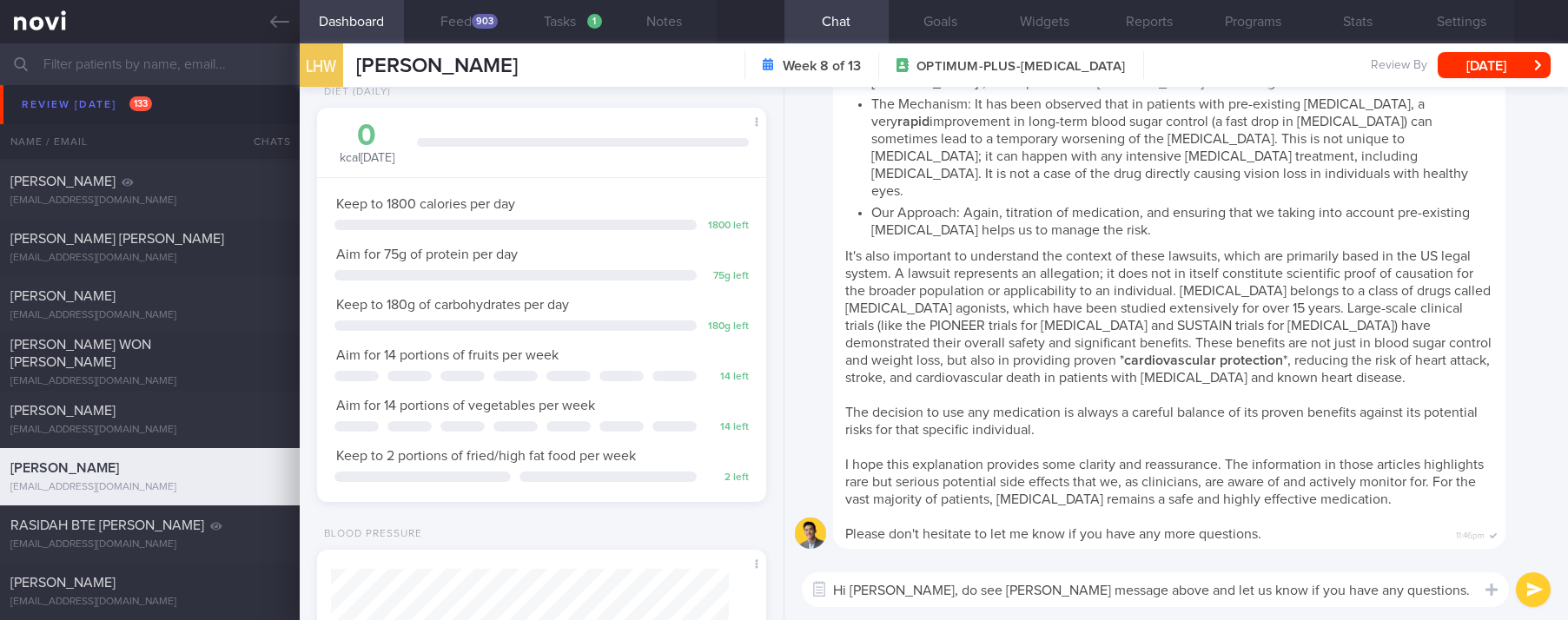
scroll to position [202, 405]
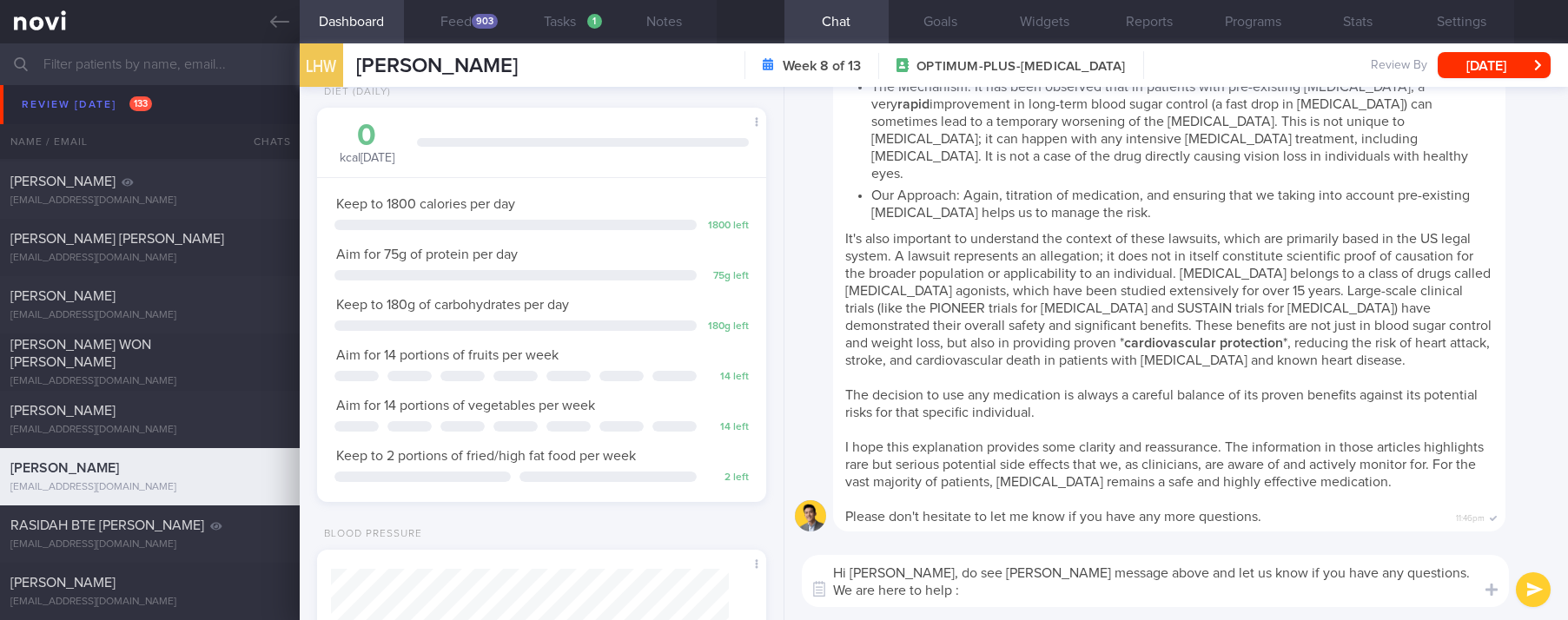
type textarea "Hi [PERSON_NAME], do see [PERSON_NAME] message above and let us know if you hav…"
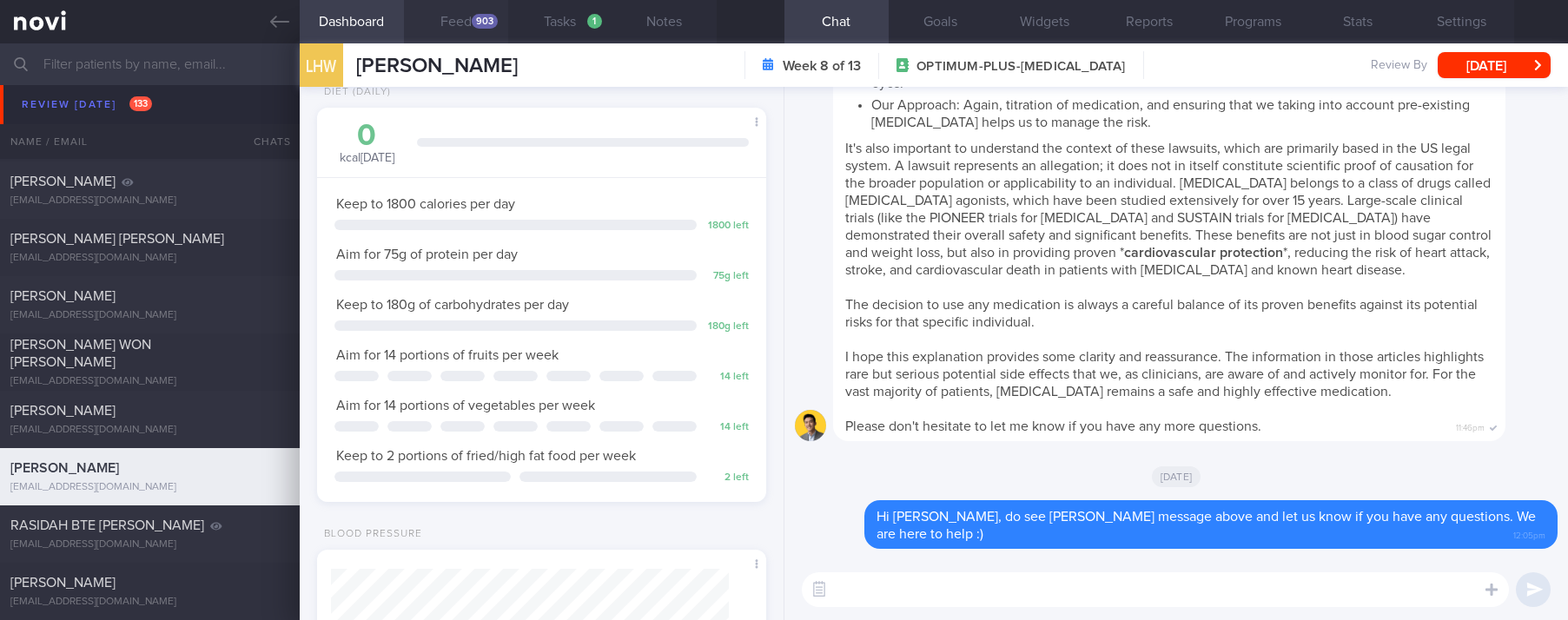
click at [446, 40] on button "Feed 903" at bounding box center [456, 22] width 105 height 44
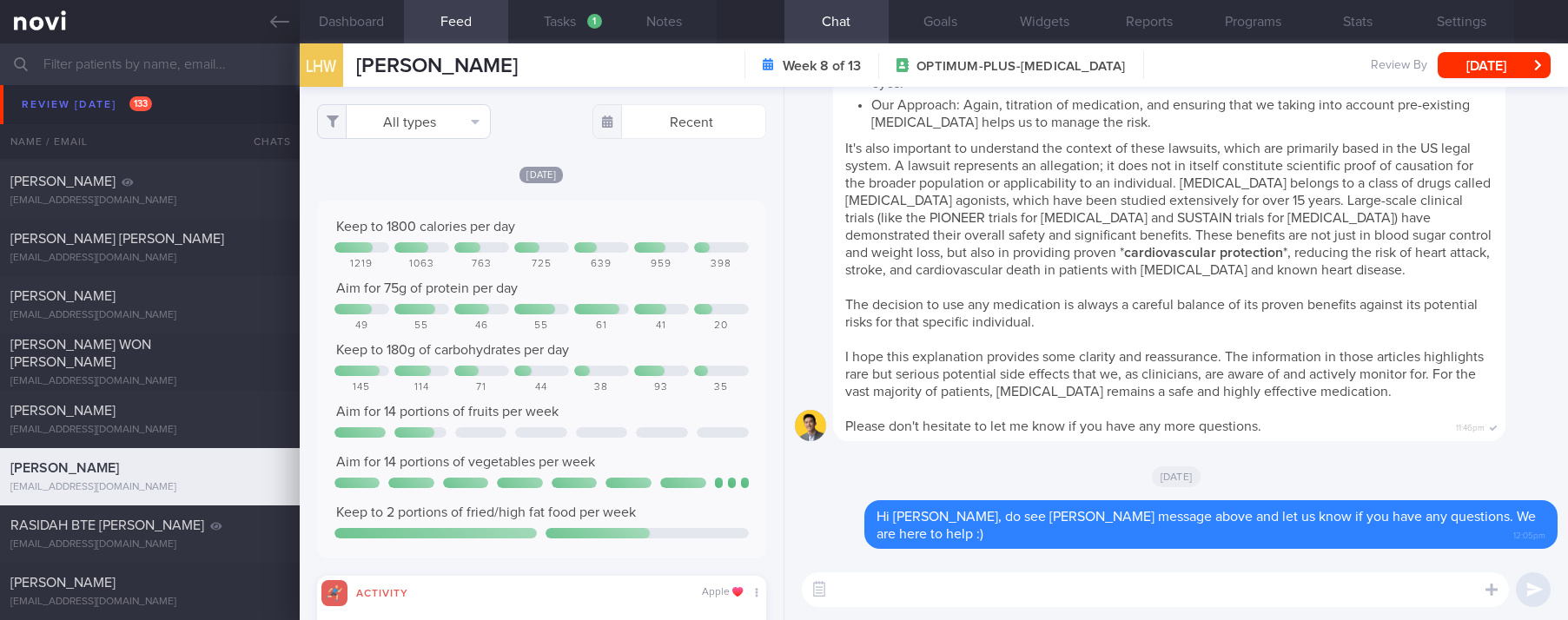
scroll to position [101, 407]
click at [463, 112] on button "All types" at bounding box center [404, 122] width 174 height 35
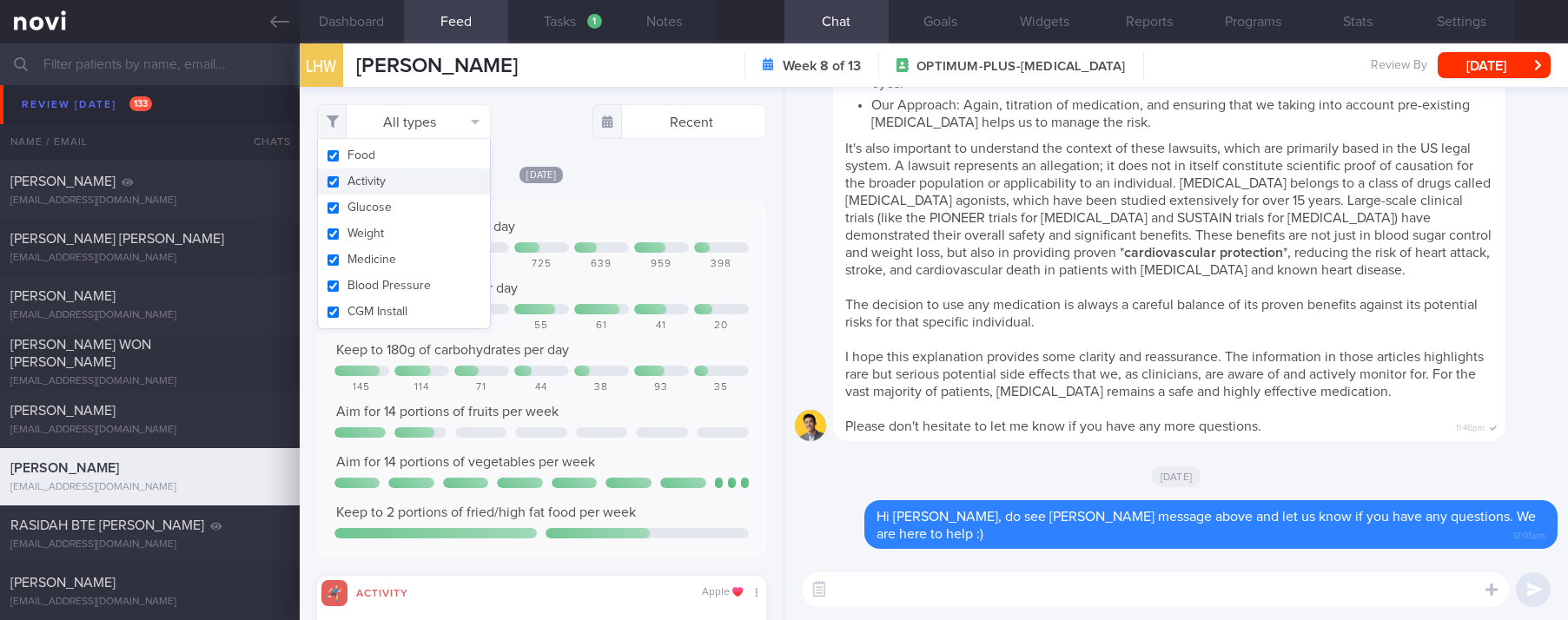
click at [379, 191] on button "Activity" at bounding box center [403, 181] width 172 height 26
click at [616, 205] on div "Keep to 1800 calories per day 1219 1063 763 725 639 959 398 Aim for 75g of prot…" at bounding box center [542, 379] width 449 height 357
checkbox input "false"
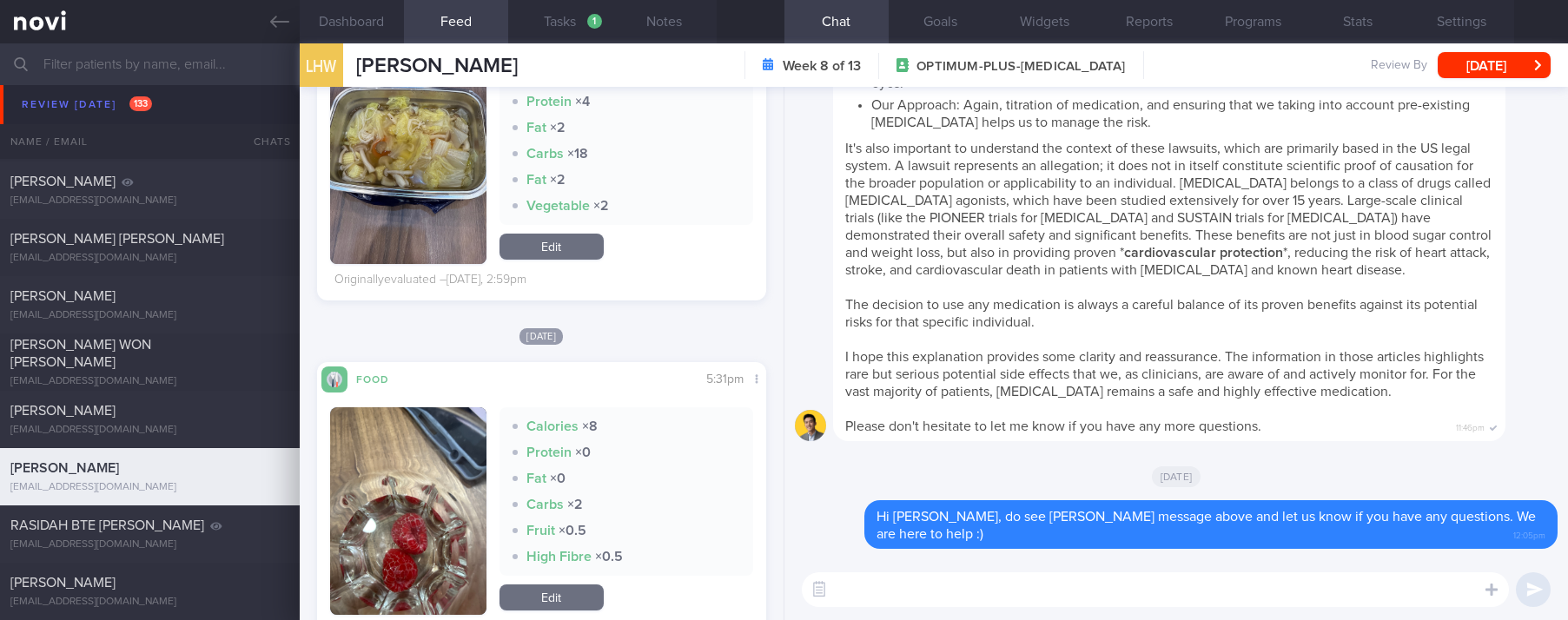
click at [869, 603] on textarea at bounding box center [1154, 589] width 707 height 35
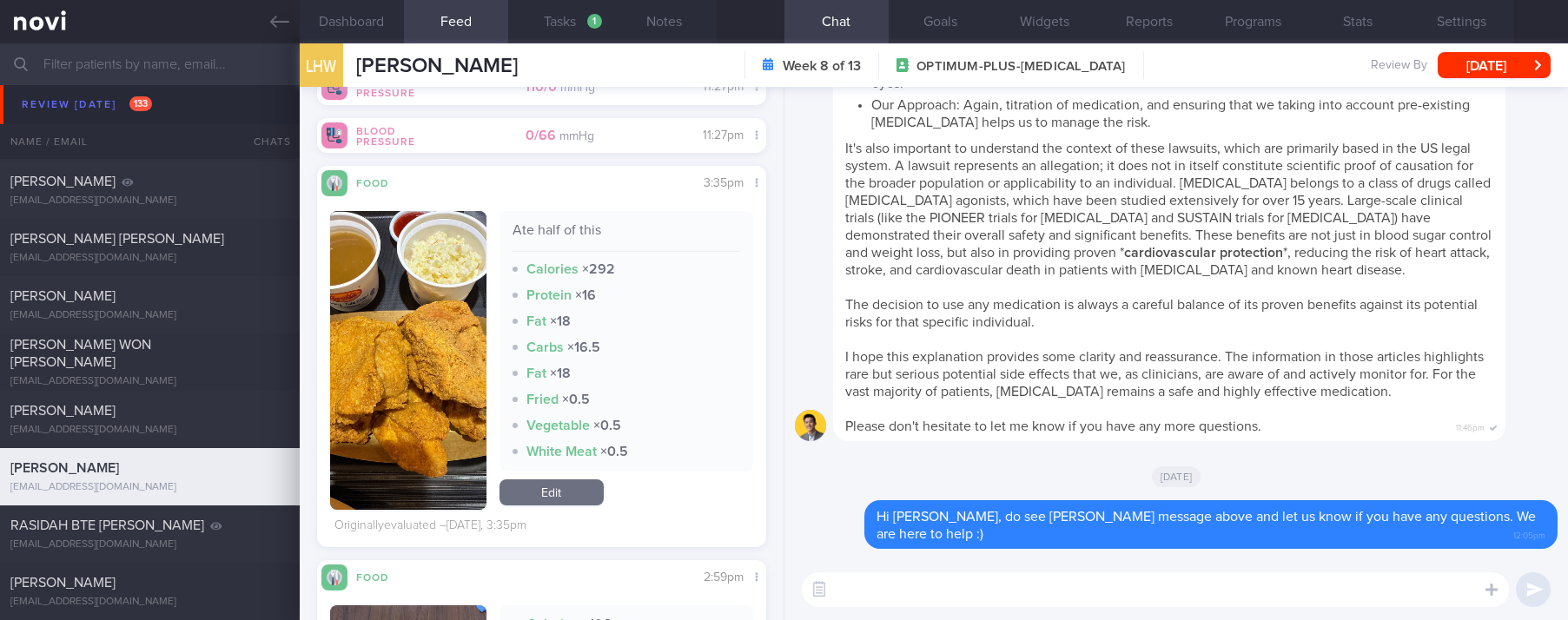
click at [413, 441] on img "button" at bounding box center [408, 360] width 156 height 298
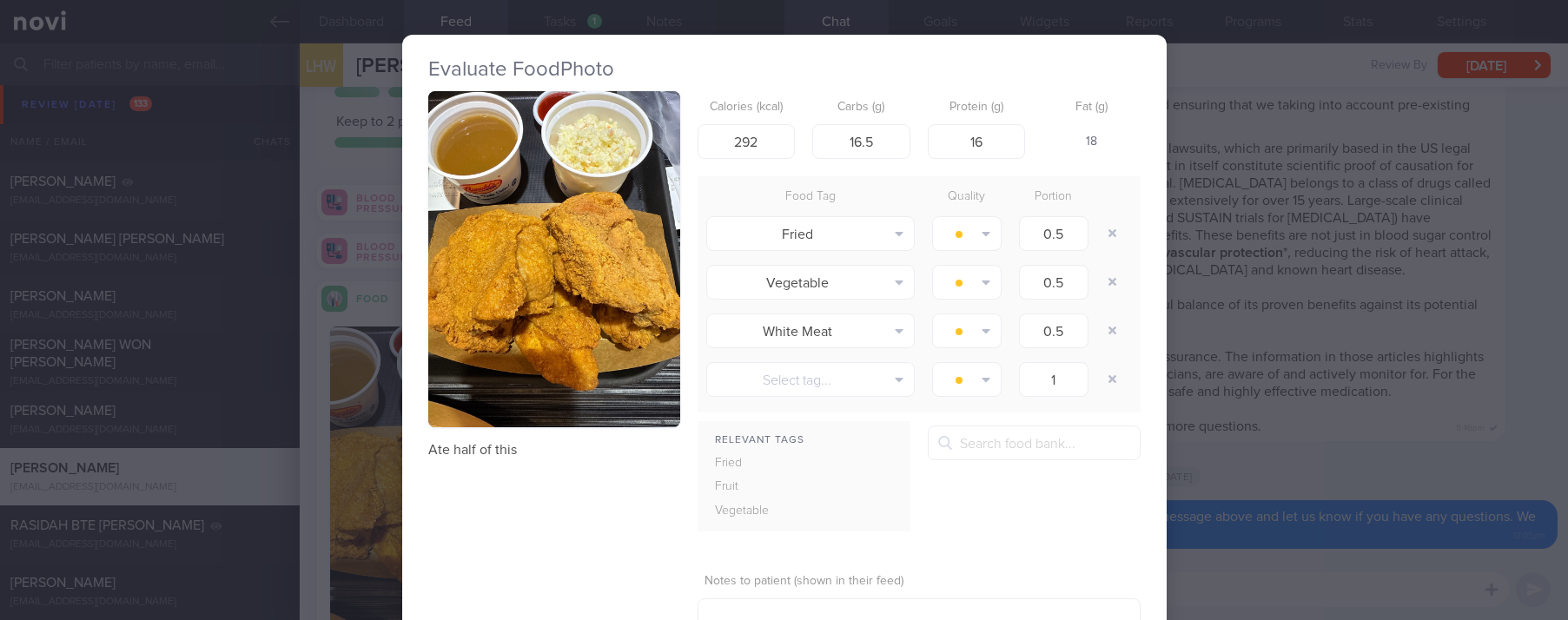
click at [516, 215] on button "button" at bounding box center [554, 259] width 252 height 336
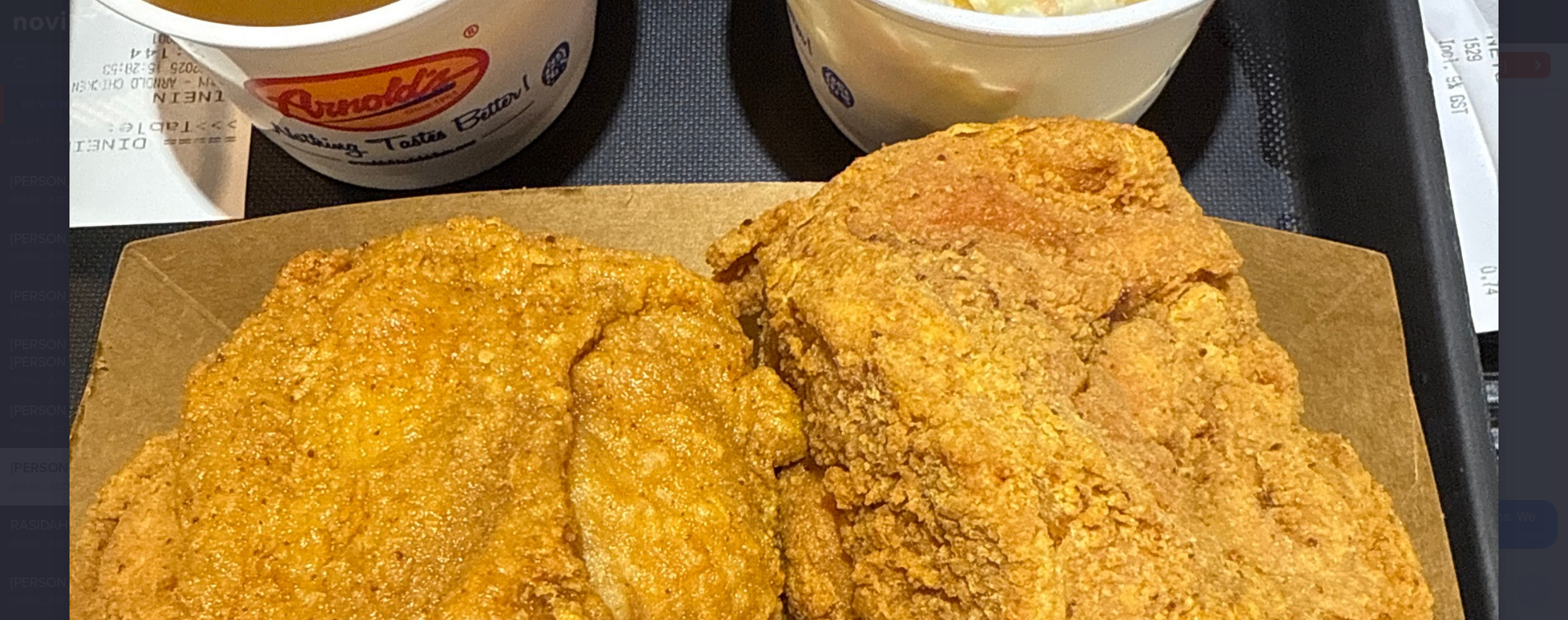
click at [1420, 449] on img at bounding box center [783, 500] width 1429 height 1905
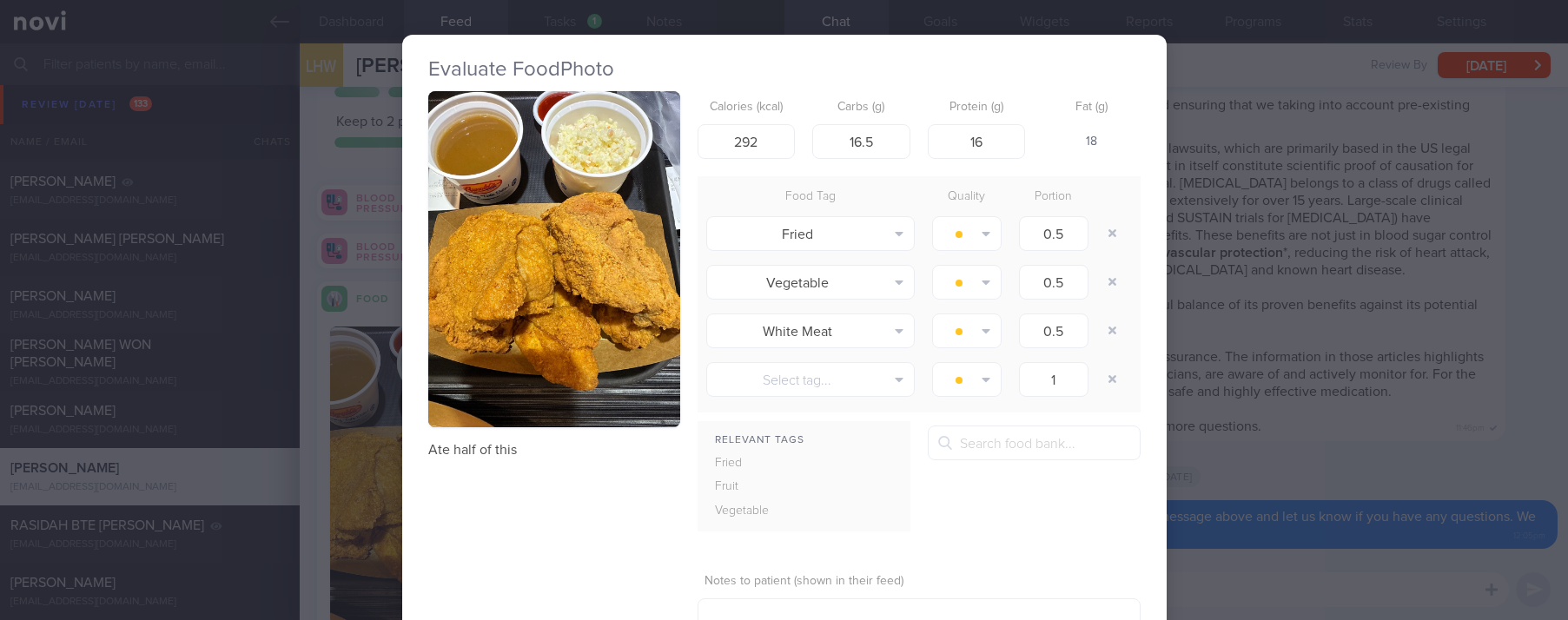
click at [1411, 433] on div "Evaluate Food Photo Ate half of this Calories (kcal) 292 Carbs (g) 16.5 Protein…" at bounding box center [784, 310] width 1568 height 620
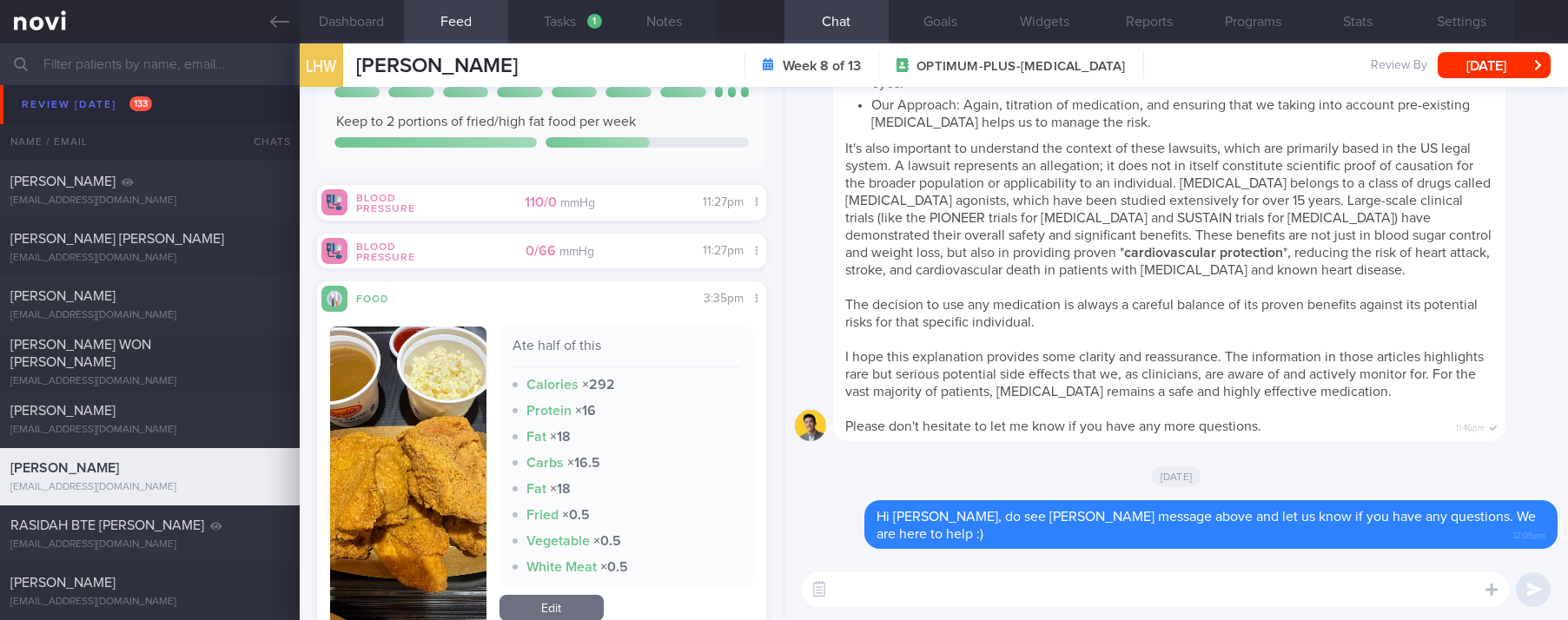
click at [991, 582] on textarea at bounding box center [1154, 589] width 707 height 35
type textarea "Noted you had fried chicken [DATE] - remember the 3R method below :)"
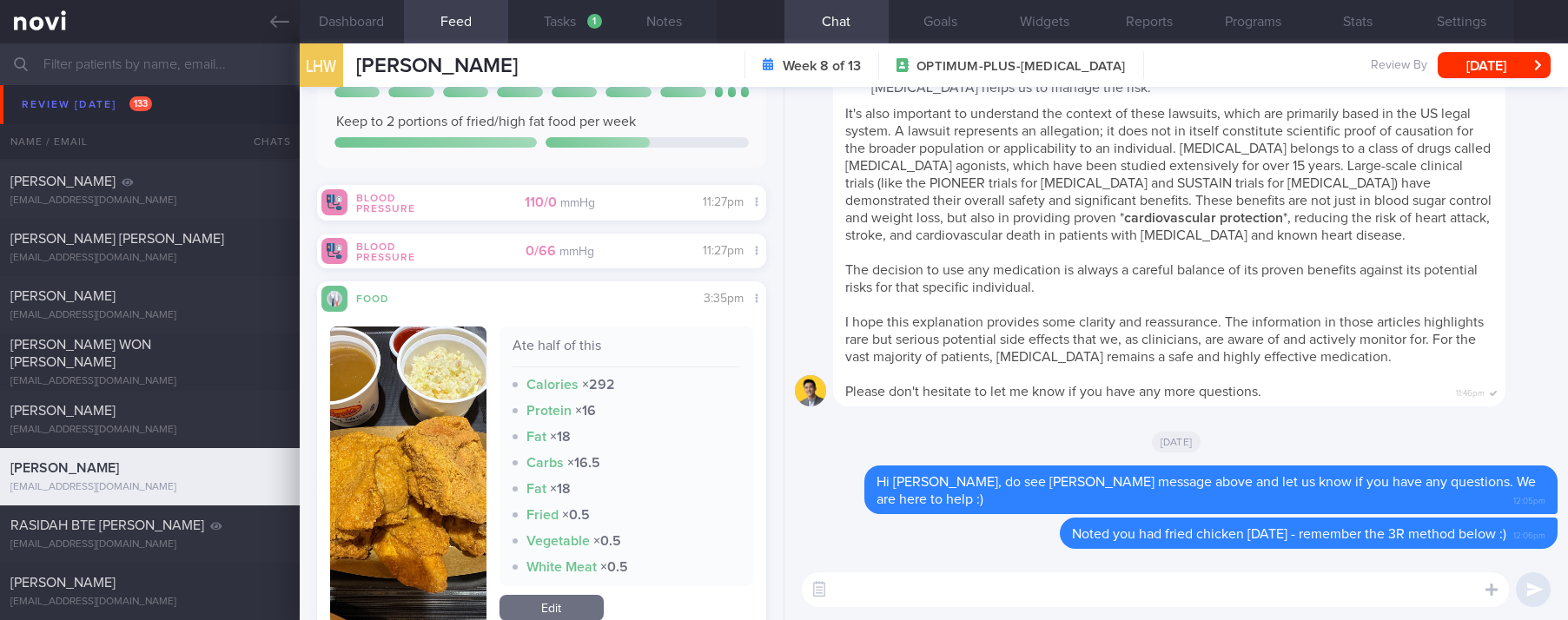
paste textarea "Use the 3R method when eating out: 1. Reduce - reduce carbohydrate if portion i…"
type textarea "Use the 3R method when eating out: 1. Reduce - reduce carbohydrate if portion i…"
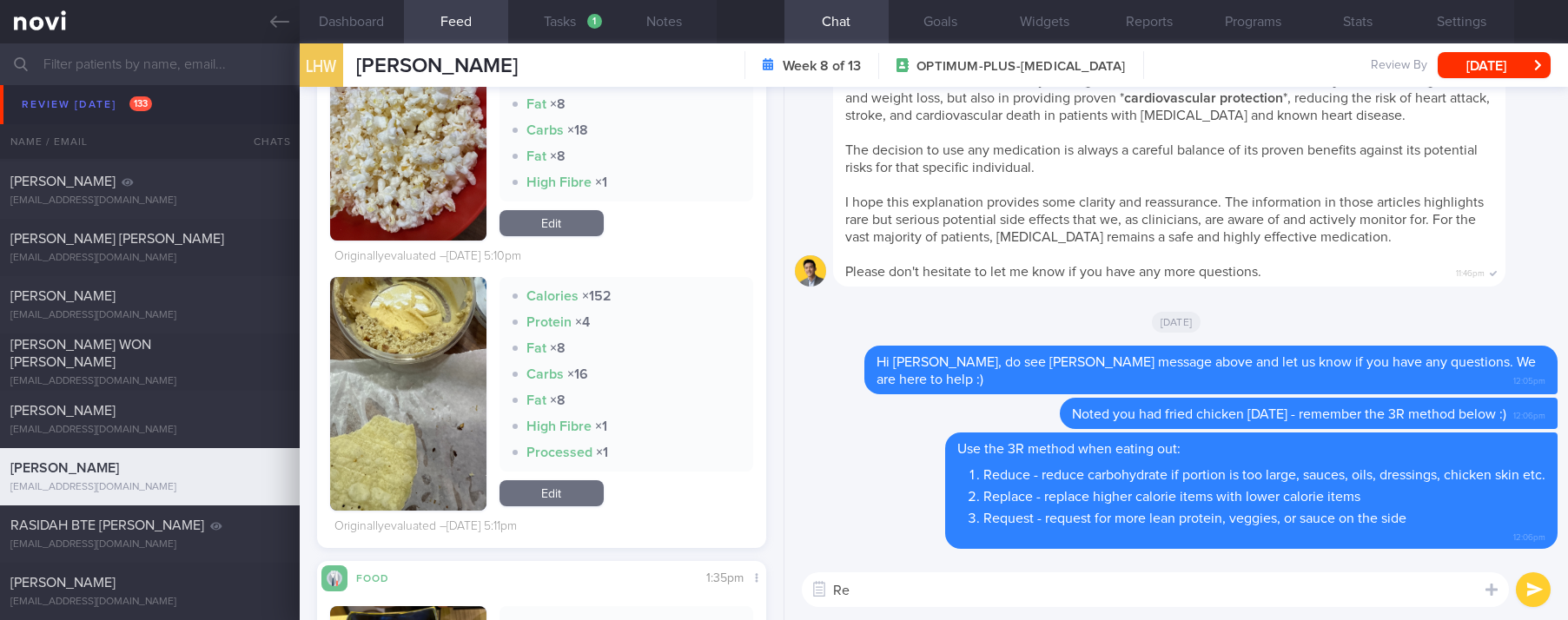
type textarea "R"
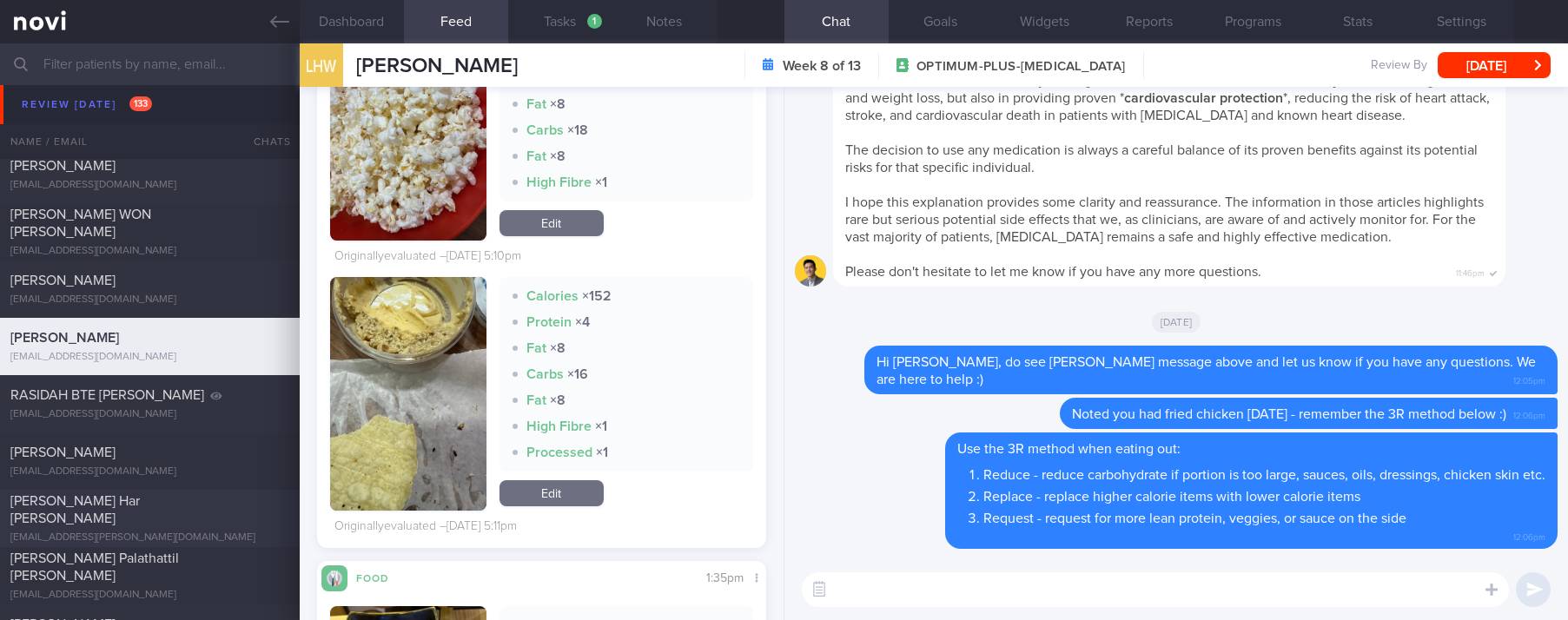
click at [167, 509] on div "[PERSON_NAME] Har [PERSON_NAME]" at bounding box center [147, 509] width 275 height 35
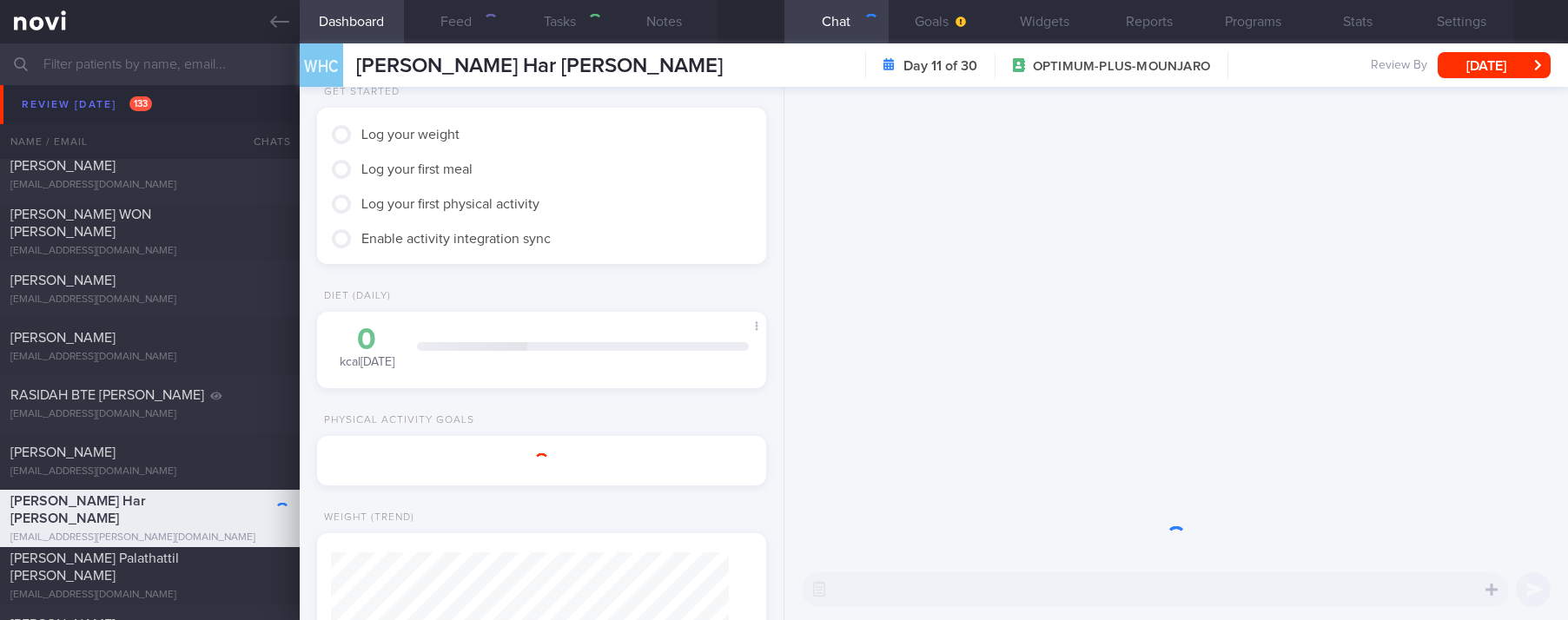
type input "tracked"
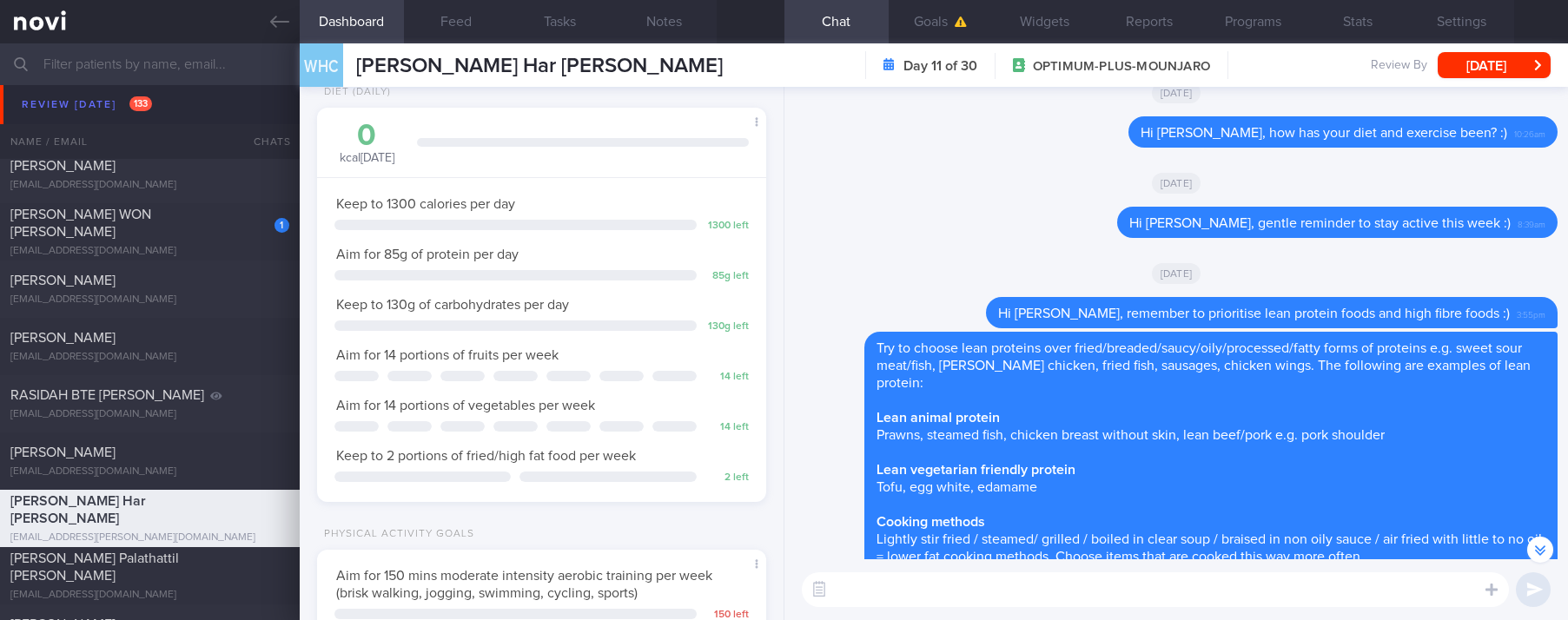
scroll to position [-260, 0]
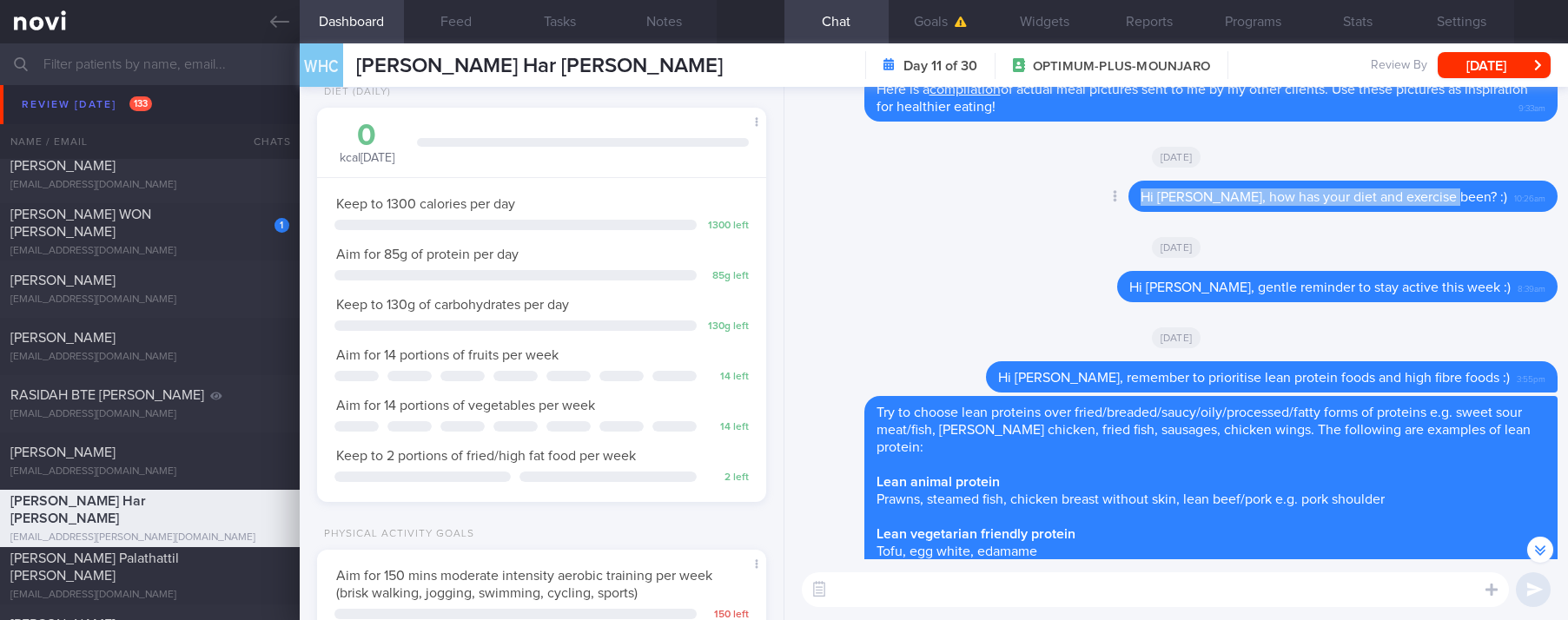
drag, startPoint x: 1491, startPoint y: 215, endPoint x: 1172, endPoint y: 213, distance: 319.0
click at [1172, 212] on div "Hi [PERSON_NAME], how has your diet and exercise been? :) 10:26am" at bounding box center [1342, 196] width 429 height 31
copy span "Hi [PERSON_NAME], how has your diet and exercise been? :)"
click at [1022, 590] on textarea at bounding box center [1154, 589] width 707 height 35
paste textarea "Hi [PERSON_NAME], how has your diet and exercise been? :)"
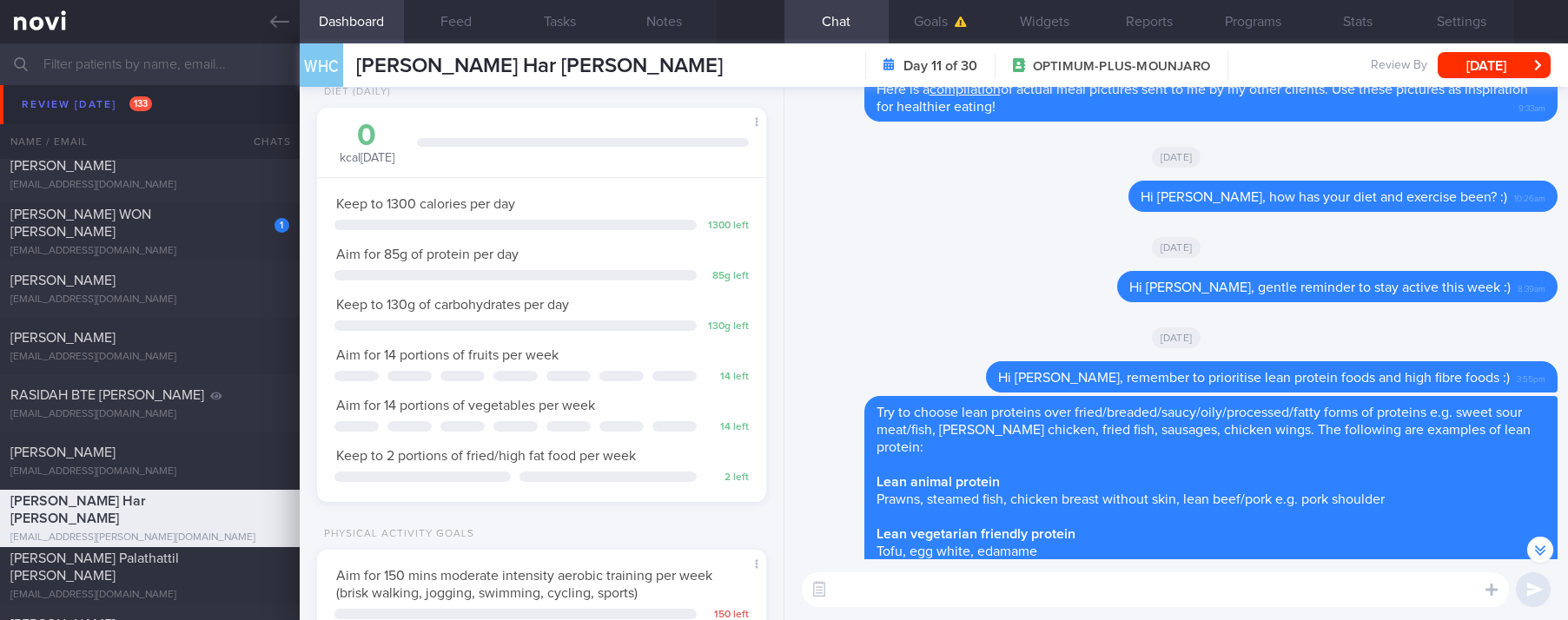
type textarea "Hi [PERSON_NAME], how has your diet and exercise been? :)"
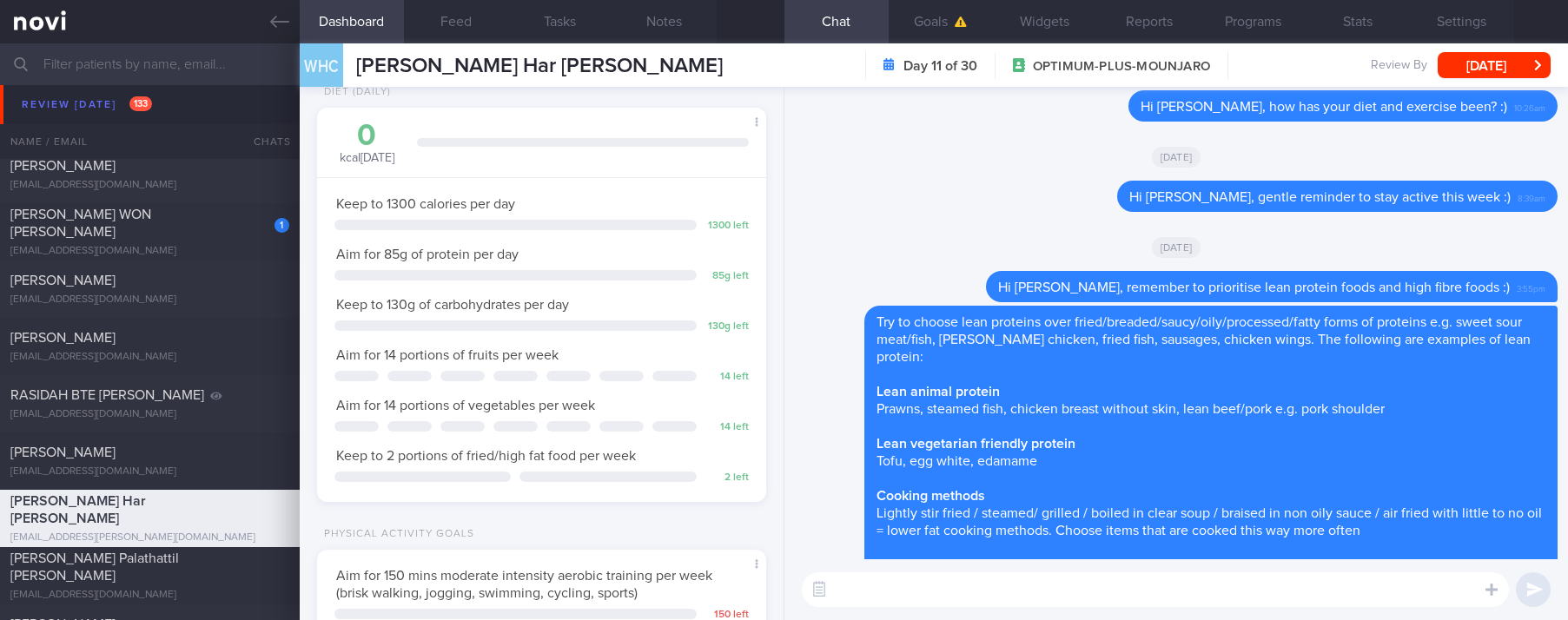
scroll to position [0, 0]
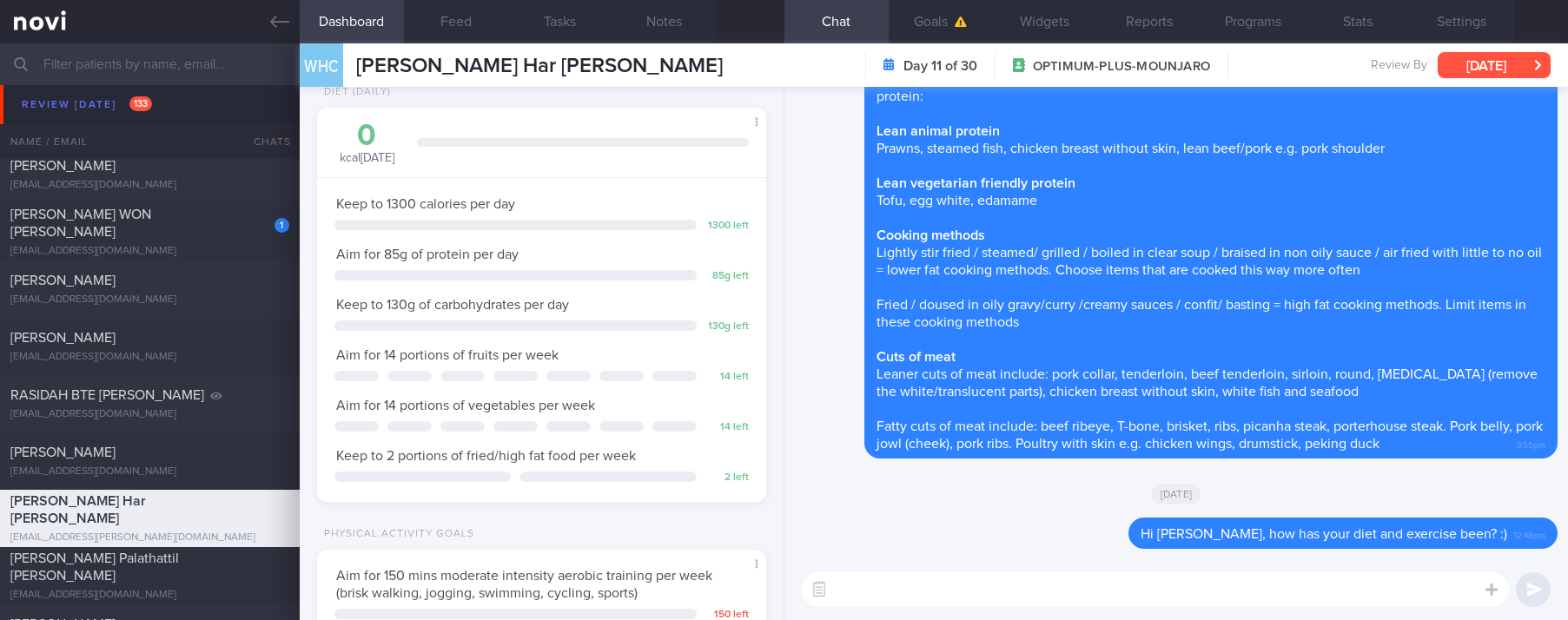
click at [1462, 61] on button "[DATE]" at bounding box center [1493, 65] width 113 height 26
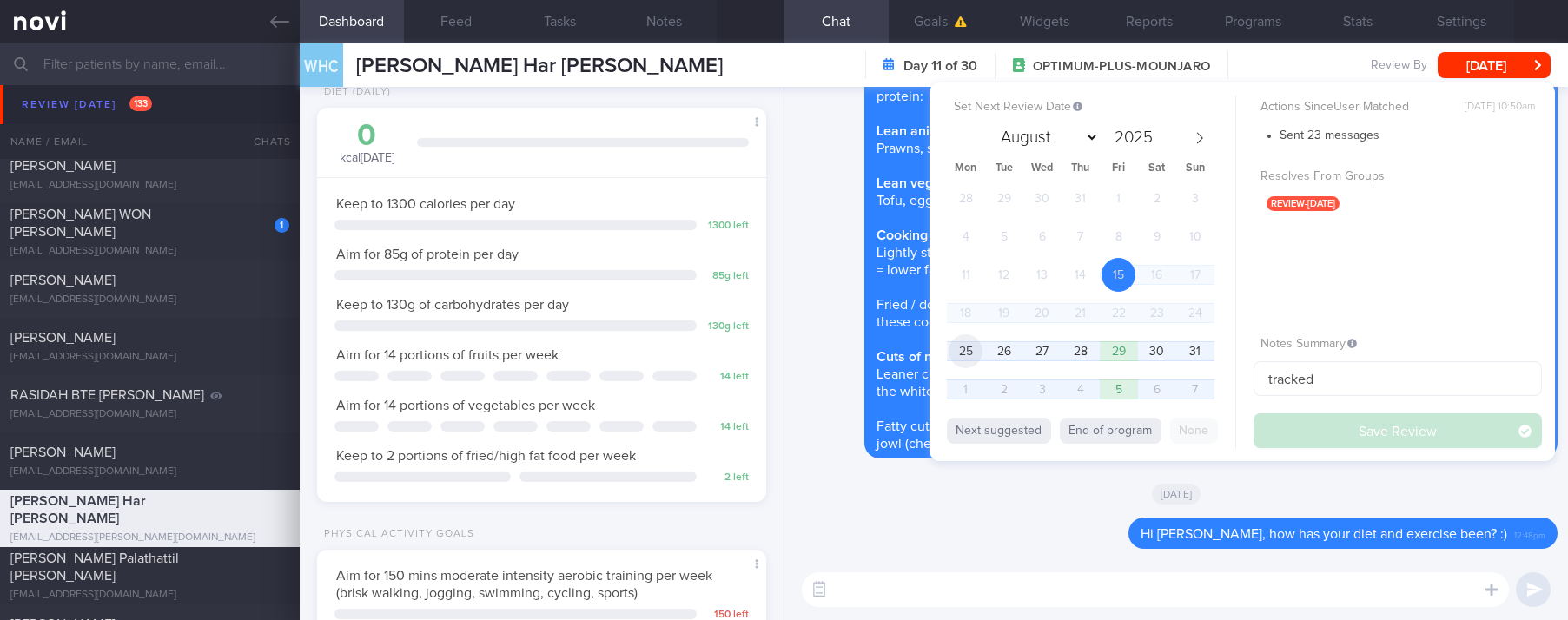
click at [969, 353] on span "25" at bounding box center [965, 351] width 34 height 34
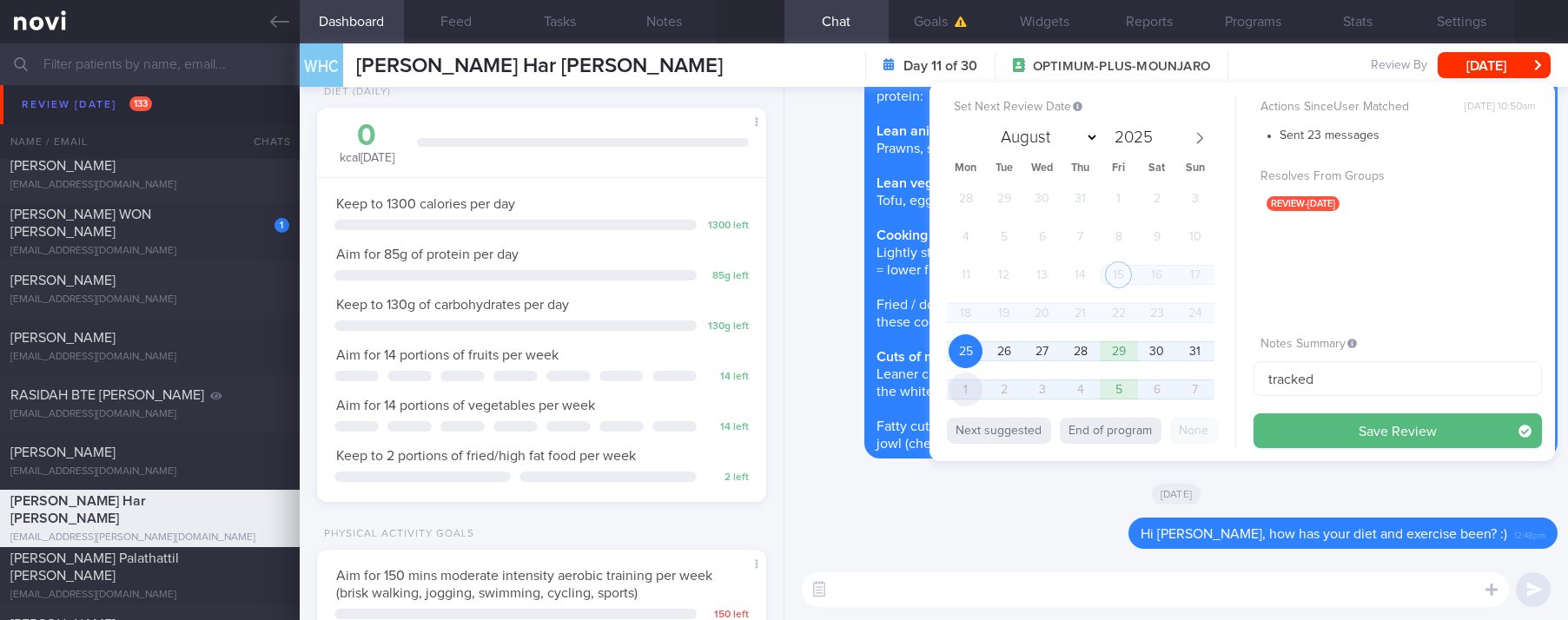
click at [972, 386] on span "1" at bounding box center [965, 389] width 34 height 34
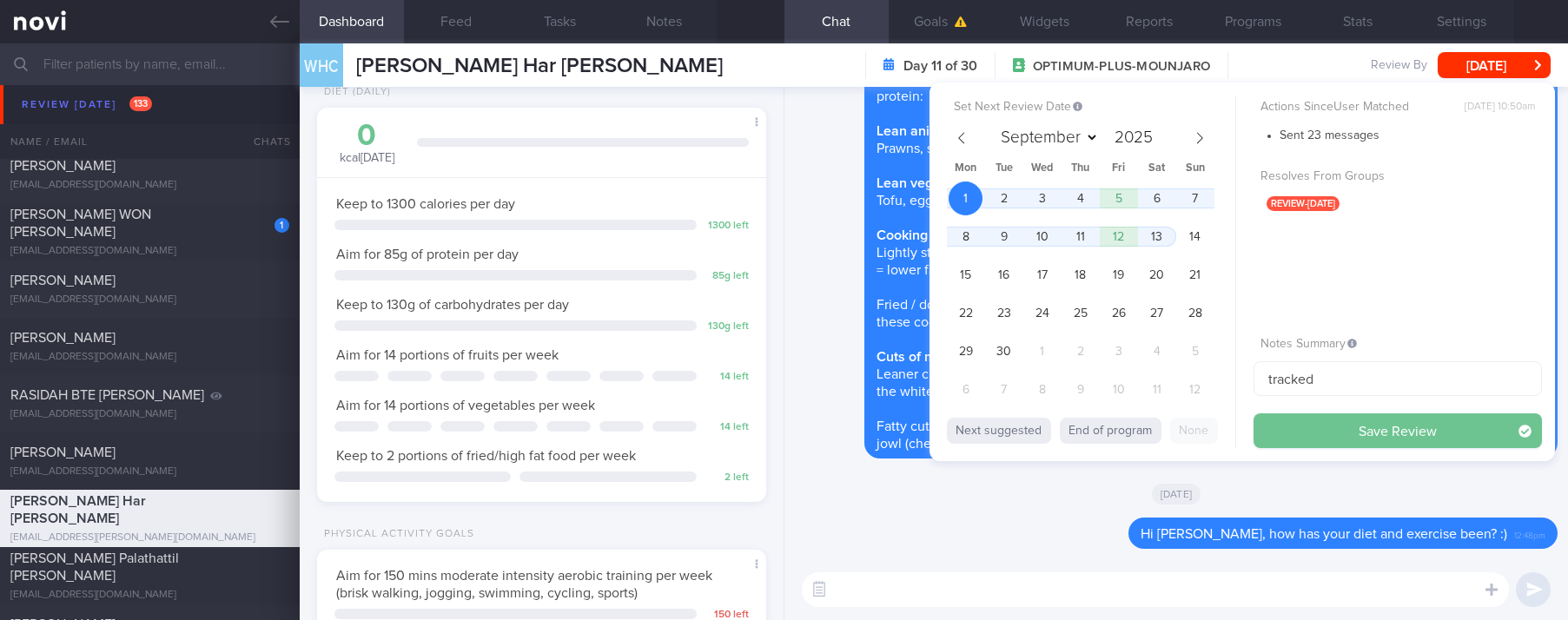
click at [1316, 428] on button "Save Review" at bounding box center [1397, 431] width 288 height 35
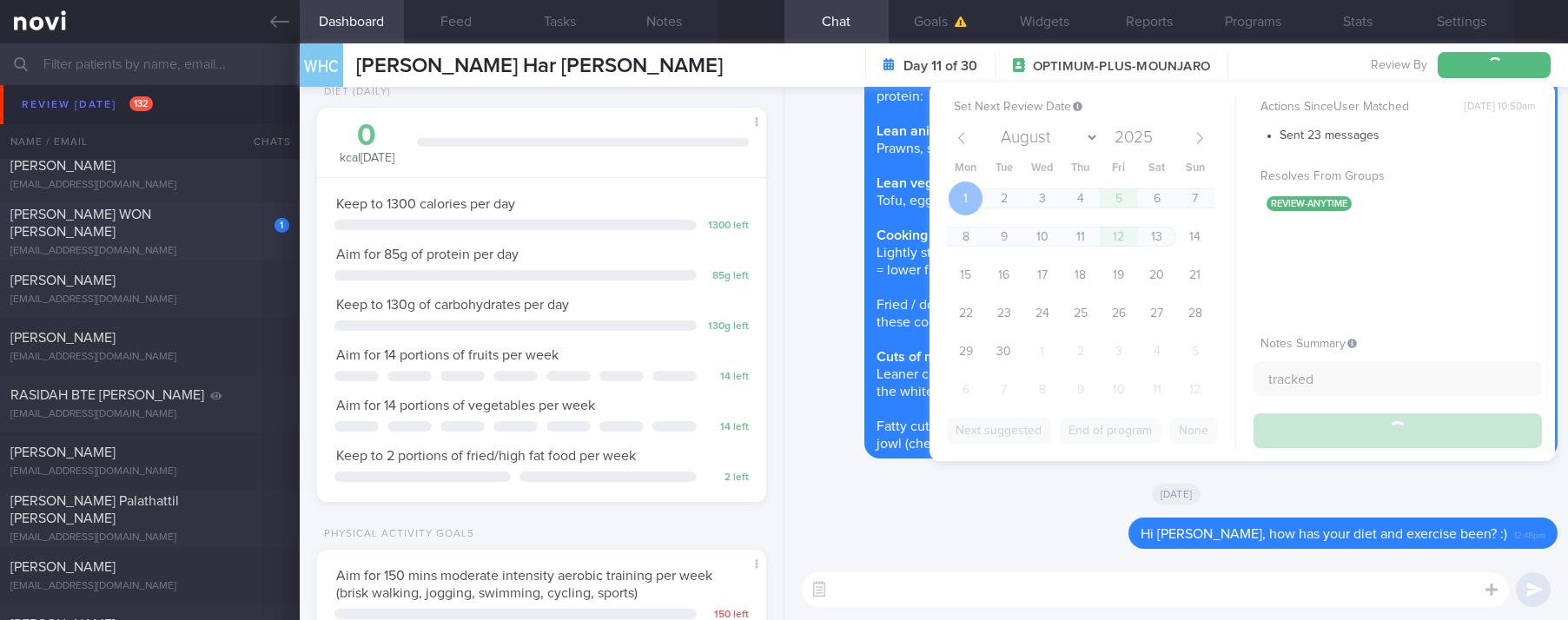
click at [201, 220] on div "[PERSON_NAME] WON [PERSON_NAME]" at bounding box center [147, 223] width 275 height 35
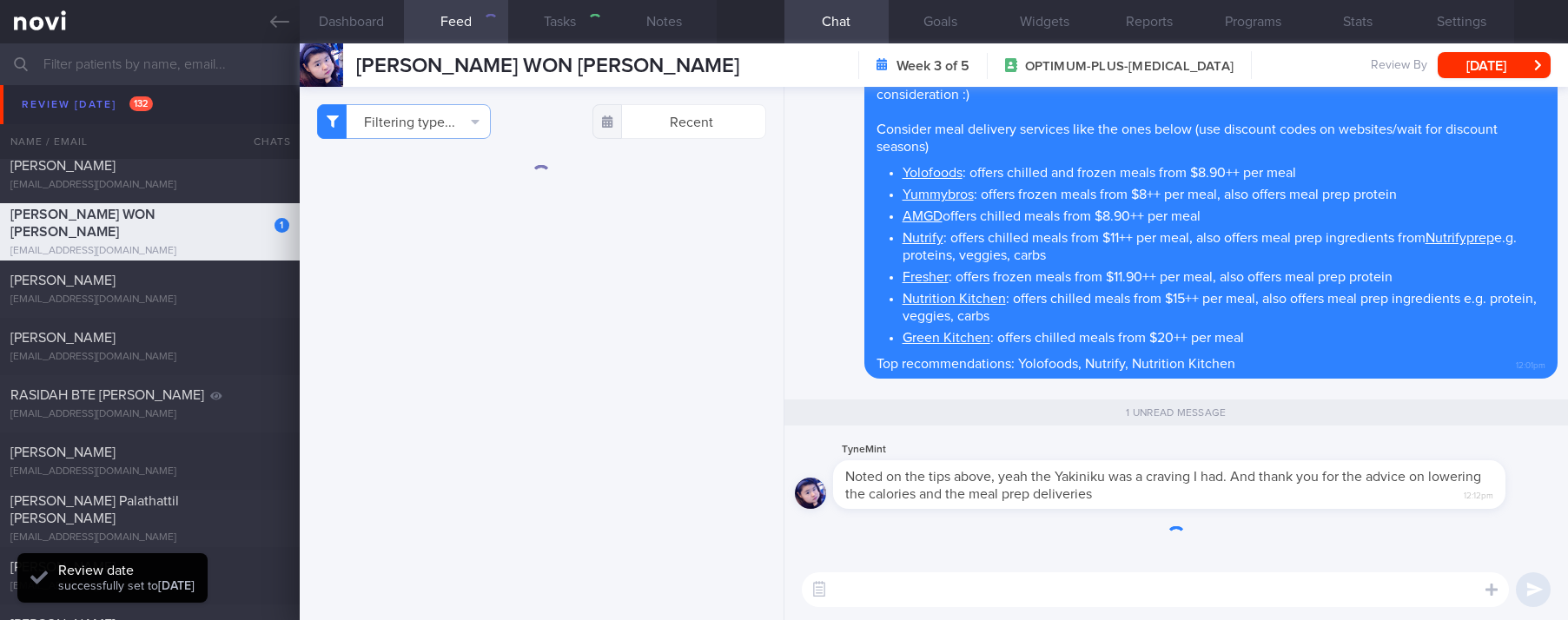
select select "7"
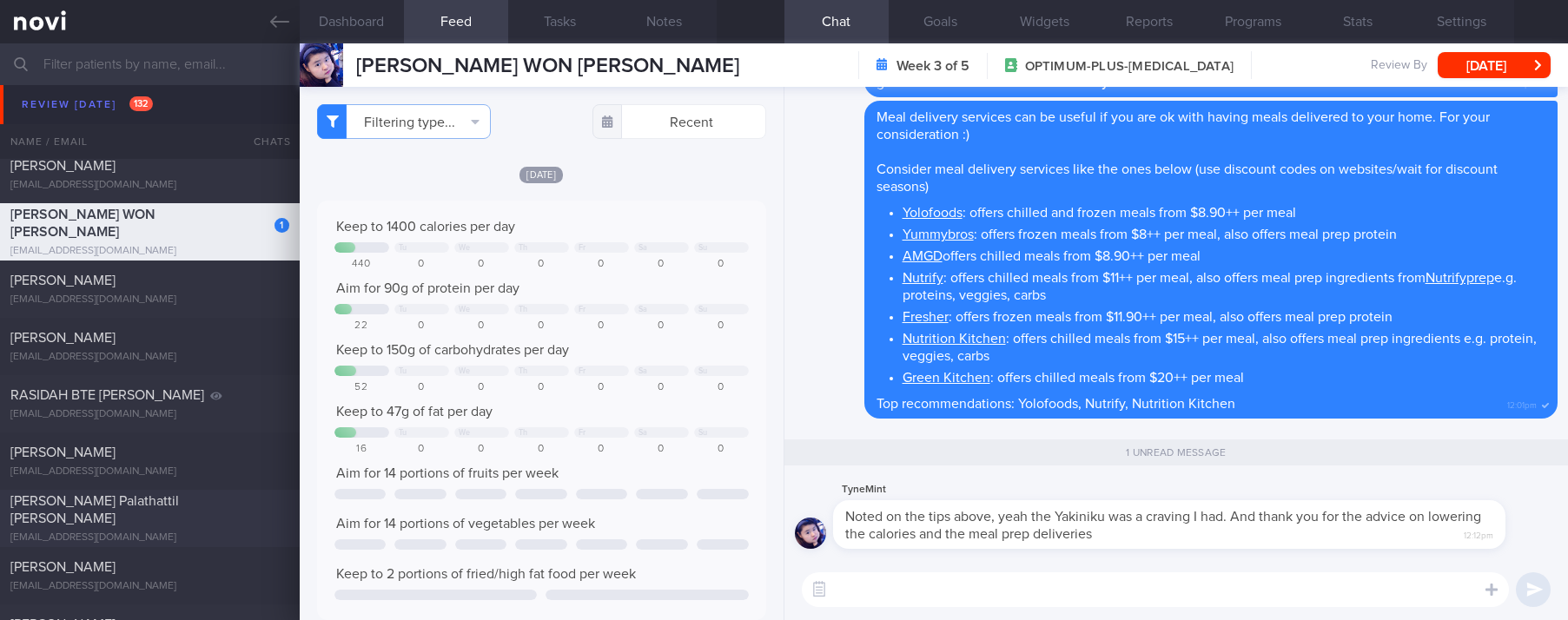
click at [166, 532] on div "[EMAIL_ADDRESS][DOMAIN_NAME]" at bounding box center [149, 537] width 279 height 13
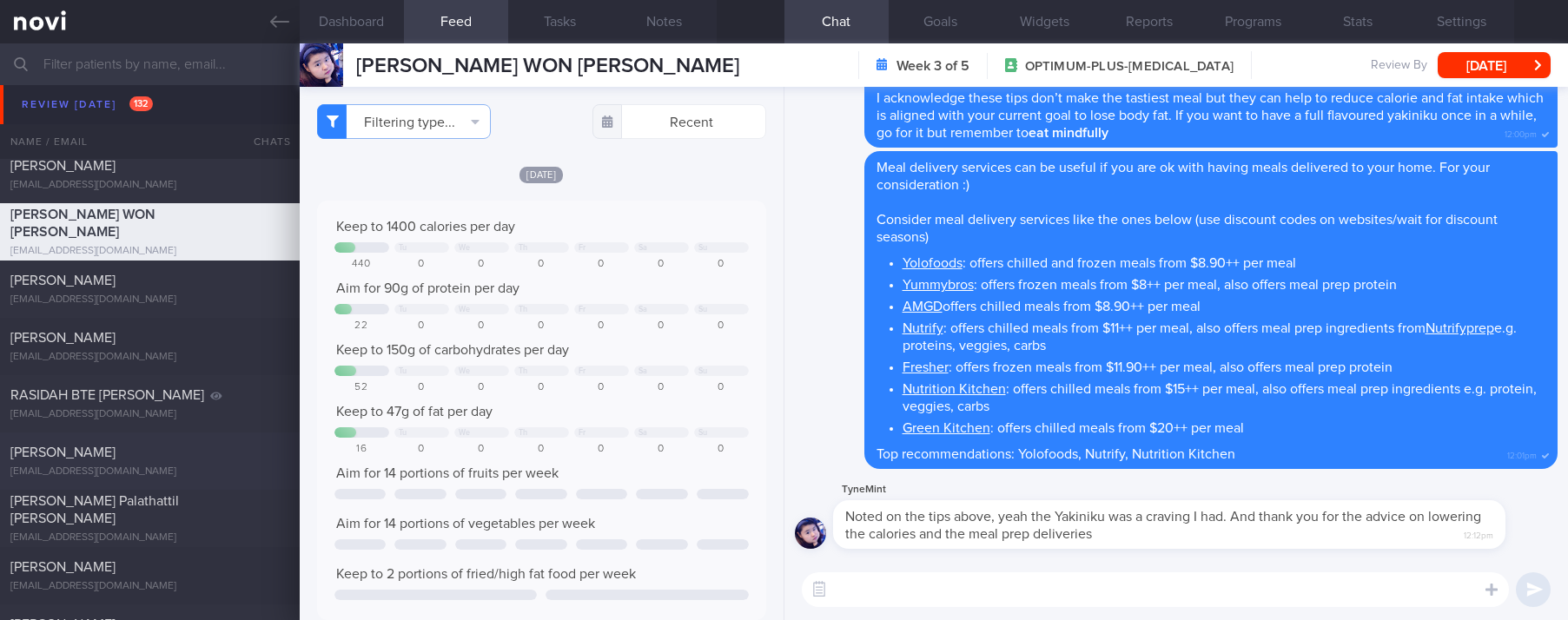
click at [157, 454] on div "[PERSON_NAME]" at bounding box center [147, 452] width 275 height 17
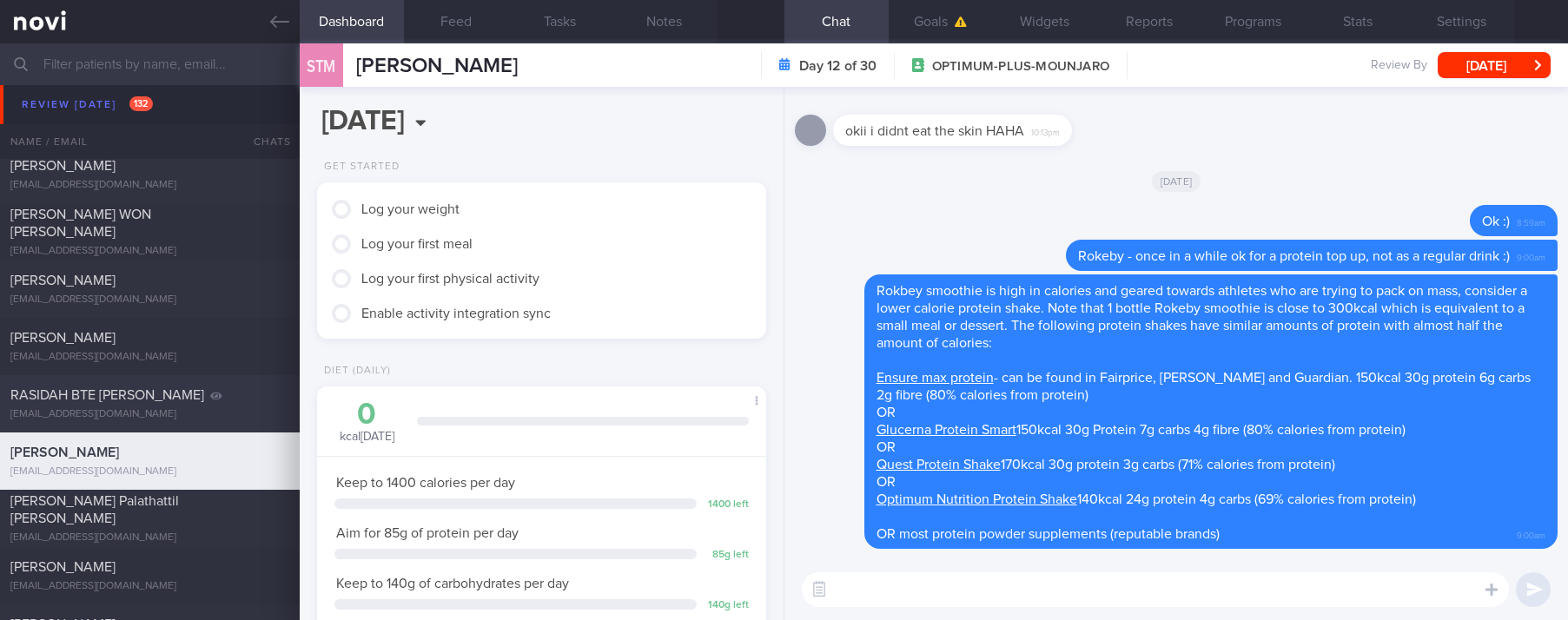
scroll to position [1693, 0]
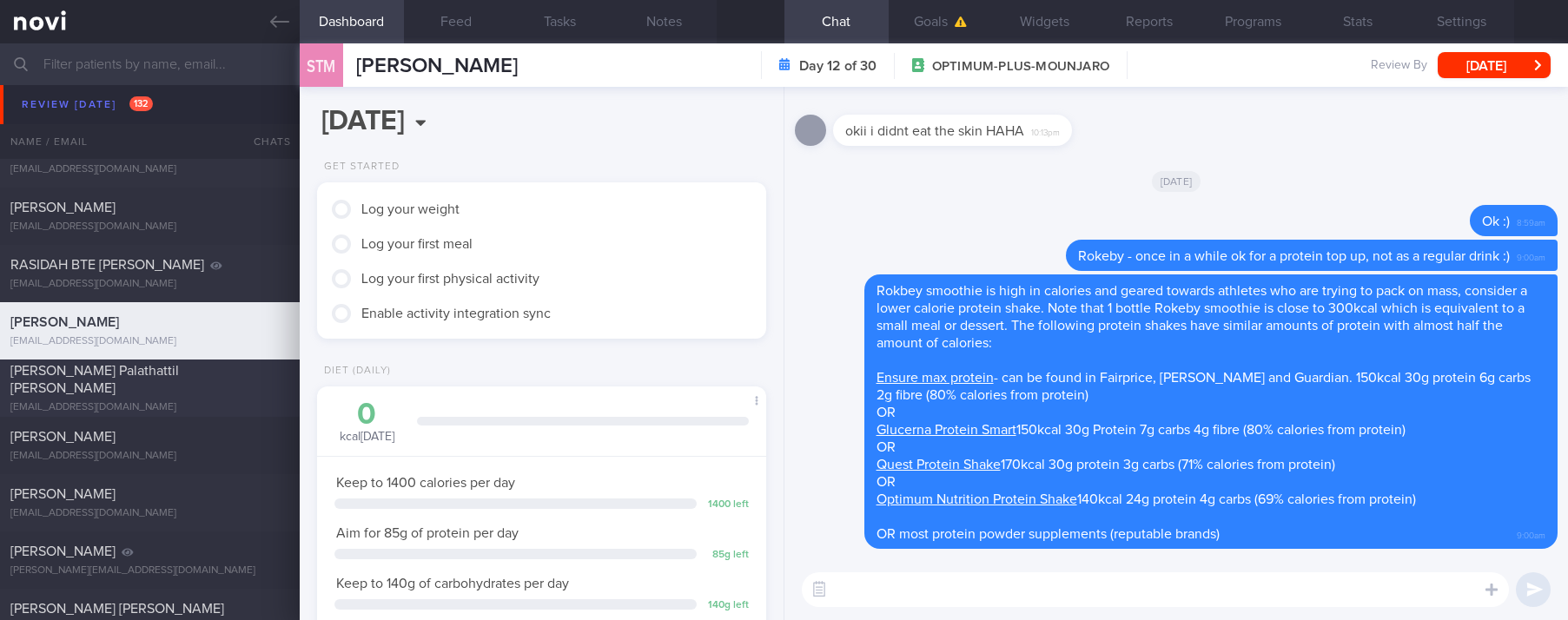
click at [226, 384] on div "[PERSON_NAME] Palathattil [PERSON_NAME]" at bounding box center [147, 379] width 275 height 35
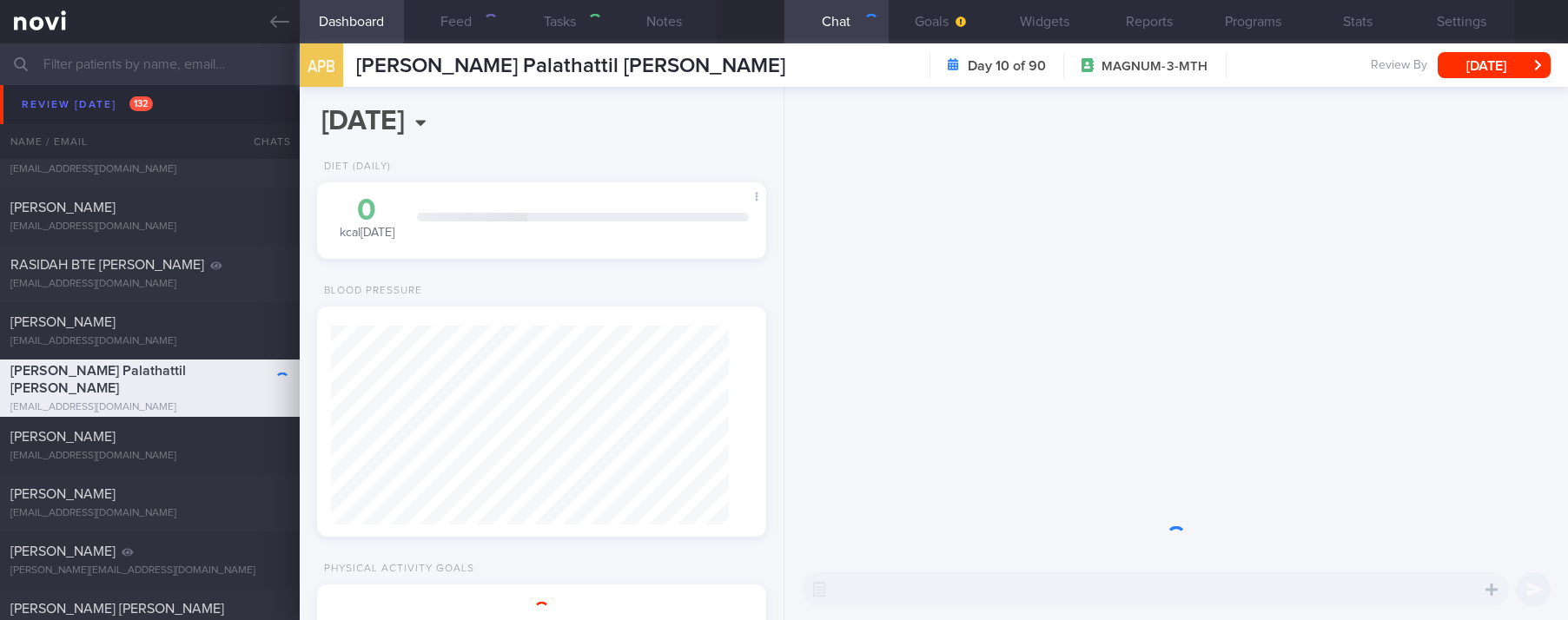
type input "tracked. libre"
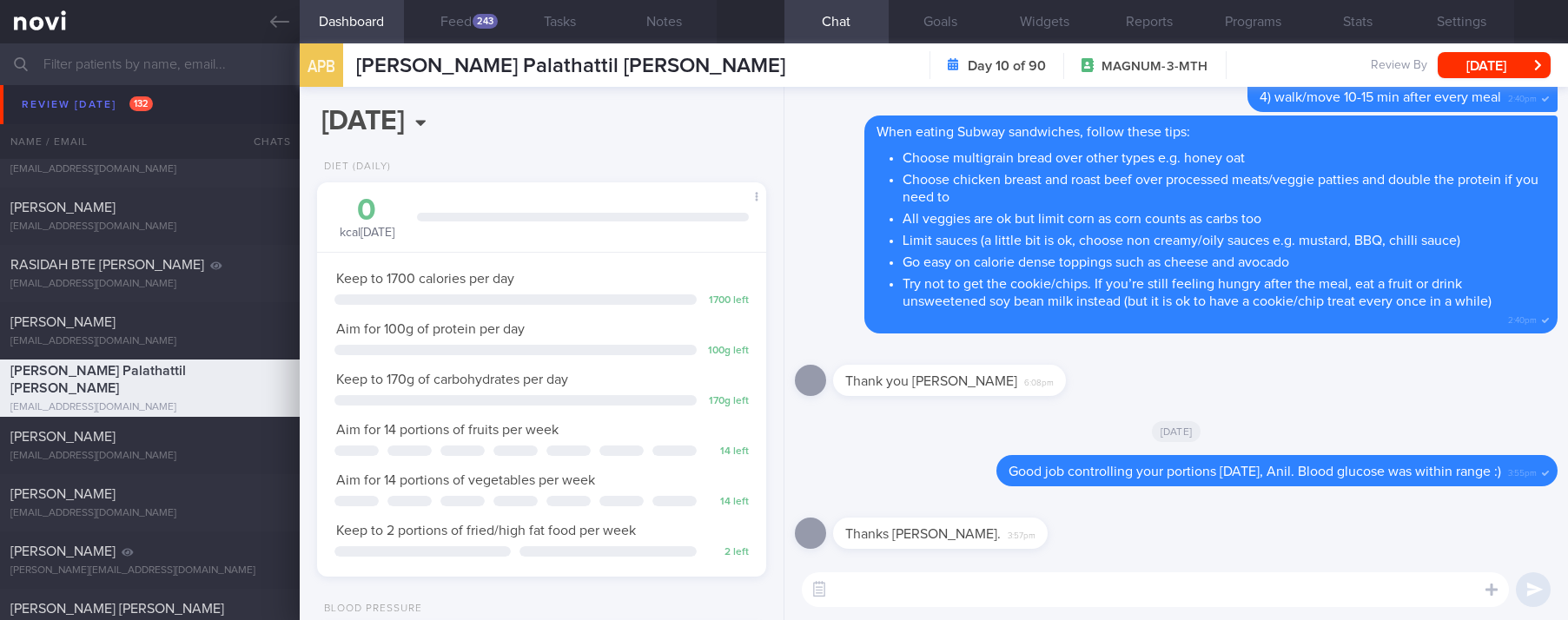
scroll to position [202, 405]
click at [458, 28] on button "Feed 243" at bounding box center [456, 22] width 105 height 44
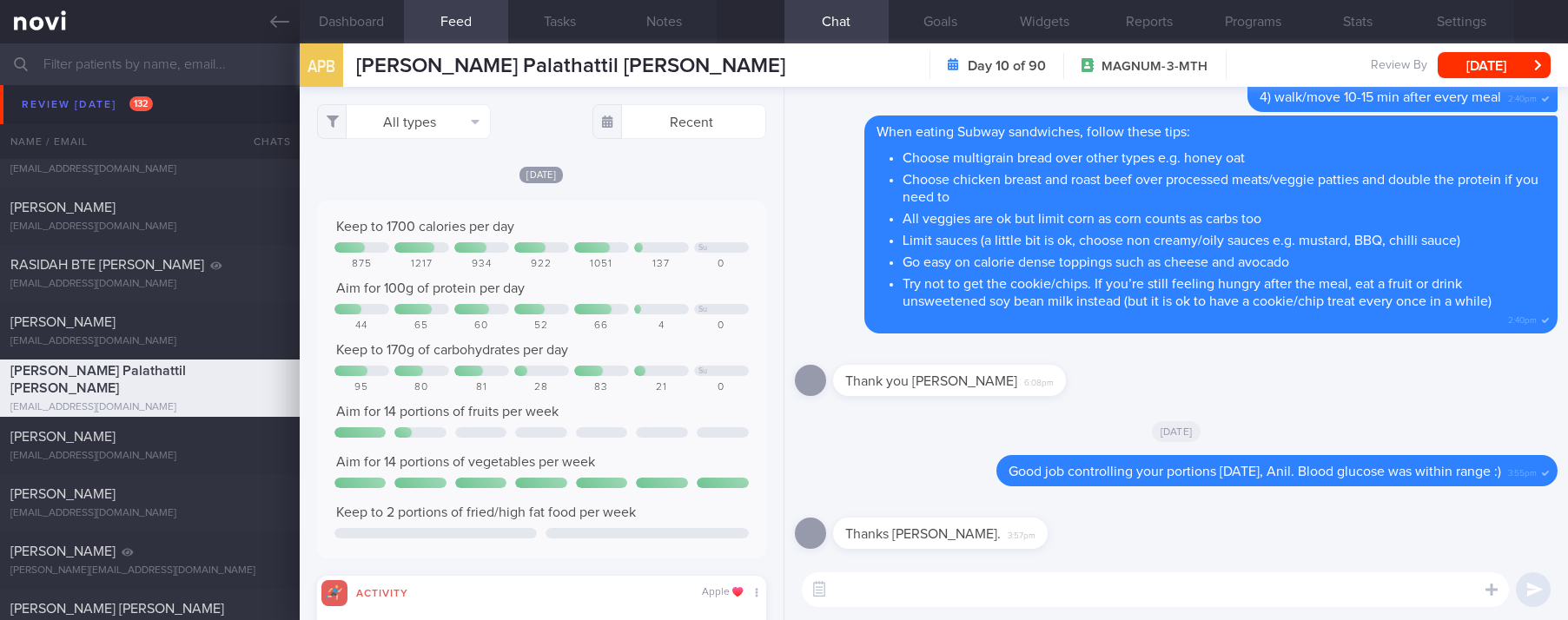
scroll to position [101, 407]
click at [420, 115] on button "All types" at bounding box center [404, 122] width 174 height 35
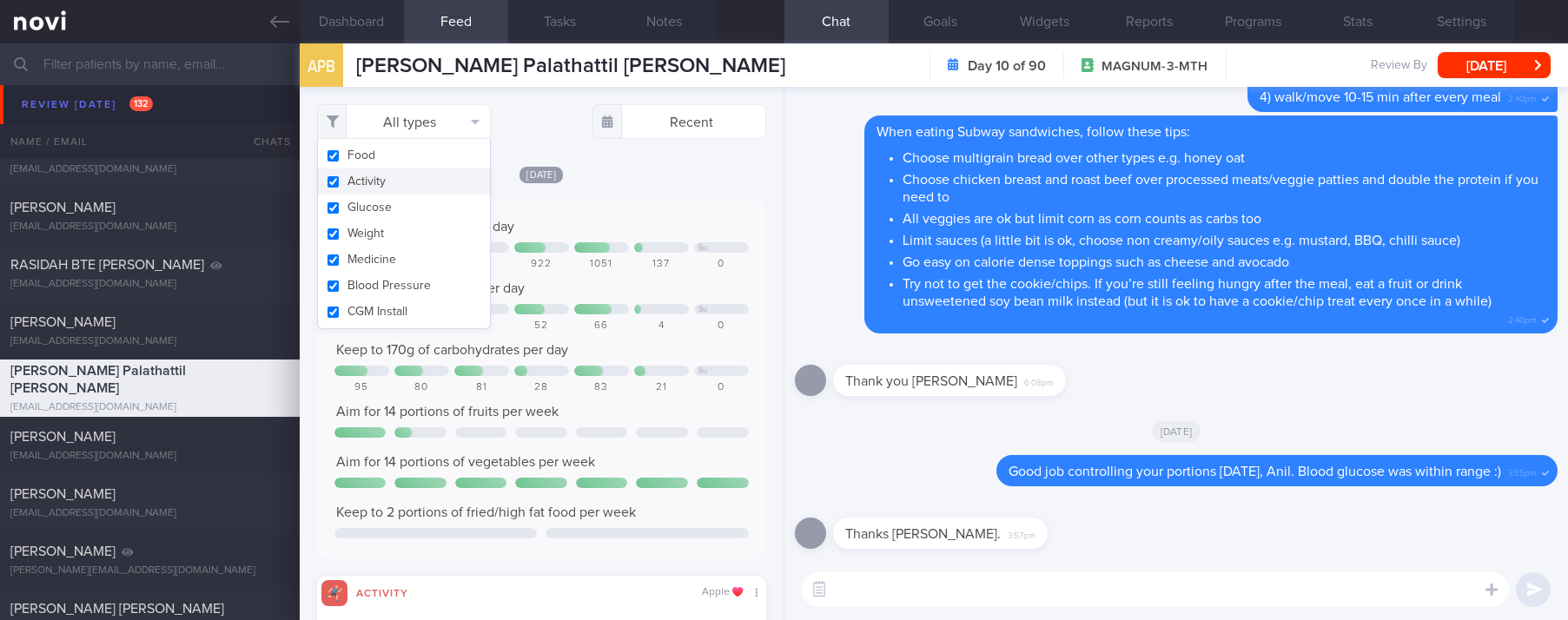
click at [397, 178] on button "Activity" at bounding box center [403, 181] width 172 height 26
click at [694, 247] on div at bounding box center [721, 246] width 55 height 10
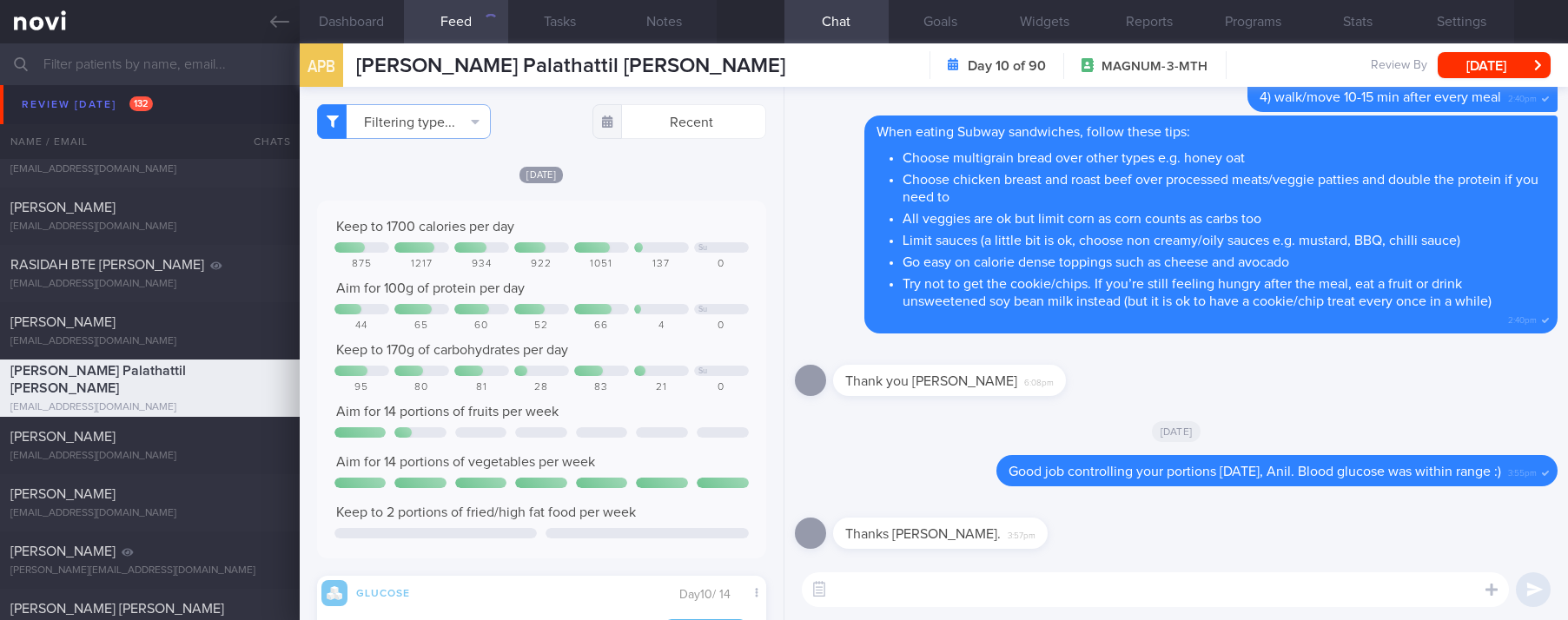
checkbox input "false"
click at [668, 269] on div "137" at bounding box center [661, 265] width 55 height 13
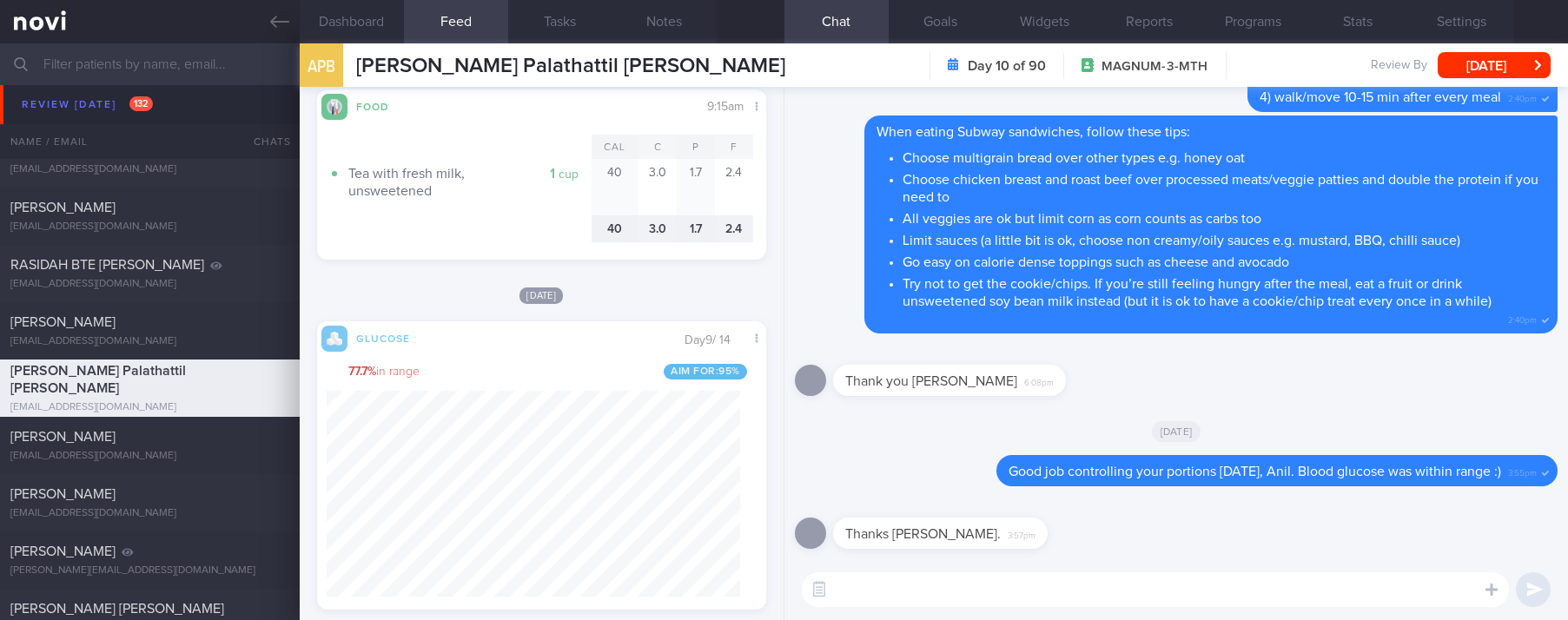
click at [923, 589] on textarea at bounding box center [1154, 589] width 707 height 35
type textarea "Excellent job controlling your blood glucose recently, Anil :)"
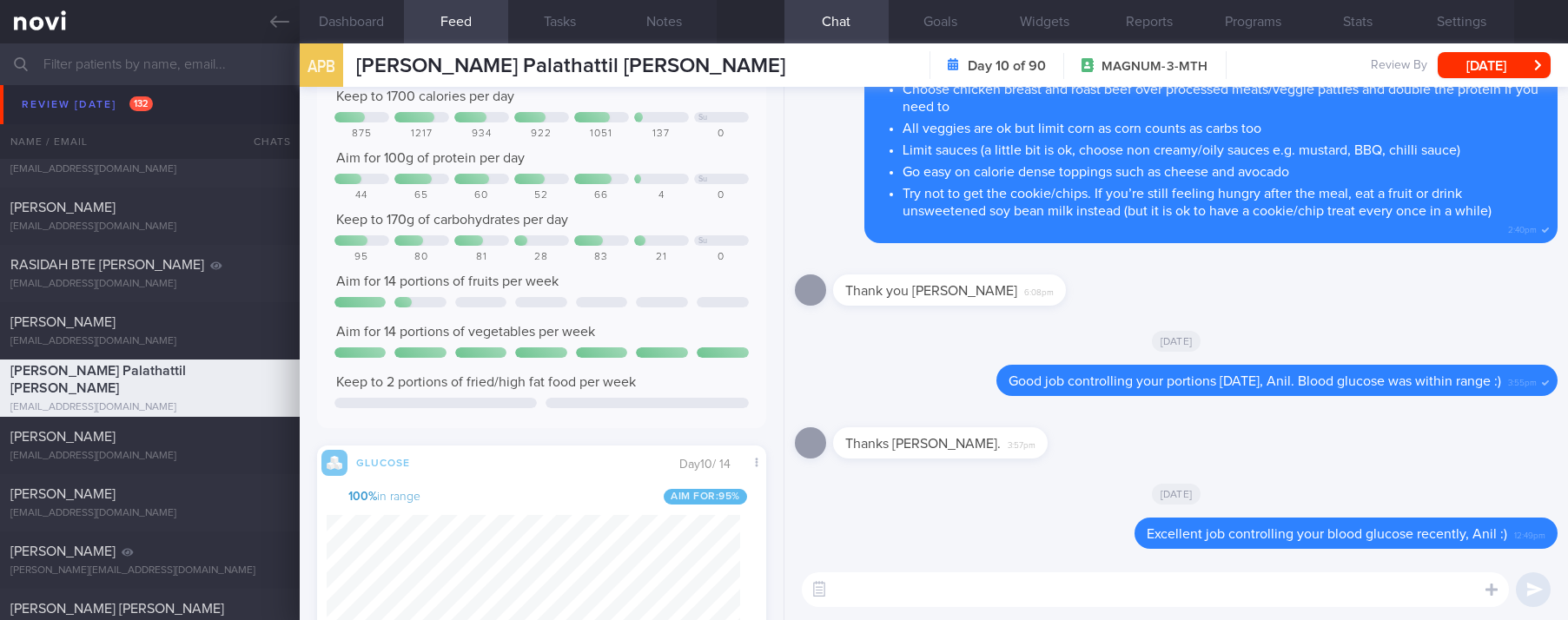
click at [898, 579] on textarea at bounding box center [1154, 589] width 707 height 35
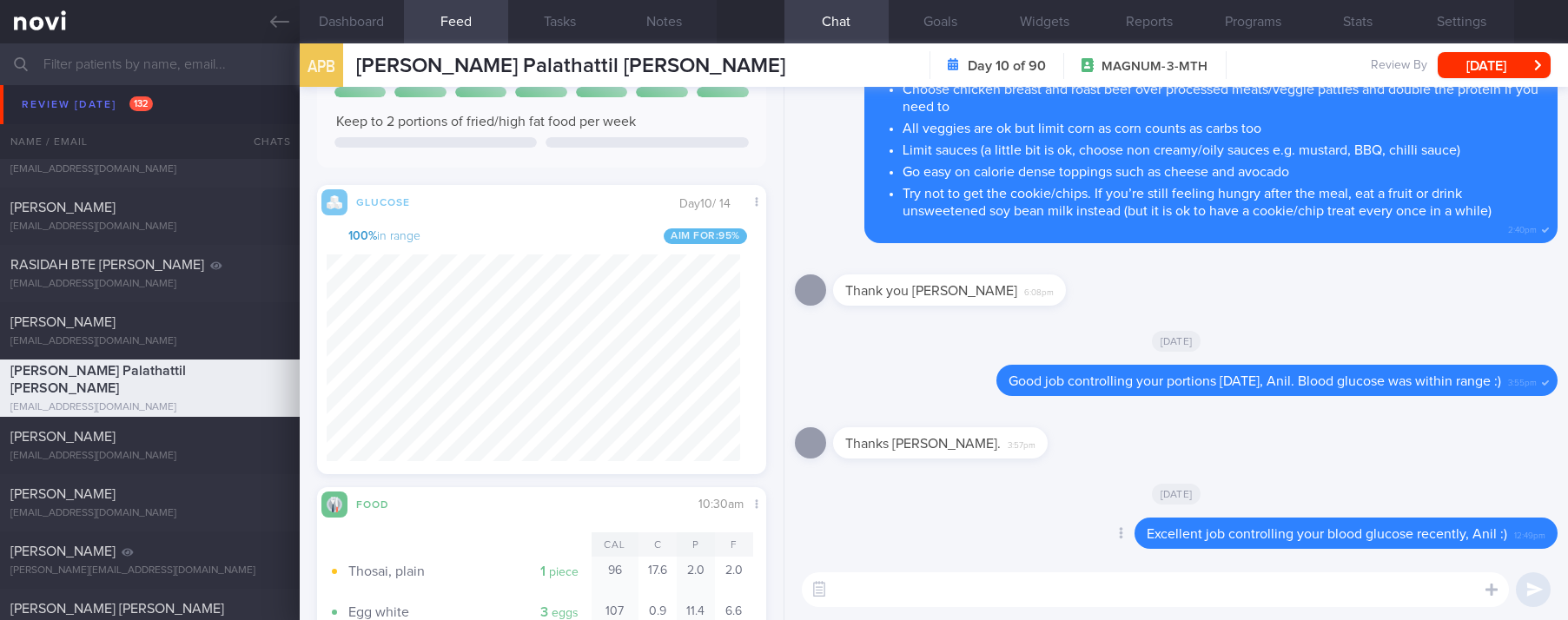
paste textarea "Use the 3R method when eating out: 1. Reduce - reduce carbohydrate if portion i…"
type textarea "Use the 3R method when eating out: 1. Reduce - reduce carbohydrate if portion i…"
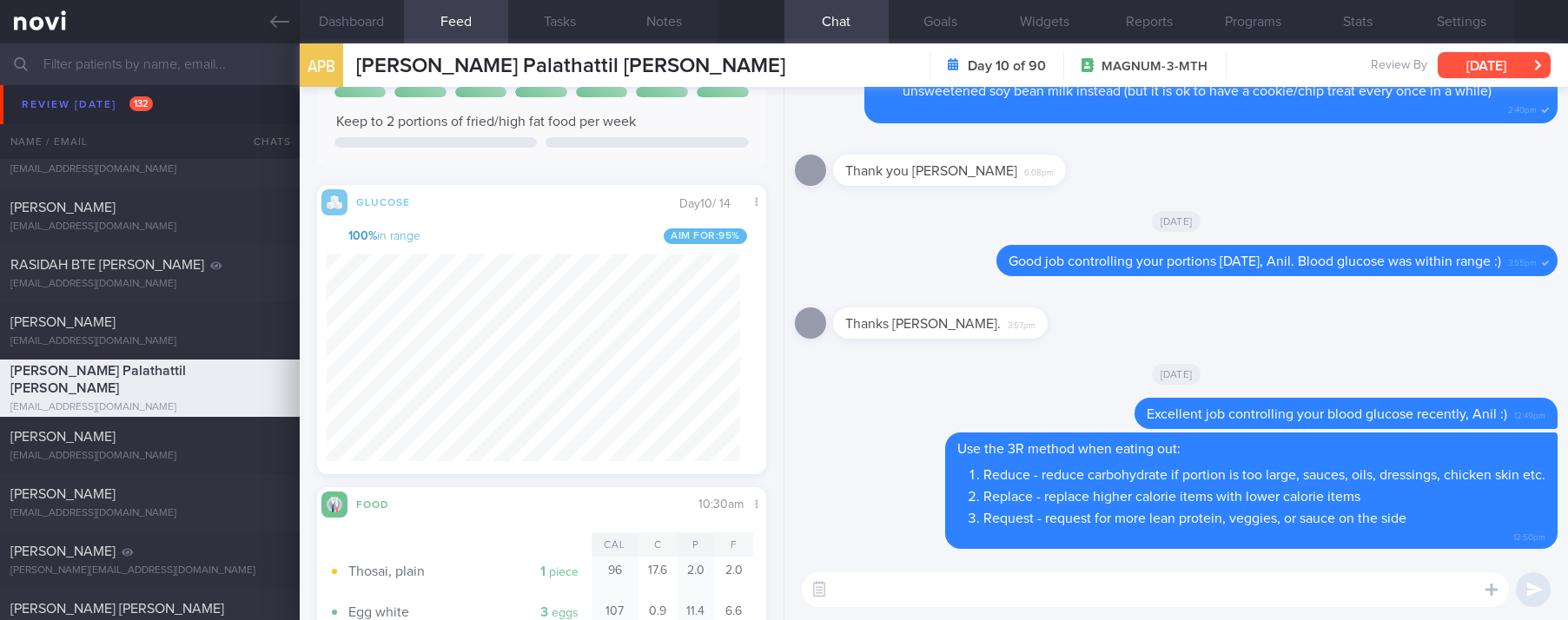
click at [1483, 62] on button "[DATE]" at bounding box center [1493, 65] width 113 height 26
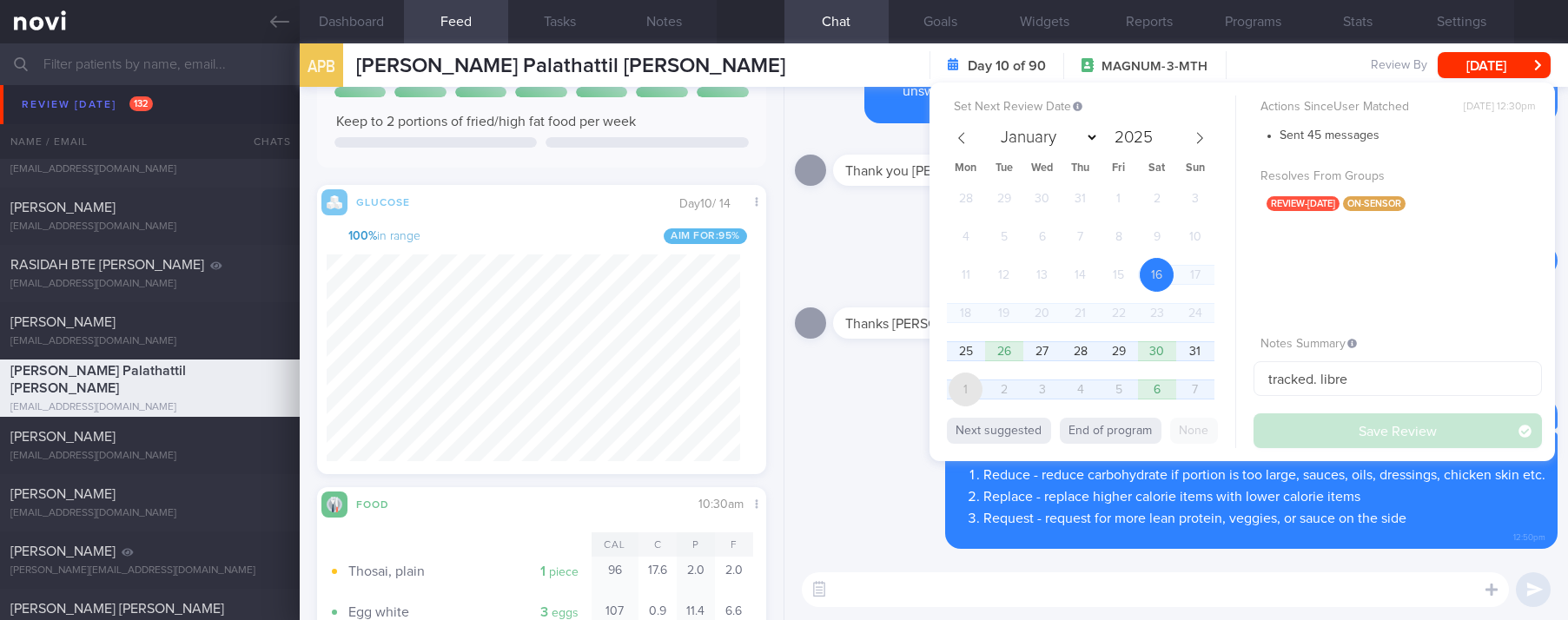
click at [960, 381] on span "1" at bounding box center [965, 389] width 34 height 34
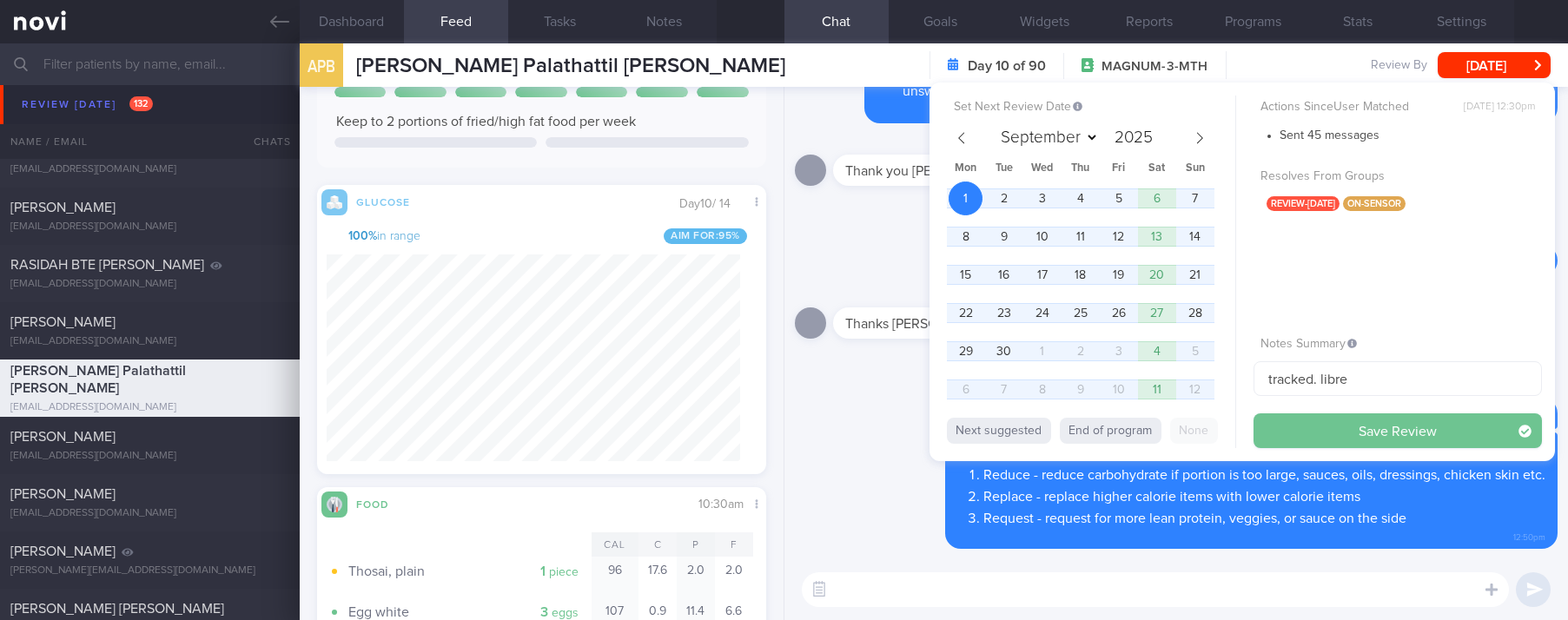
click at [1354, 428] on button "Save Review" at bounding box center [1397, 431] width 288 height 35
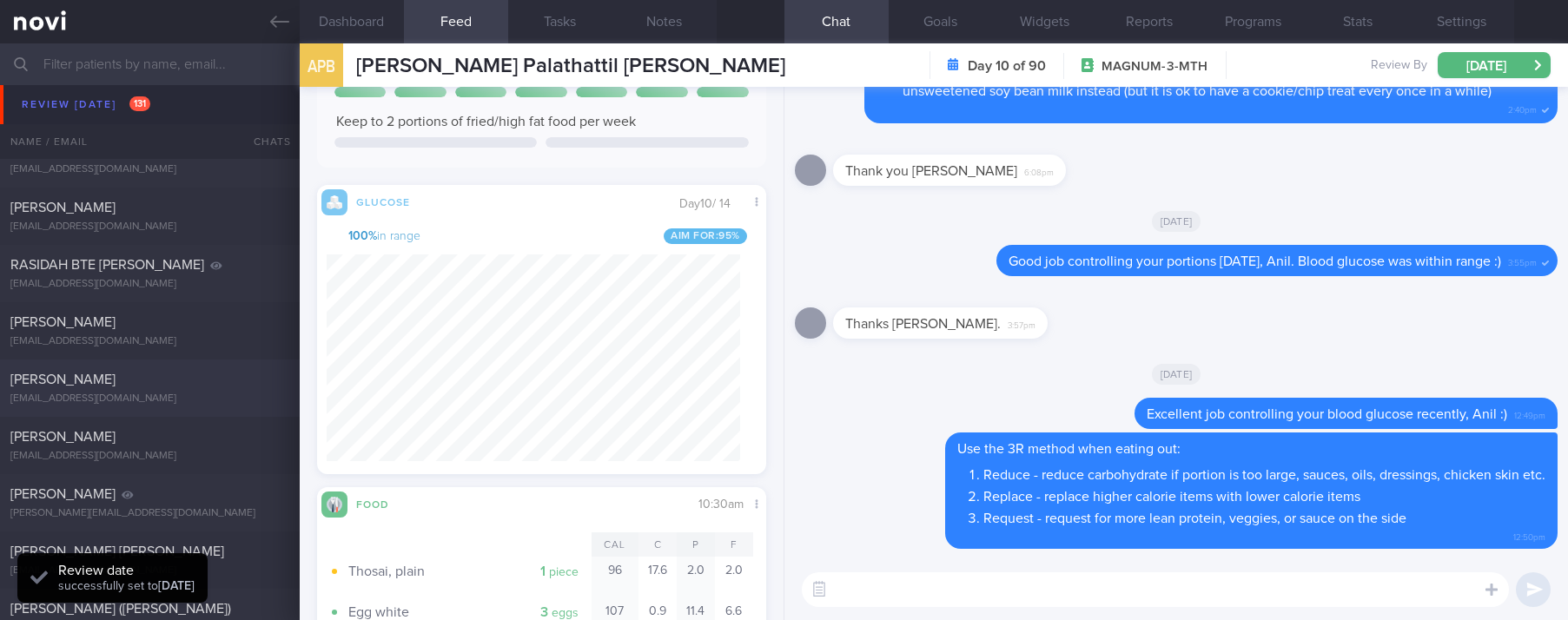
click at [176, 389] on div "[PERSON_NAME] [EMAIL_ADDRESS][DOMAIN_NAME]" at bounding box center [149, 388] width 299 height 35
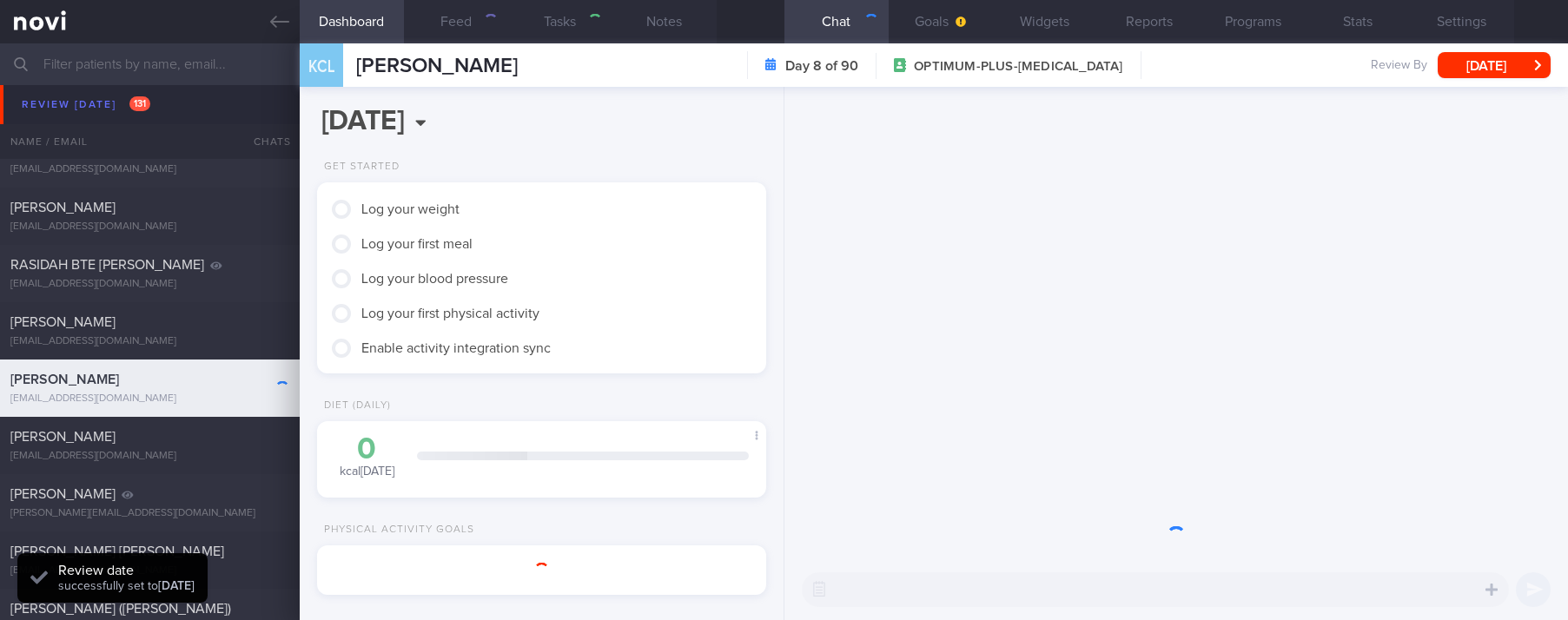
select select "7"
type input "tracked"
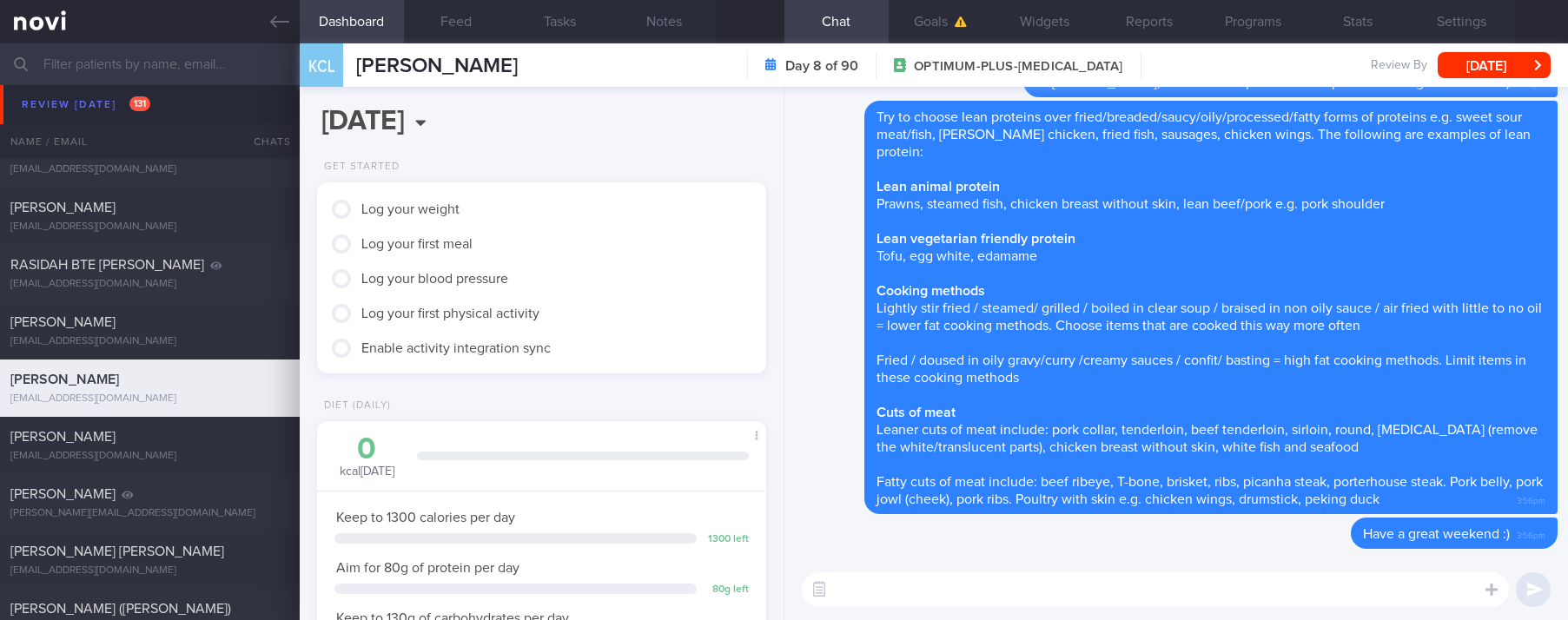
click at [1299, 589] on textarea at bounding box center [1154, 589] width 707 height 35
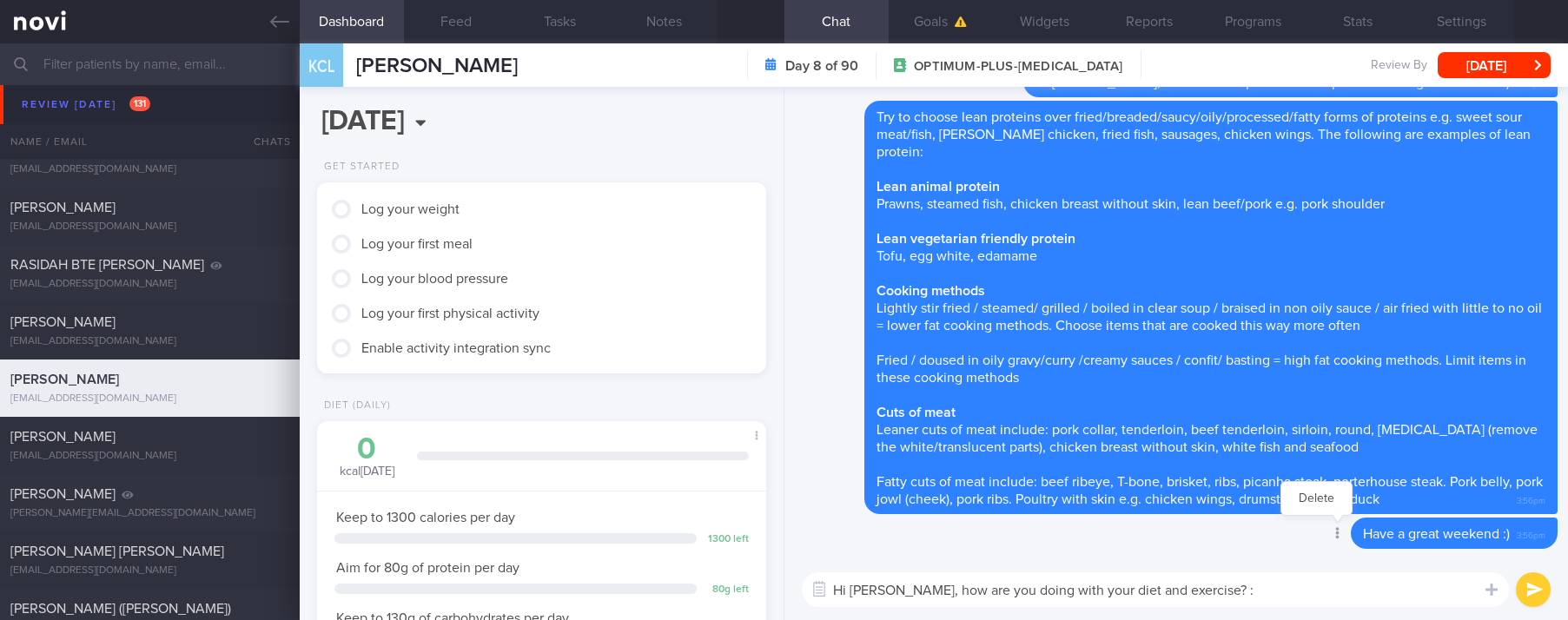
type textarea "Hi [PERSON_NAME], how are you doing with your diet and exercise? :)"
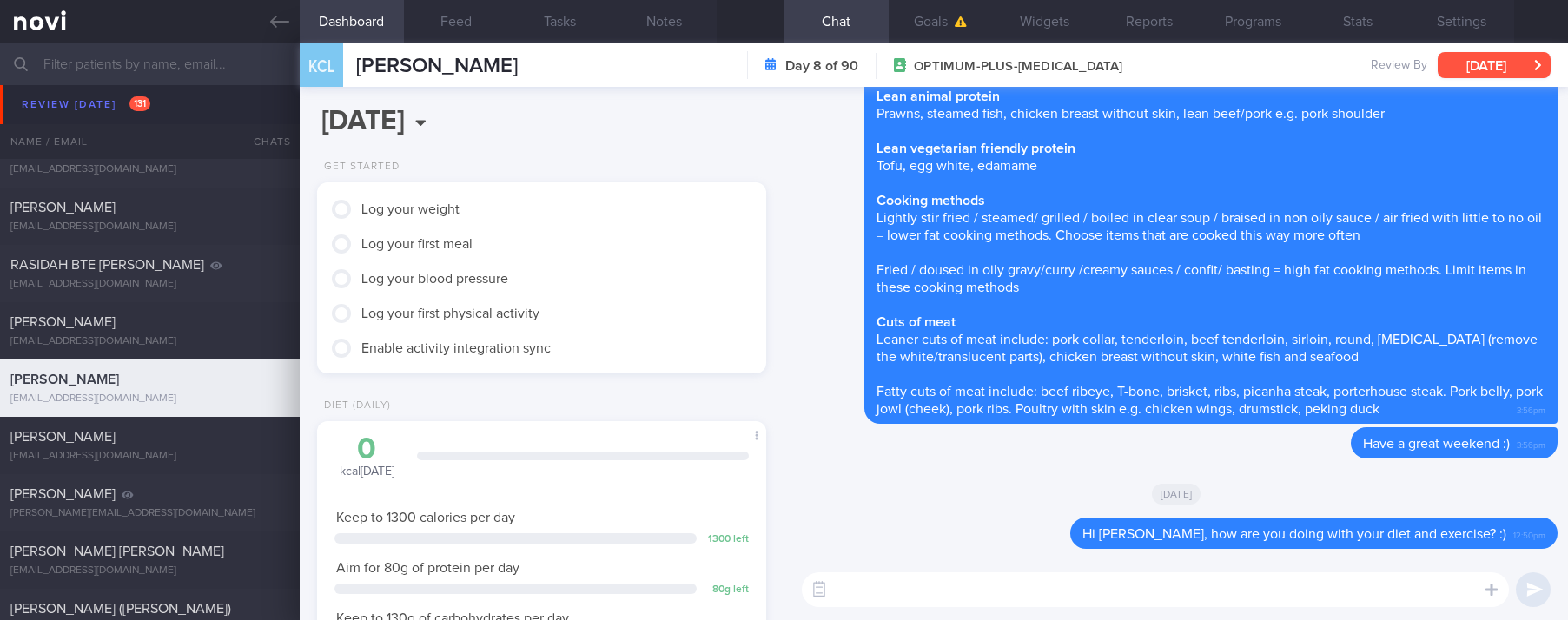
click at [1470, 55] on button "[DATE]" at bounding box center [1493, 65] width 113 height 26
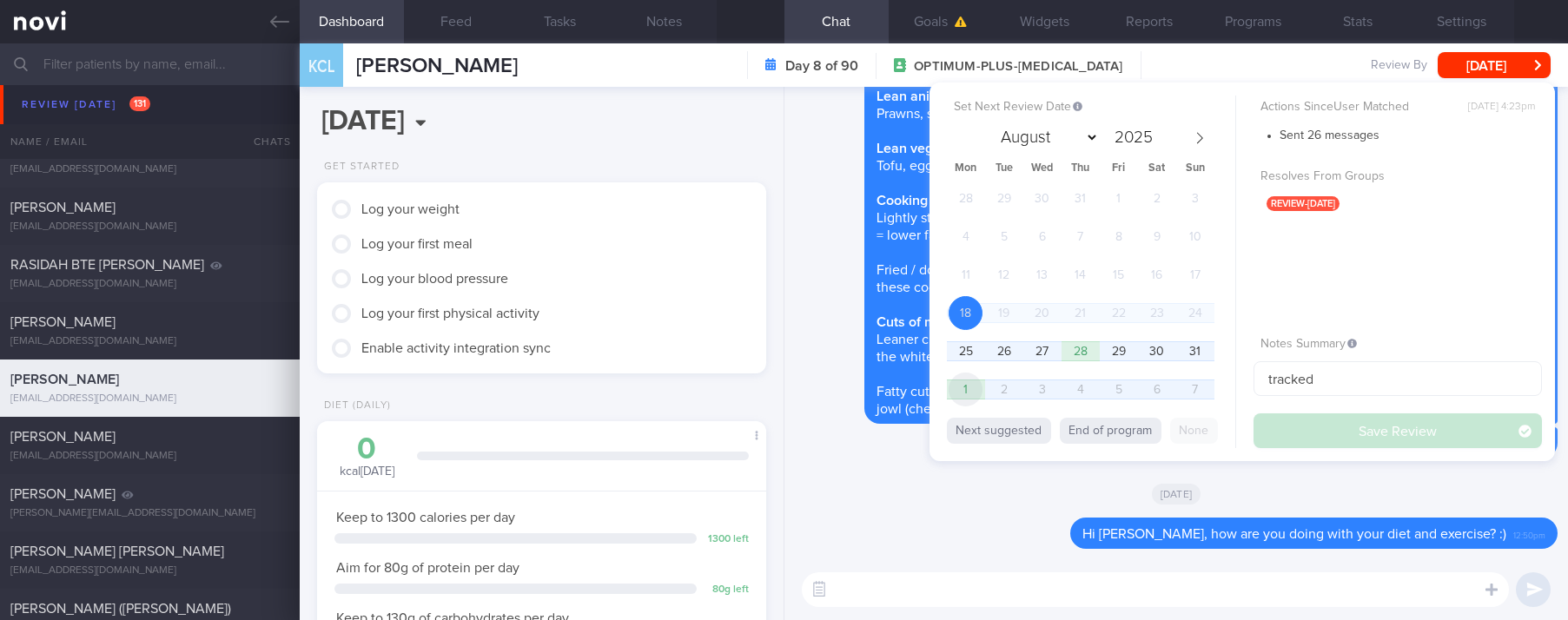
click at [967, 383] on span "1" at bounding box center [965, 389] width 34 height 34
select select "8"
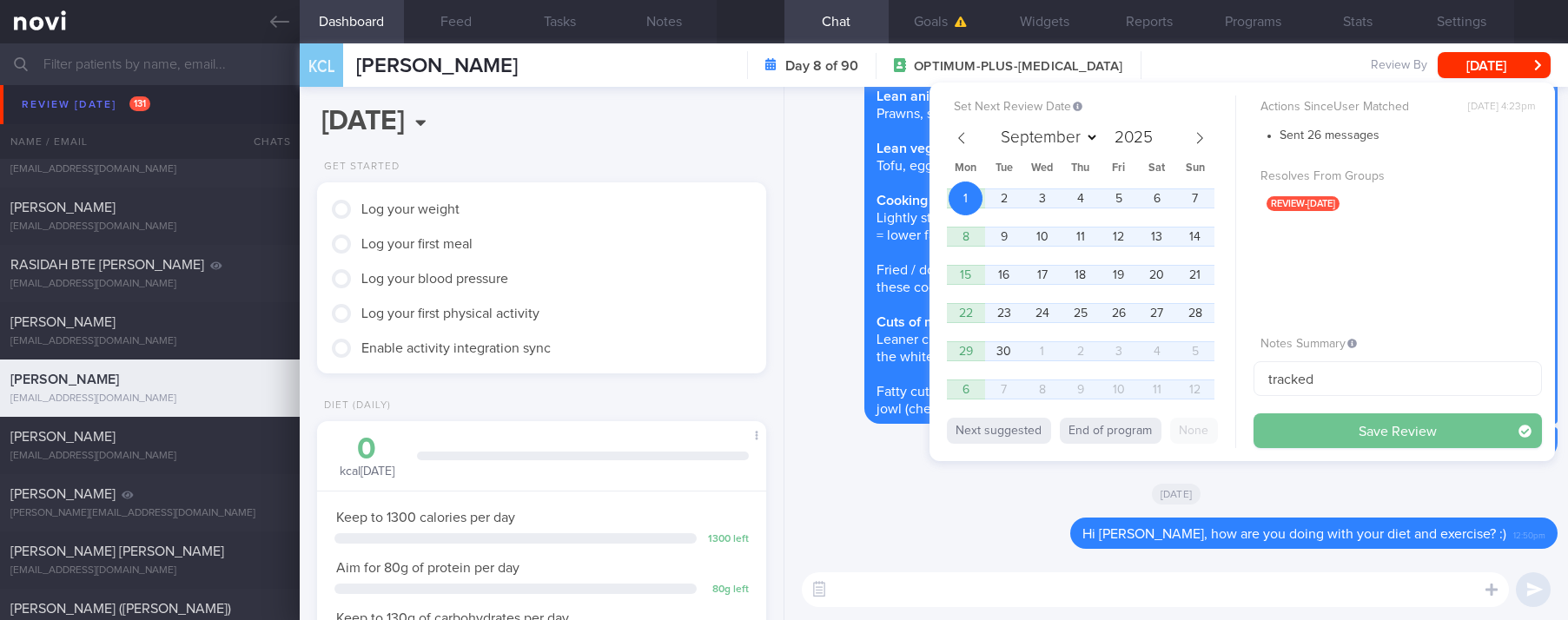
click at [1349, 433] on button "Save Review" at bounding box center [1397, 431] width 288 height 35
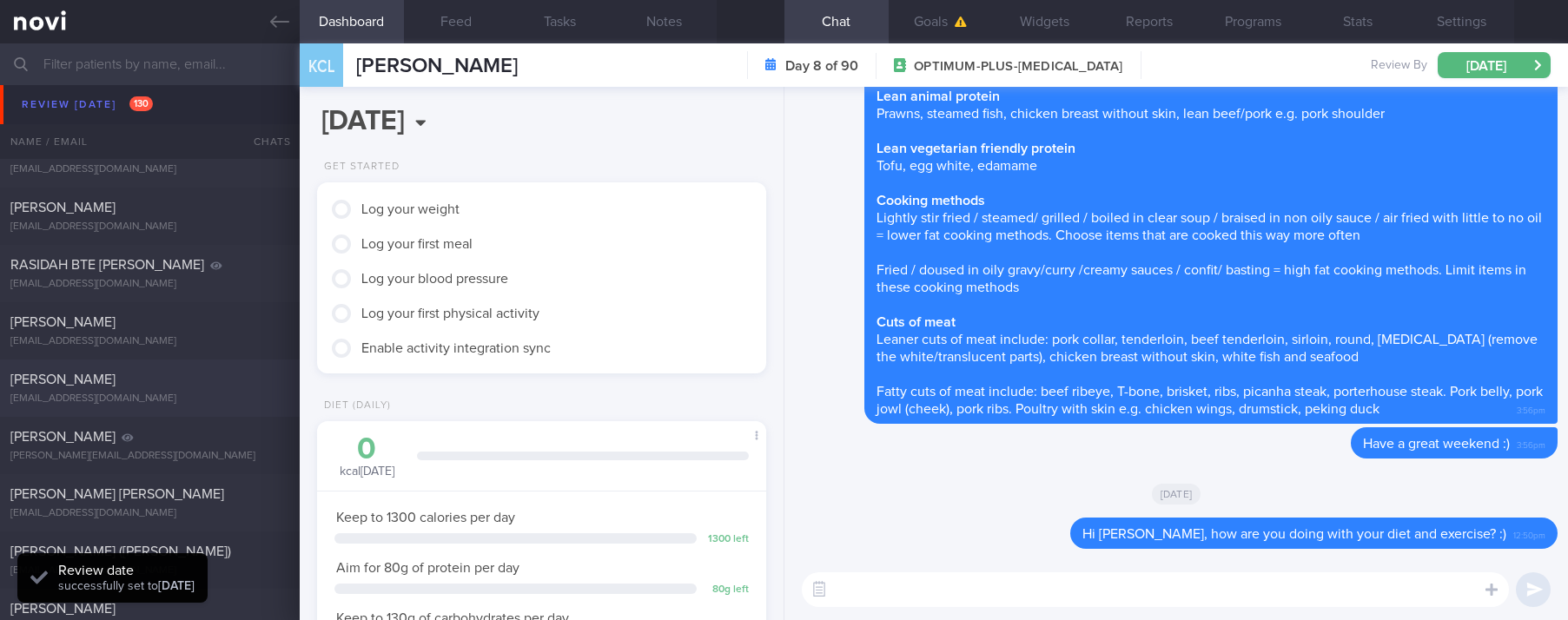
click at [194, 395] on div "[EMAIL_ADDRESS][DOMAIN_NAME]" at bounding box center [149, 399] width 279 height 13
type input "Tracked. Has many diet misconceptions. TLC"
select select "7"
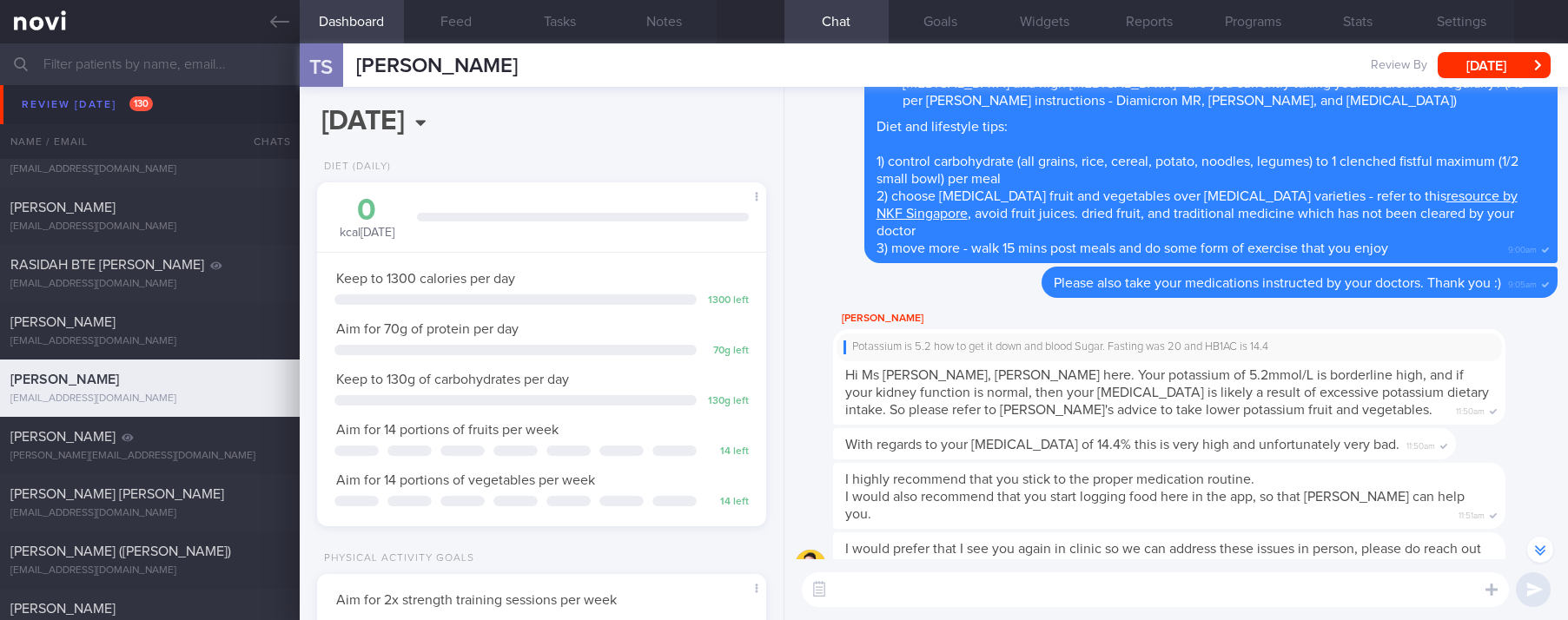
scroll to position [1, 0]
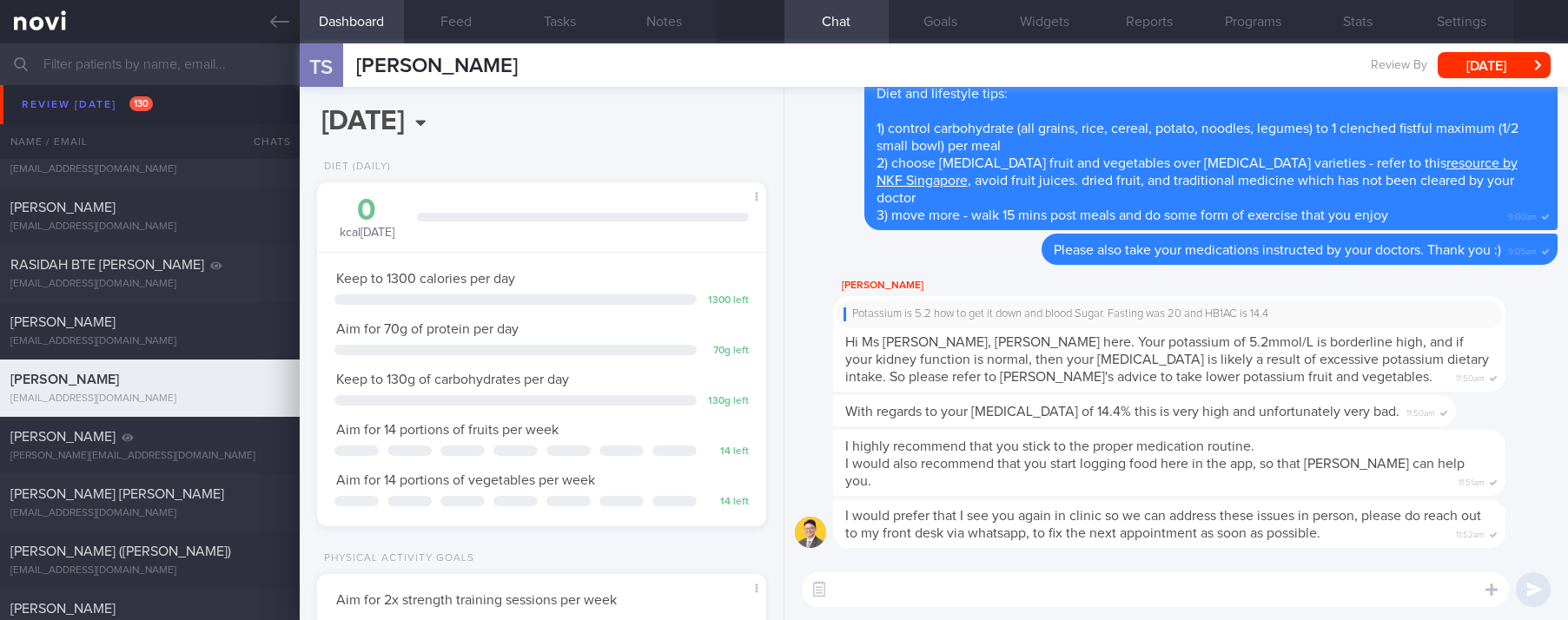
click at [1128, 603] on textarea at bounding box center [1154, 589] width 707 height 35
click at [1040, 585] on textarea "Hi Ms [PERSON_NAME]" at bounding box center [1154, 589] width 707 height 35
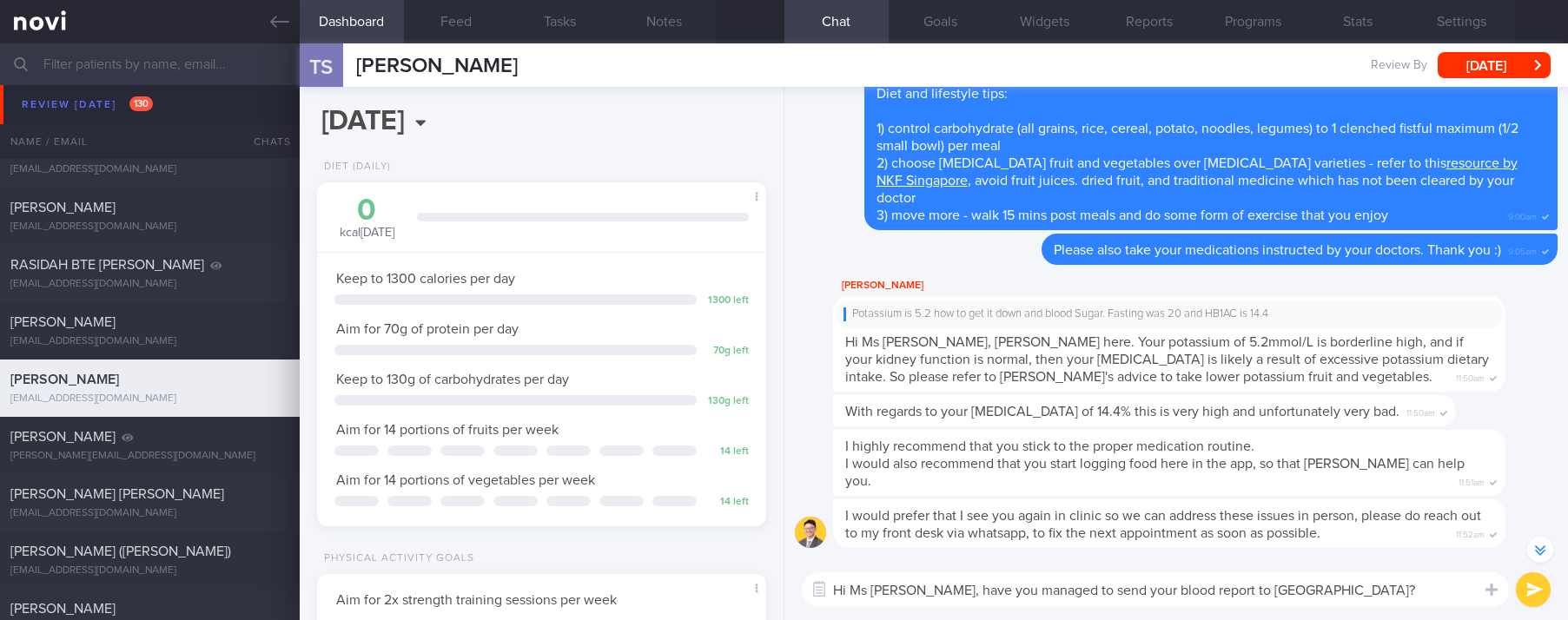
scroll to position [-260, 0]
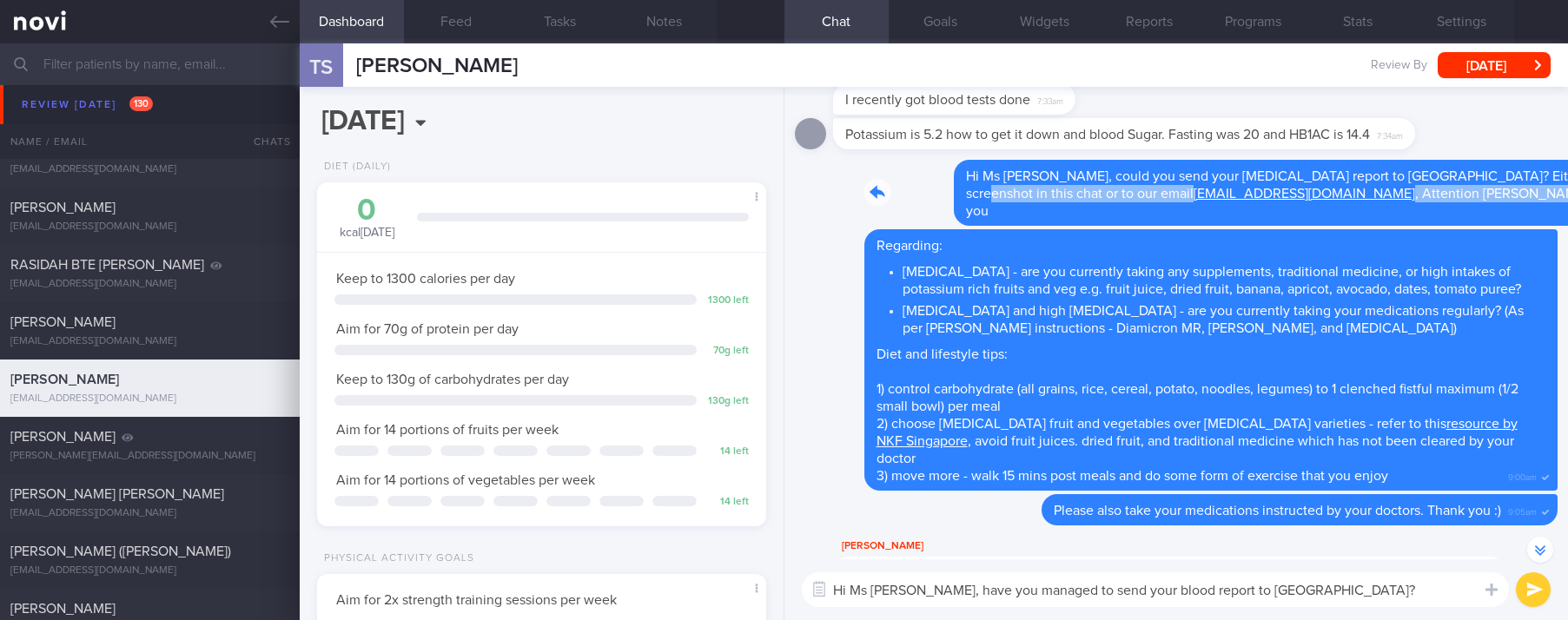
drag, startPoint x: 1221, startPoint y: 229, endPoint x: 1460, endPoint y: 215, distance: 239.4
click at [1460, 215] on div "Delete Hi Ms [PERSON_NAME], could you send your [MEDICAL_DATA] report to us? Ei…" at bounding box center [1176, 193] width 762 height 66
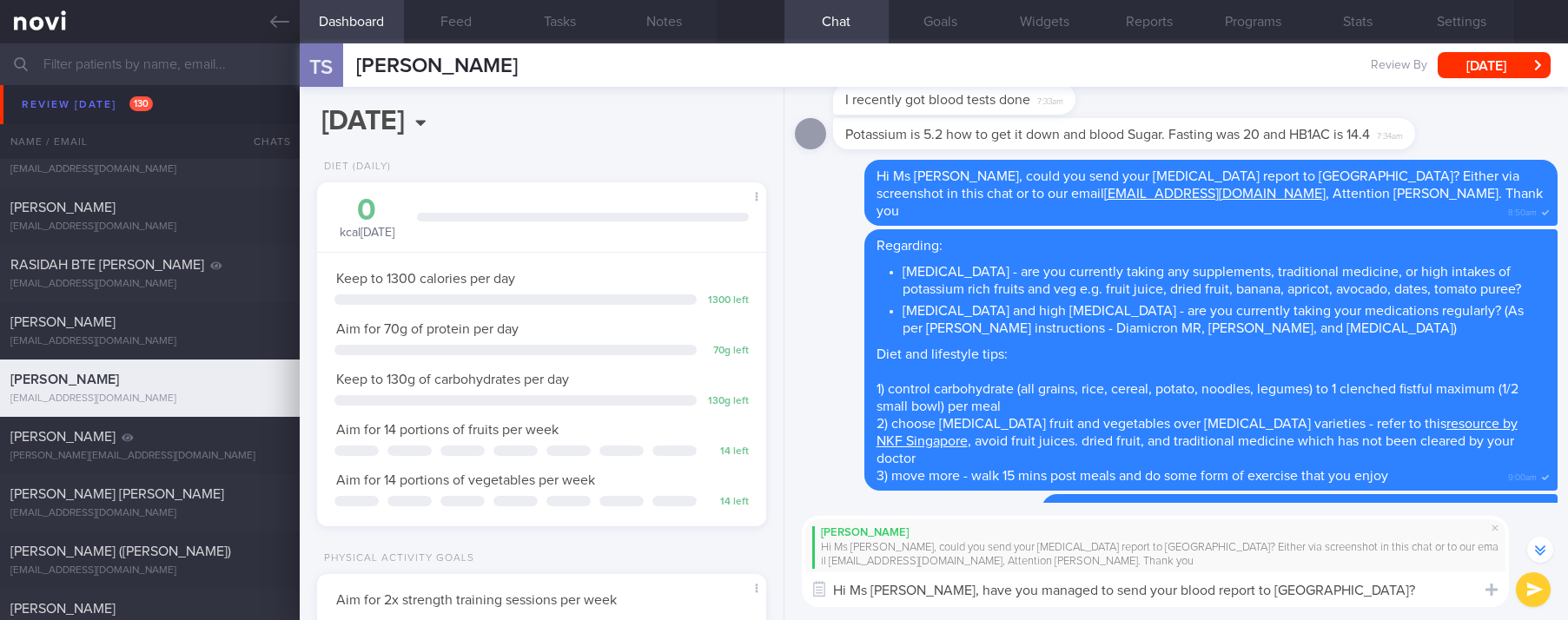
drag, startPoint x: 1303, startPoint y: 595, endPoint x: 976, endPoint y: 575, distance: 327.6
click at [976, 575] on textarea "Hi Ms [PERSON_NAME], have you managed to send your blood report to [GEOGRAPHIC_…" at bounding box center [1154, 589] width 707 height 35
type textarea "Hi Ms [PERSON_NAME], have you sent your blood report to [GEOGRAPHIC_DATA]?"
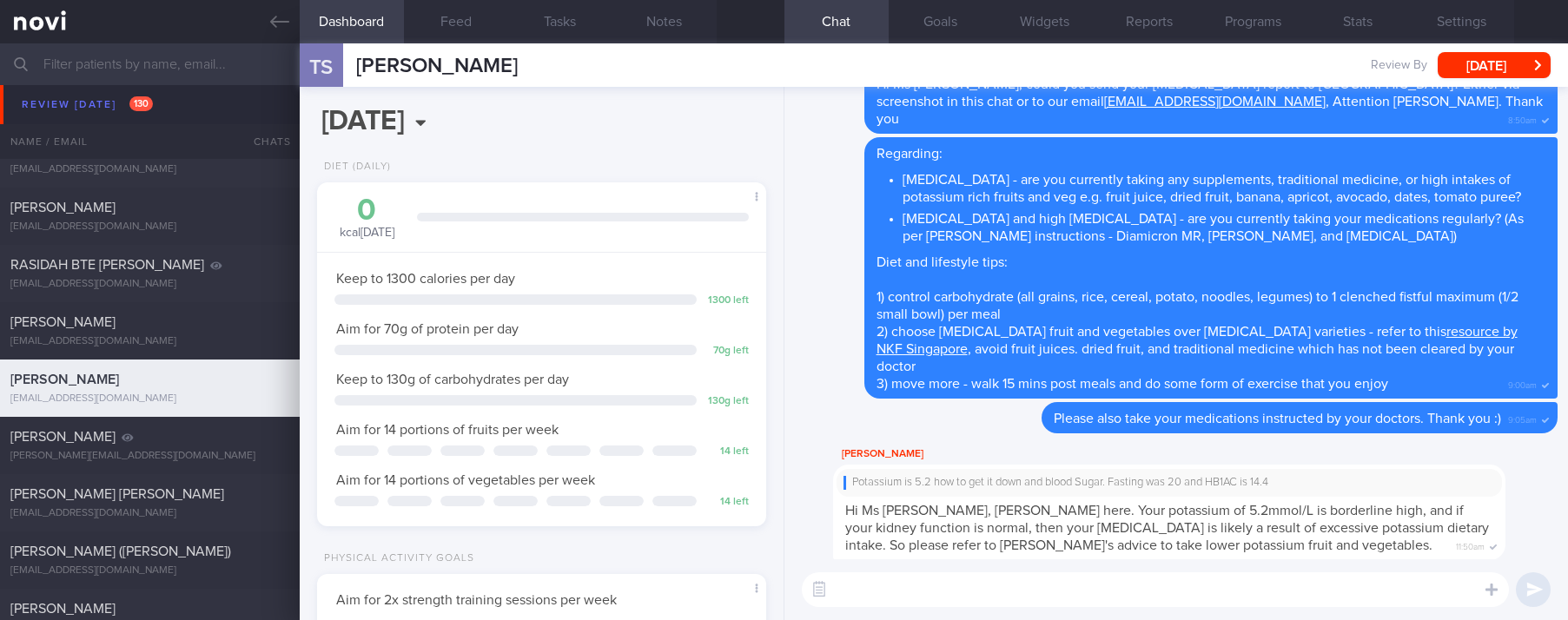
scroll to position [0, 0]
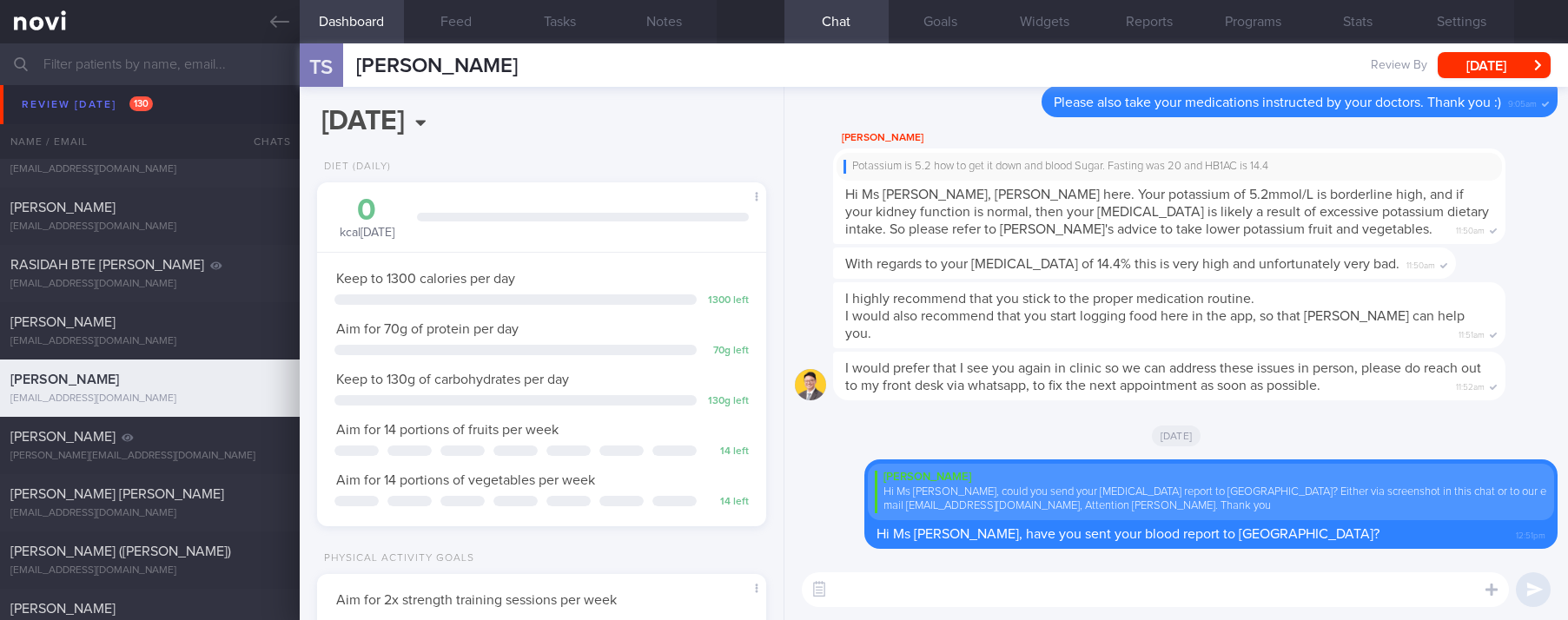
click at [458, 31] on button "Feed" at bounding box center [456, 22] width 105 height 44
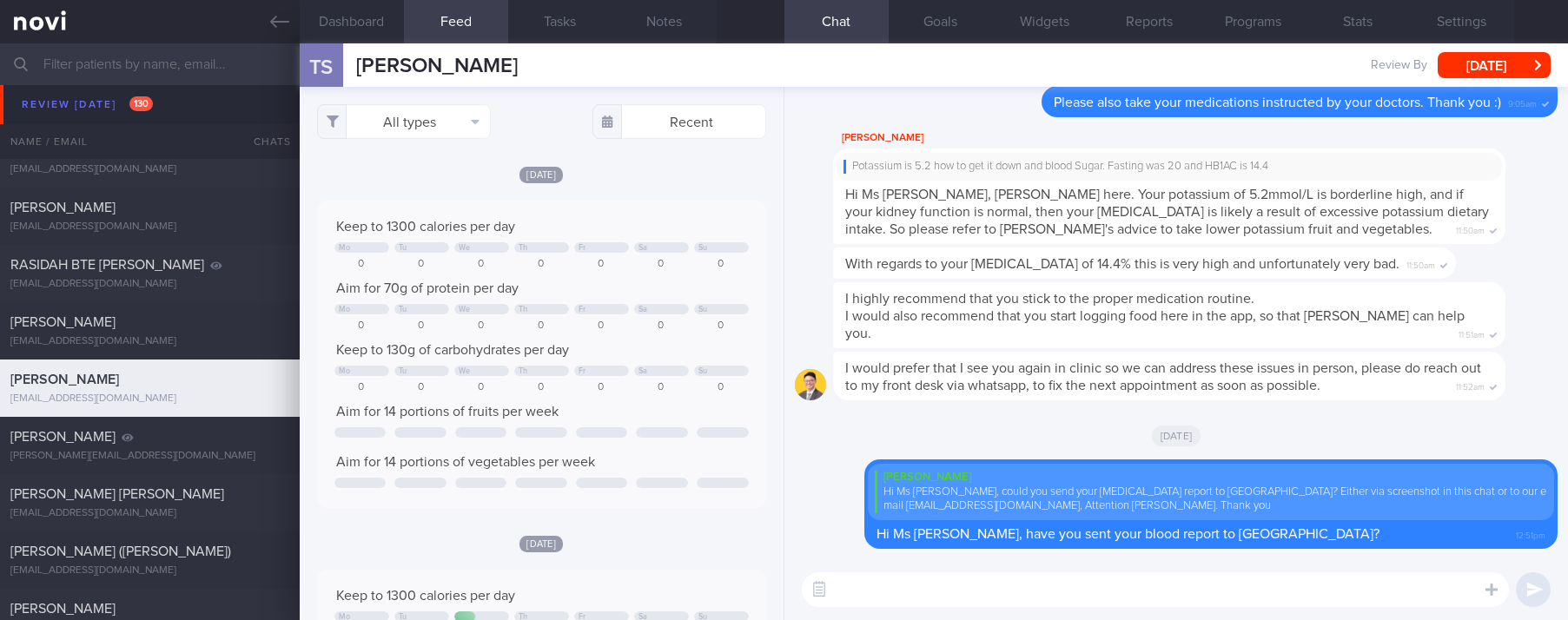
scroll to position [225, 414]
click at [1473, 549] on label at bounding box center [1468, 537] width 35 height 35
click at [0, 0] on input "file" at bounding box center [0, 0] width 0 height 0
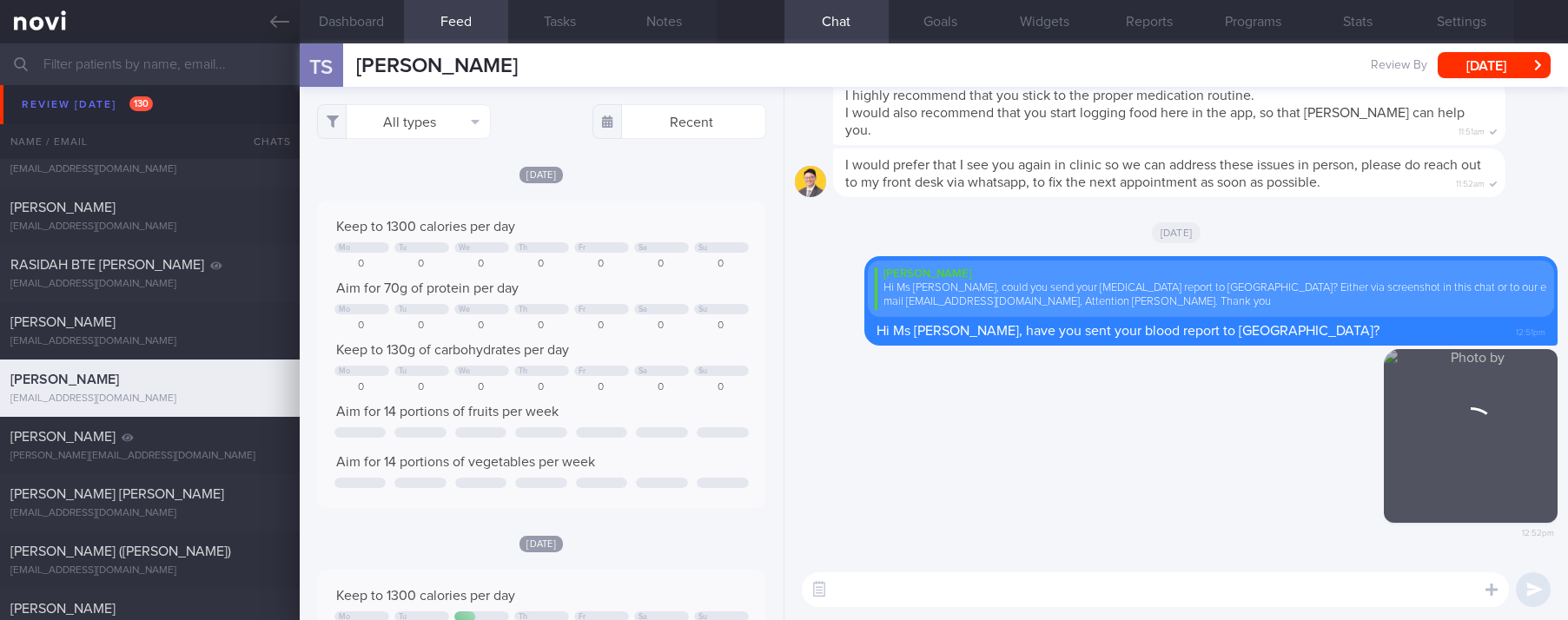
click at [1032, 590] on textarea at bounding box center [1154, 589] width 707 height 35
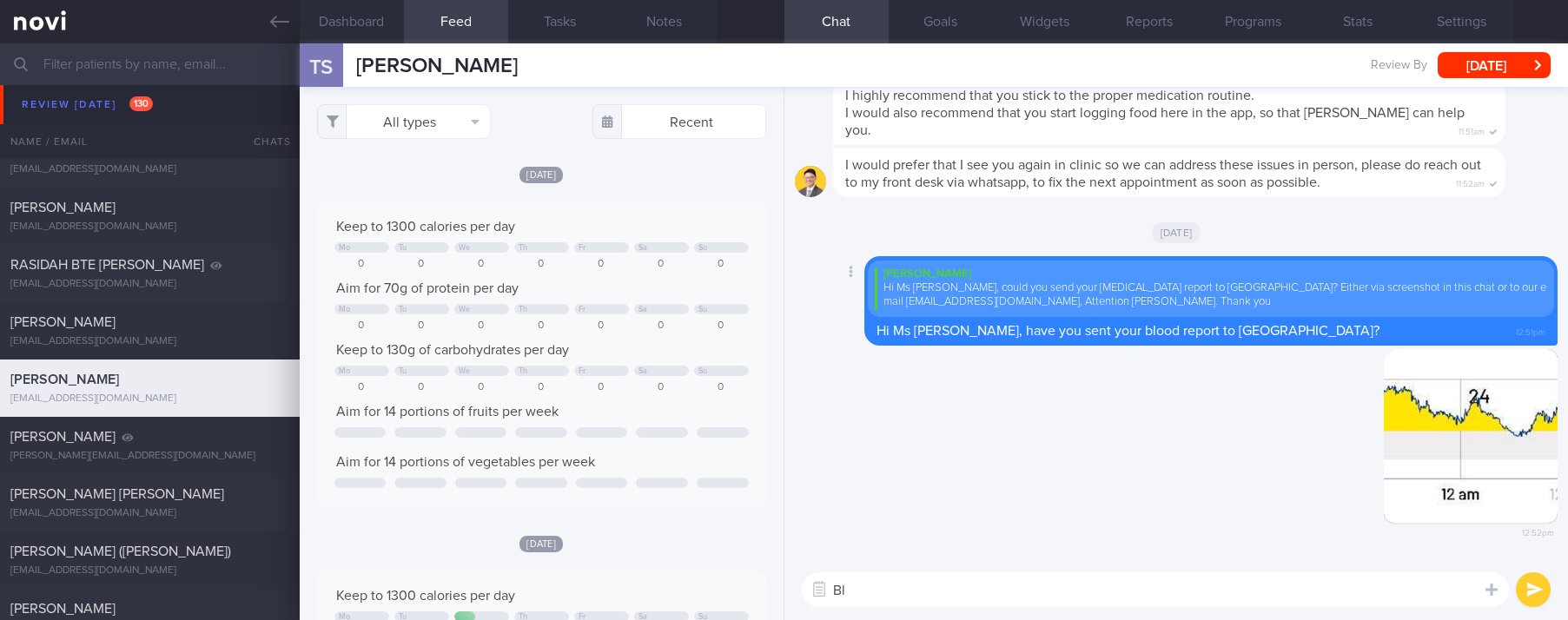
type textarea "B"
click at [1450, 439] on button "button" at bounding box center [1470, 435] width 174 height 174
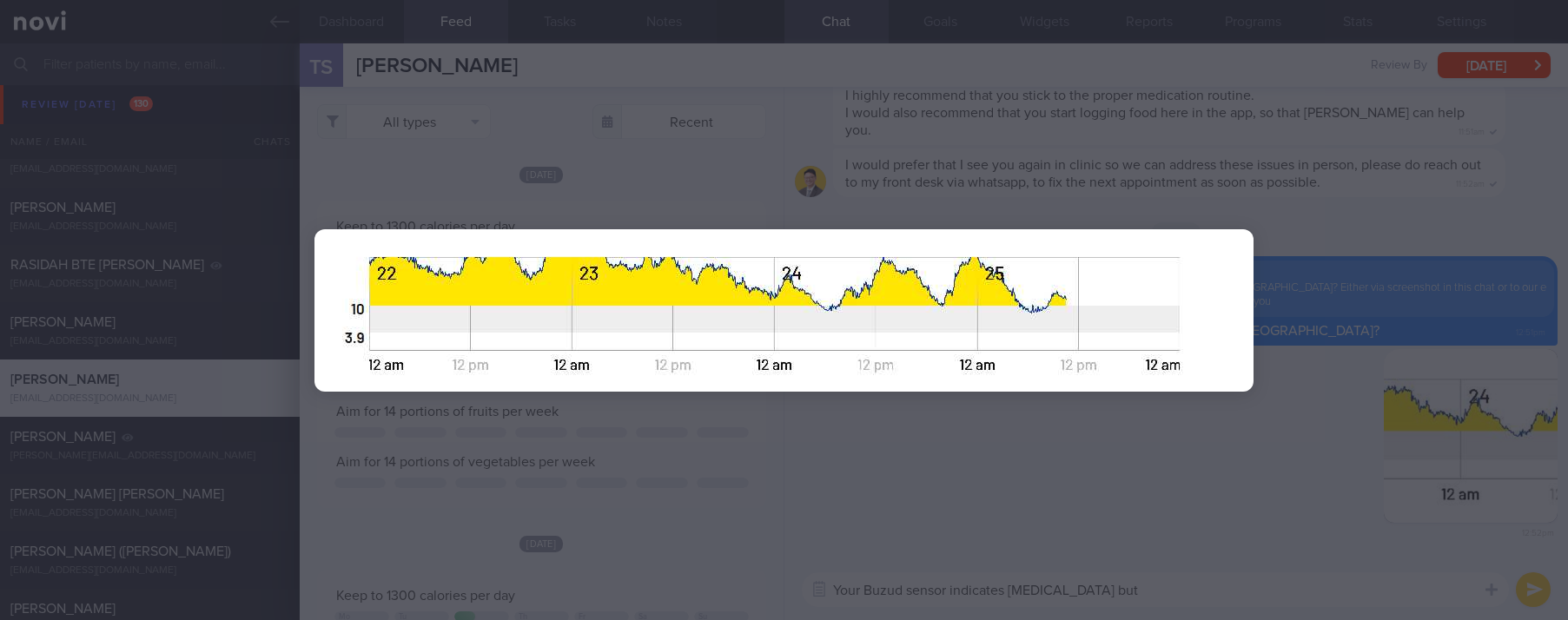
click at [1145, 446] on div at bounding box center [783, 310] width 1078 height 620
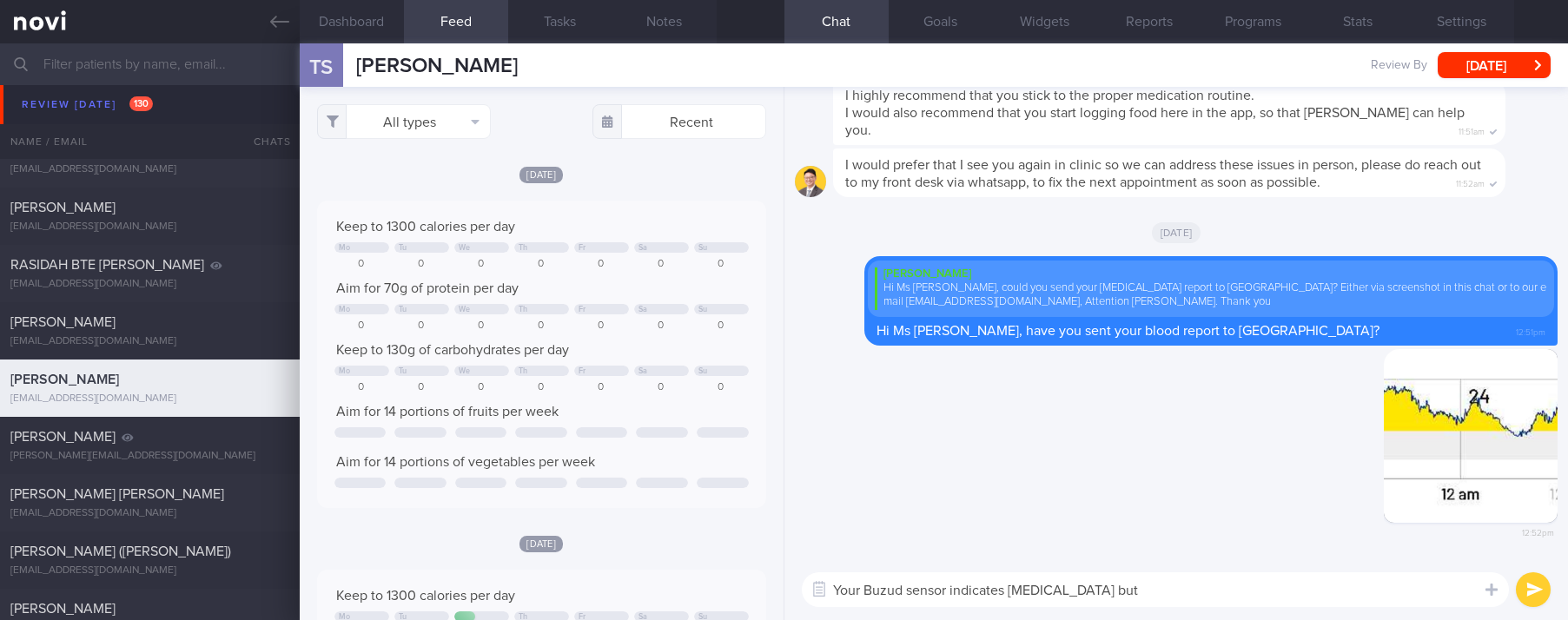
click at [1252, 581] on textarea "Your Buzud sensor indicates [MEDICAL_DATA] but" at bounding box center [1154, 589] width 707 height 35
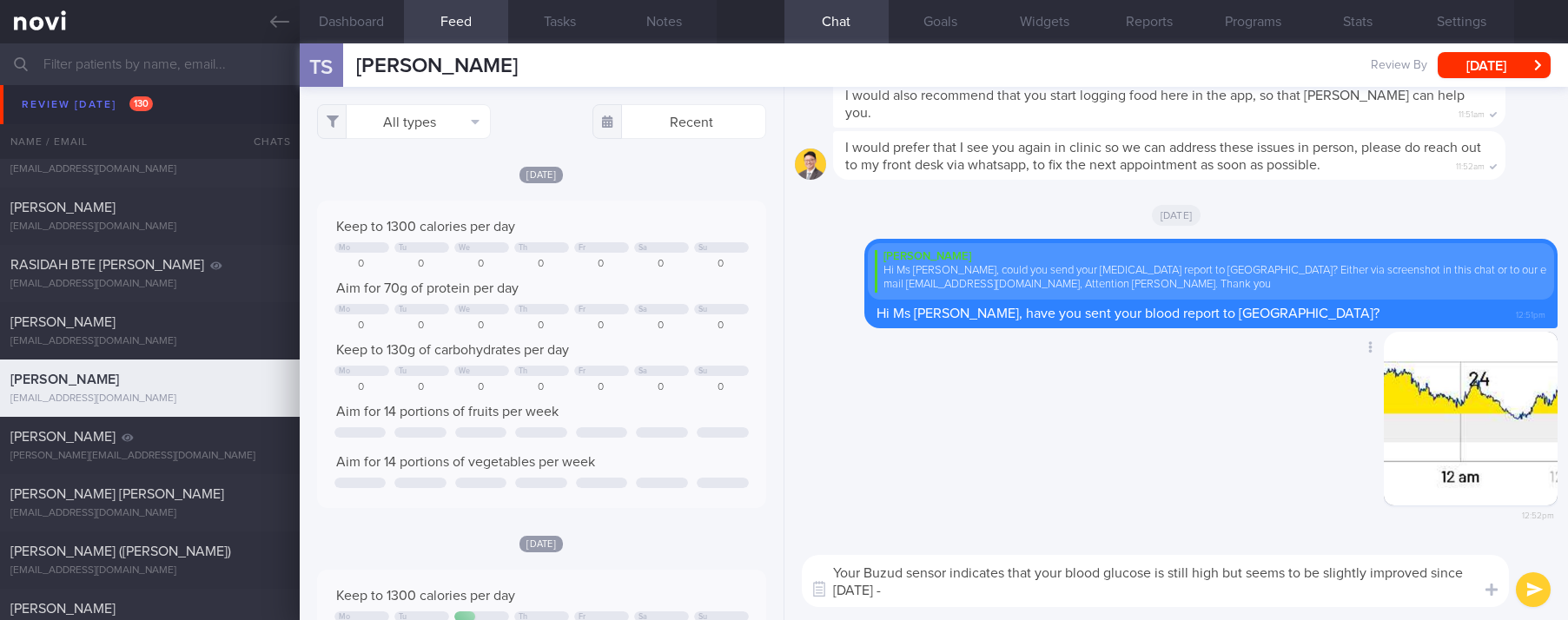
type textarea "Your Buzud sensor indicates that your blood glucose is still high but seems to …"
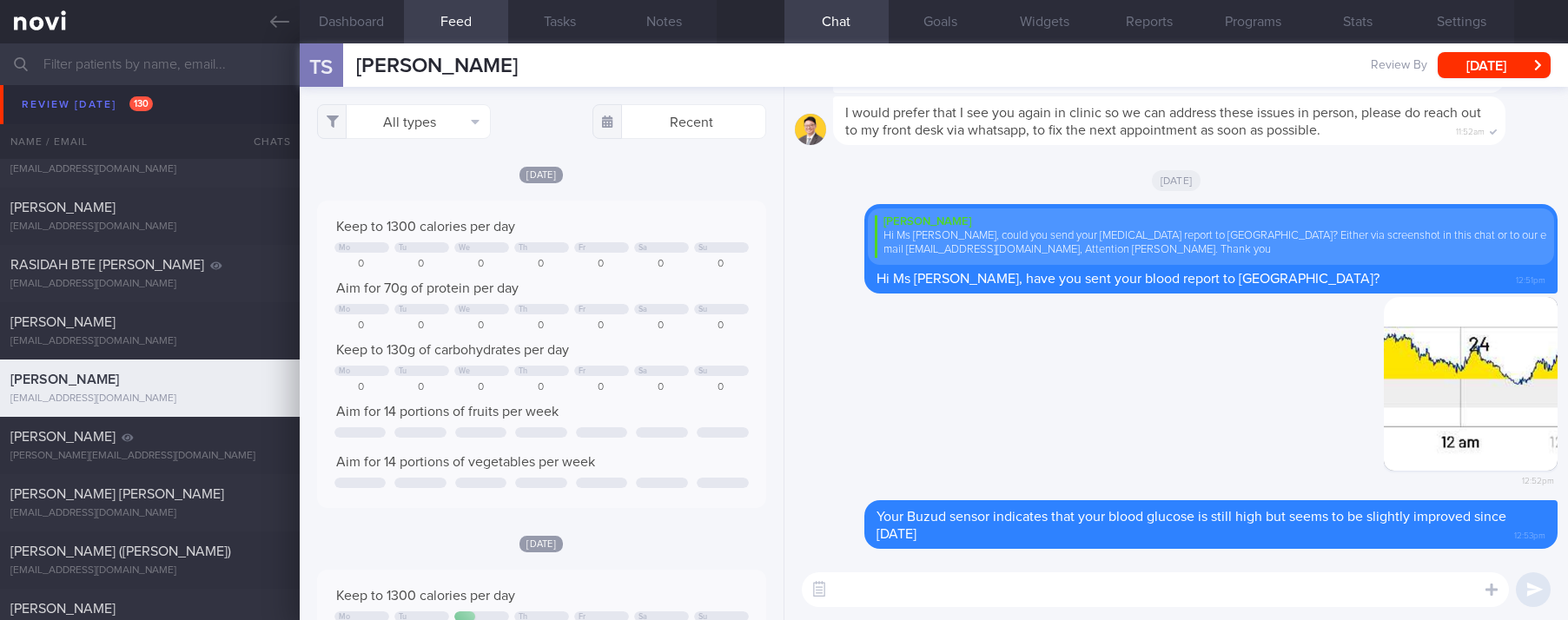
click at [910, 584] on textarea at bounding box center [1154, 589] width 707 height 35
paste textarea "4 simple ways to reduce blood sugar spikes: 1) control carbohydrate portion 2) …"
type textarea "Remember these 4 simple ways to reduce blood sugar spikes: 1) control carbohydr…"
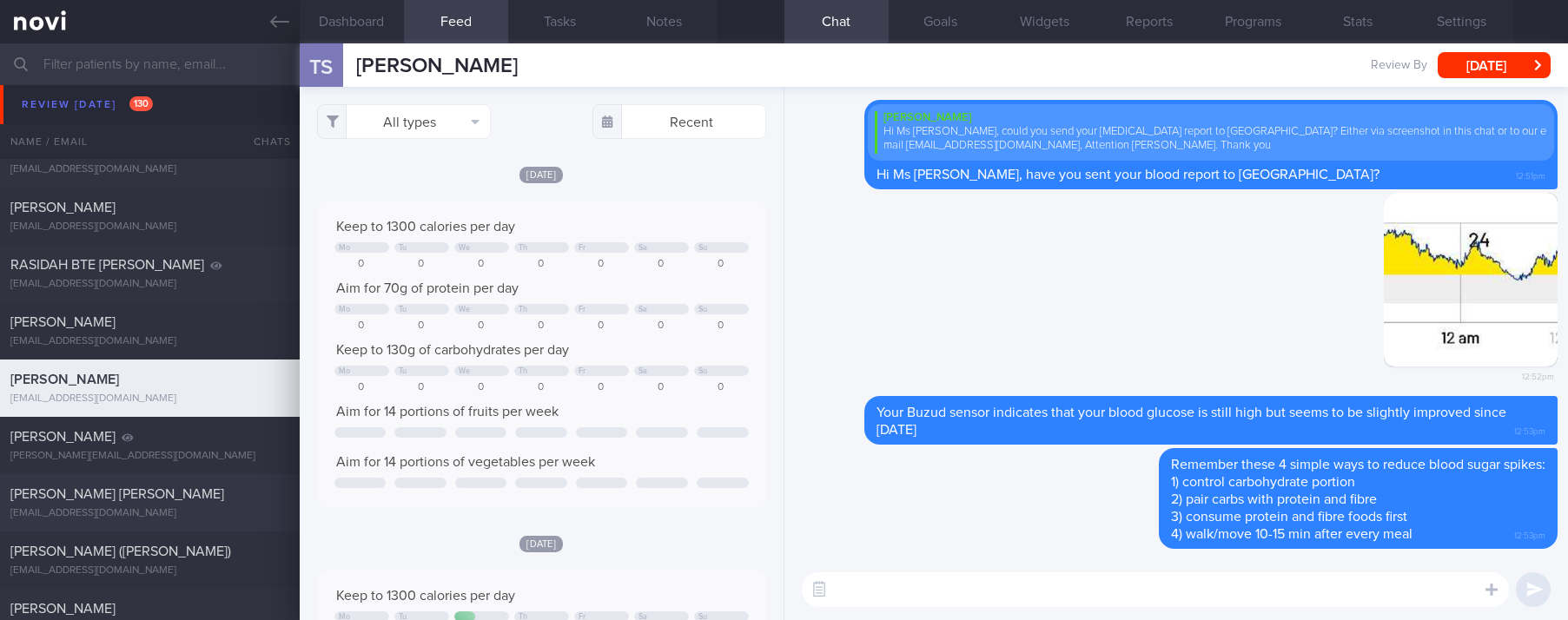
scroll to position [1823, 0]
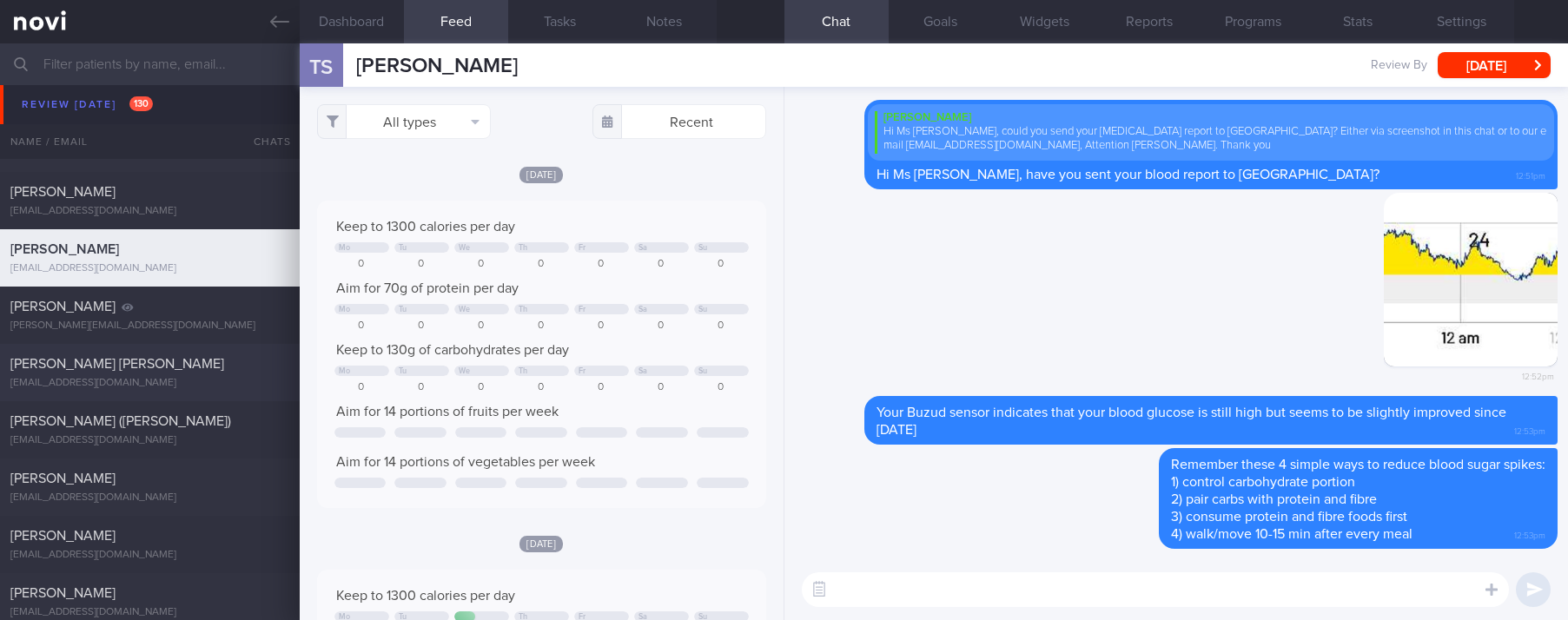
click at [200, 385] on div "[EMAIL_ADDRESS][DOMAIN_NAME]" at bounding box center [149, 383] width 279 height 13
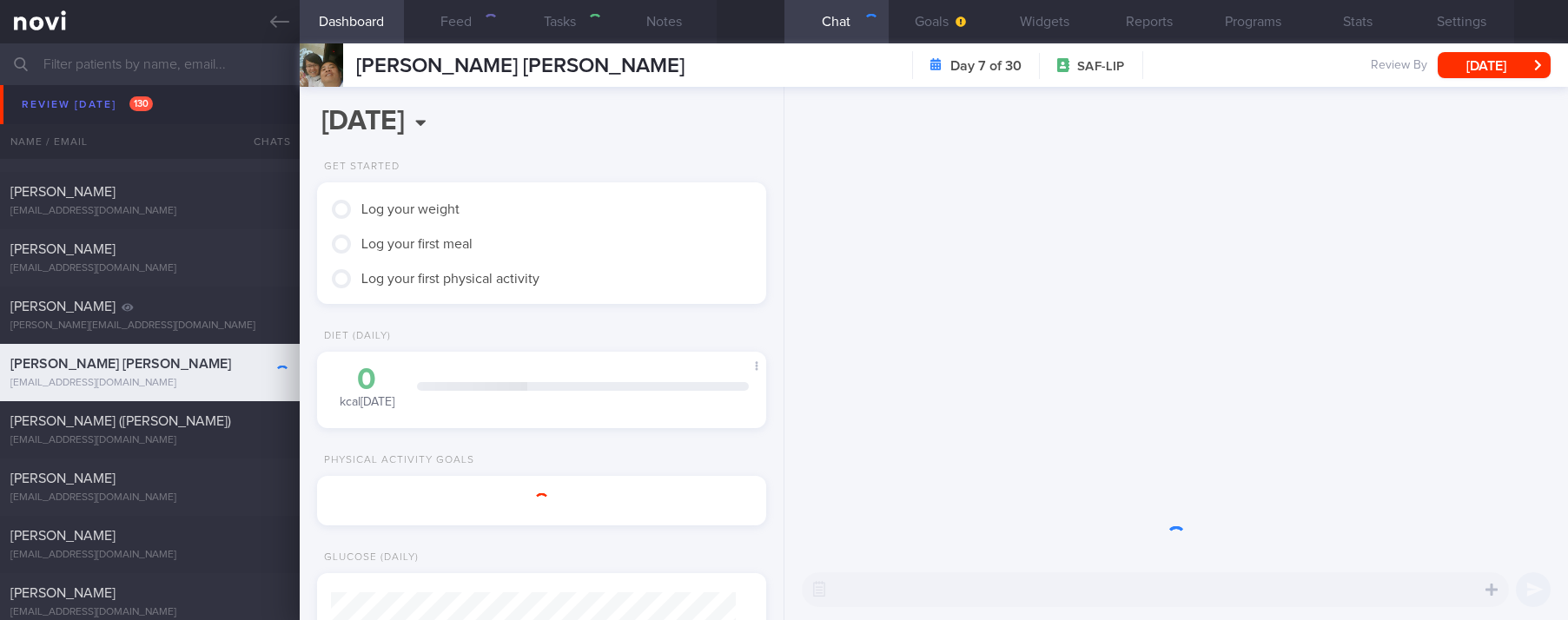
type input "tracked"
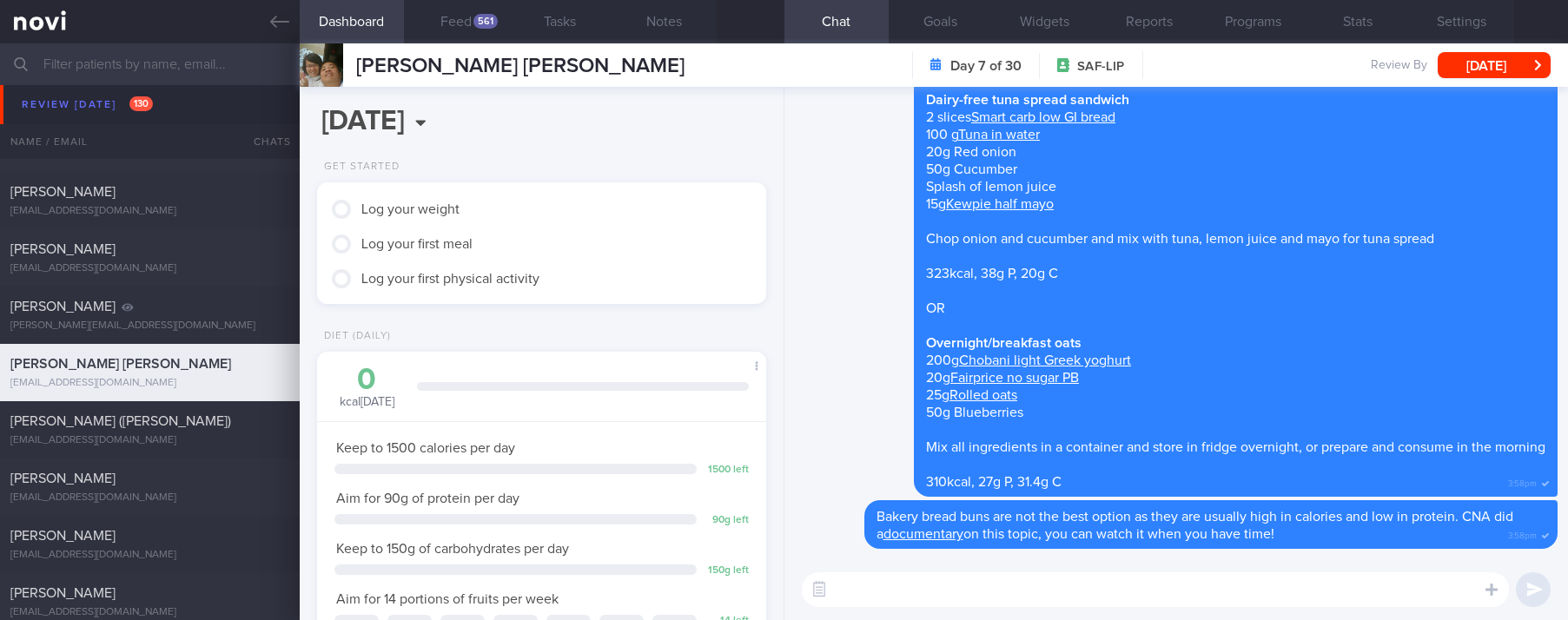
scroll to position [202, 405]
